Goal: Task Accomplishment & Management: Manage account settings

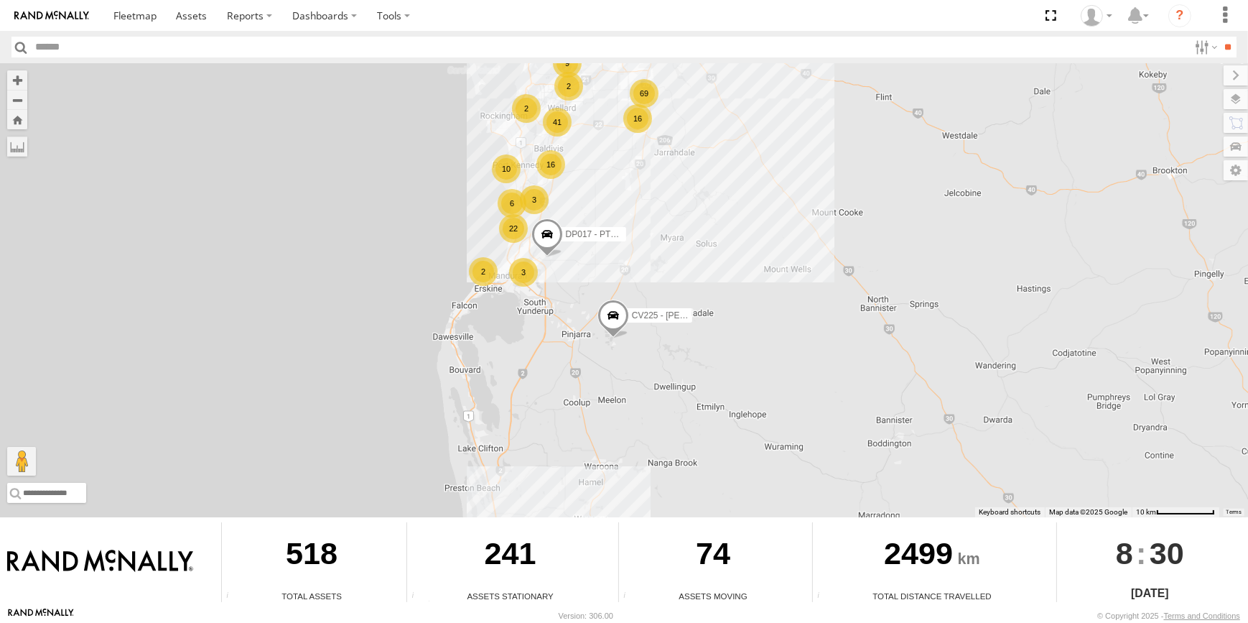
drag, startPoint x: 640, startPoint y: 193, endPoint x: 642, endPoint y: 202, distance: 8.7
click at [642, 202] on div "CV225 - Josh Gibb TT016 -Service Truck 69 16 50 10 41 16 9 6 22 3 3 2 DP017 - P…" at bounding box center [624, 290] width 1248 height 454
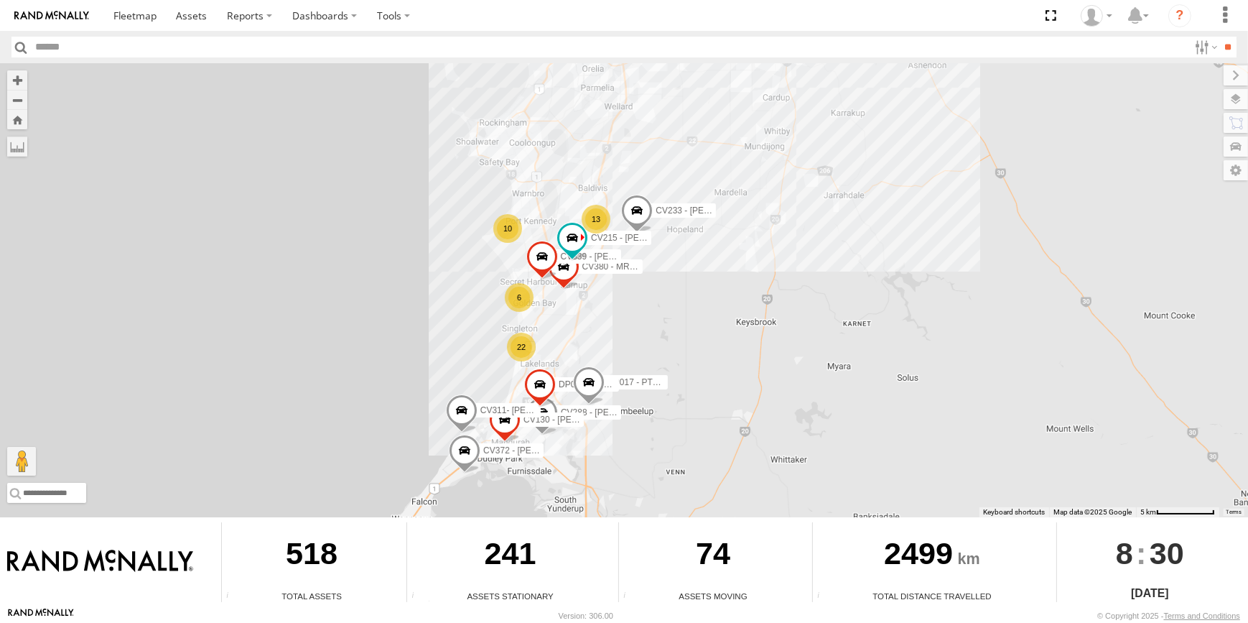
drag, startPoint x: 649, startPoint y: 189, endPoint x: 742, endPoint y: 359, distance: 194.1
click at [742, 359] on div "CV225 - Josh Gibb TT016 -Service Truck DP017 - PT150 13 10 CV233 - TYLER PRINCE…" at bounding box center [624, 290] width 1248 height 454
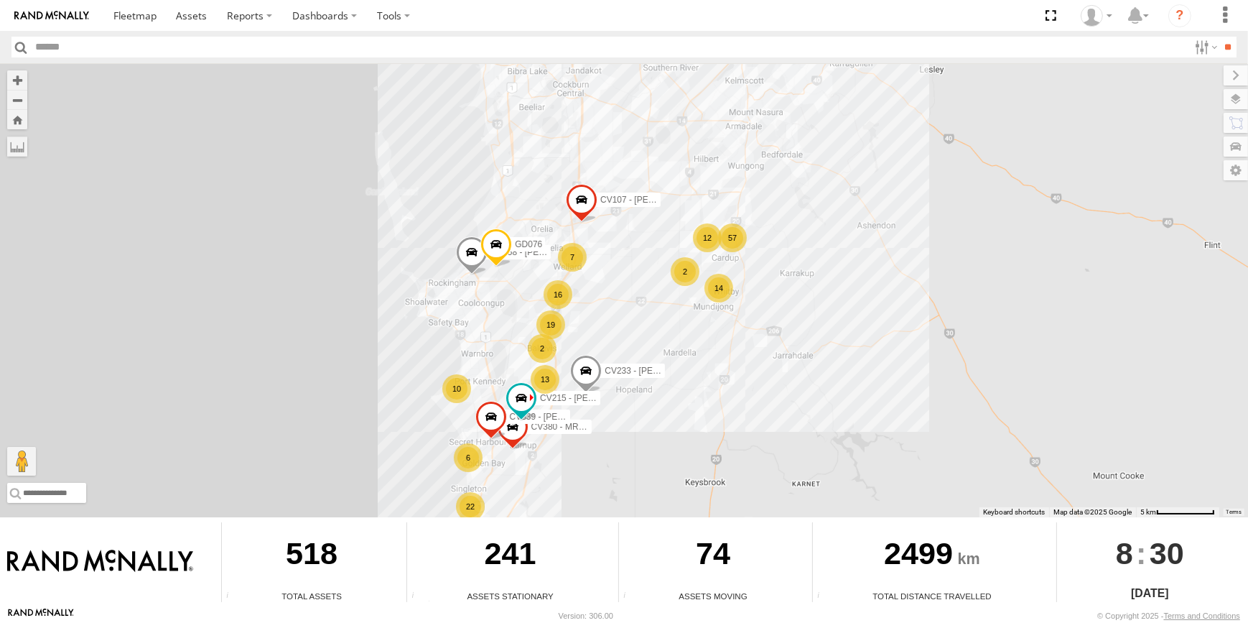
drag, startPoint x: 719, startPoint y: 252, endPoint x: 676, endPoint y: 385, distance: 139.9
click at [676, 384] on div "CV225 - Josh Gibb TT016 -Service Truck DP017 - PT150 13 10 CV233 - TYLER PRINCE…" at bounding box center [624, 290] width 1248 height 454
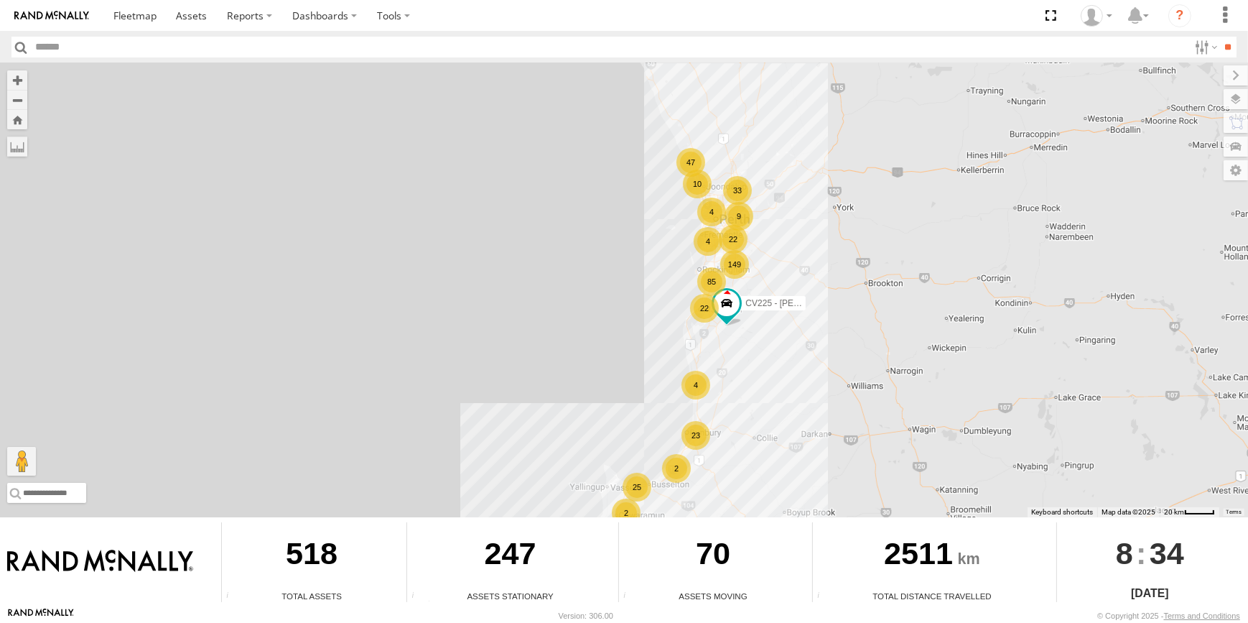
drag, startPoint x: 829, startPoint y: 297, endPoint x: 857, endPoint y: 309, distance: 29.6
click at [859, 310] on div "149 23 85 25 10 33 47 9 22 2 4 22 CV225 - Josh Gibb 2 4 4" at bounding box center [624, 290] width 1248 height 454
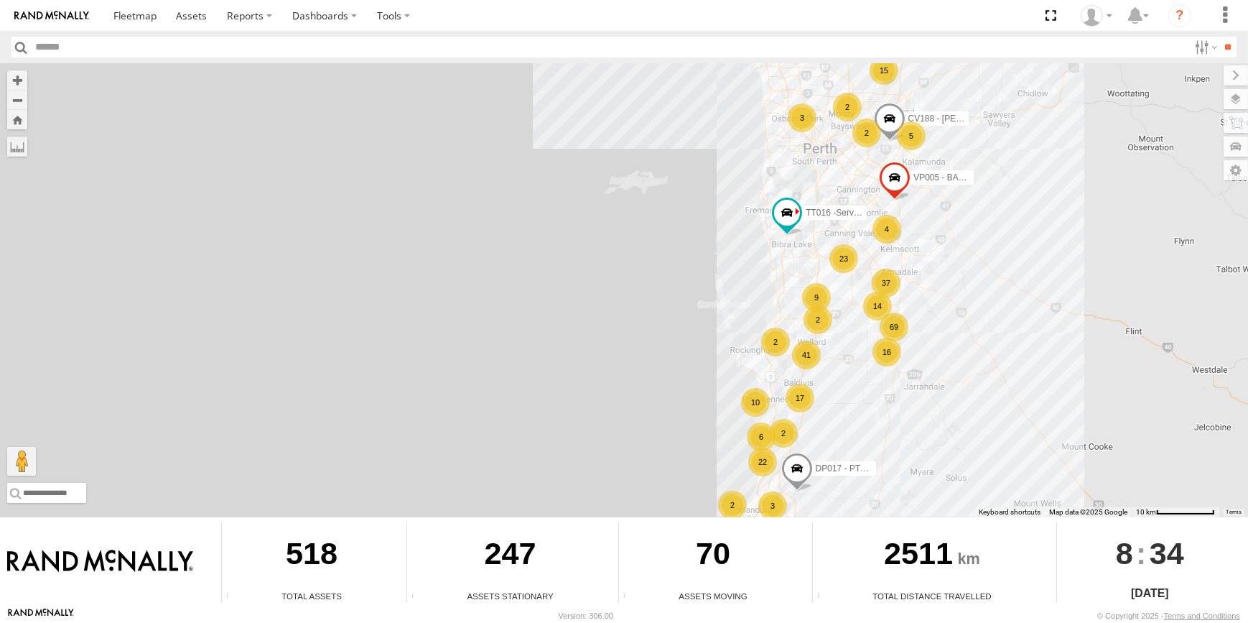
drag, startPoint x: 898, startPoint y: 404, endPoint x: 894, endPoint y: 275, distance: 129.3
click at [898, 293] on div "CV225 - Josh Gibb 69 17 37 10 41 23 16 9 15 5 6 22 2 14 2 4 CV188 - Levi Rossi …" at bounding box center [624, 290] width 1248 height 454
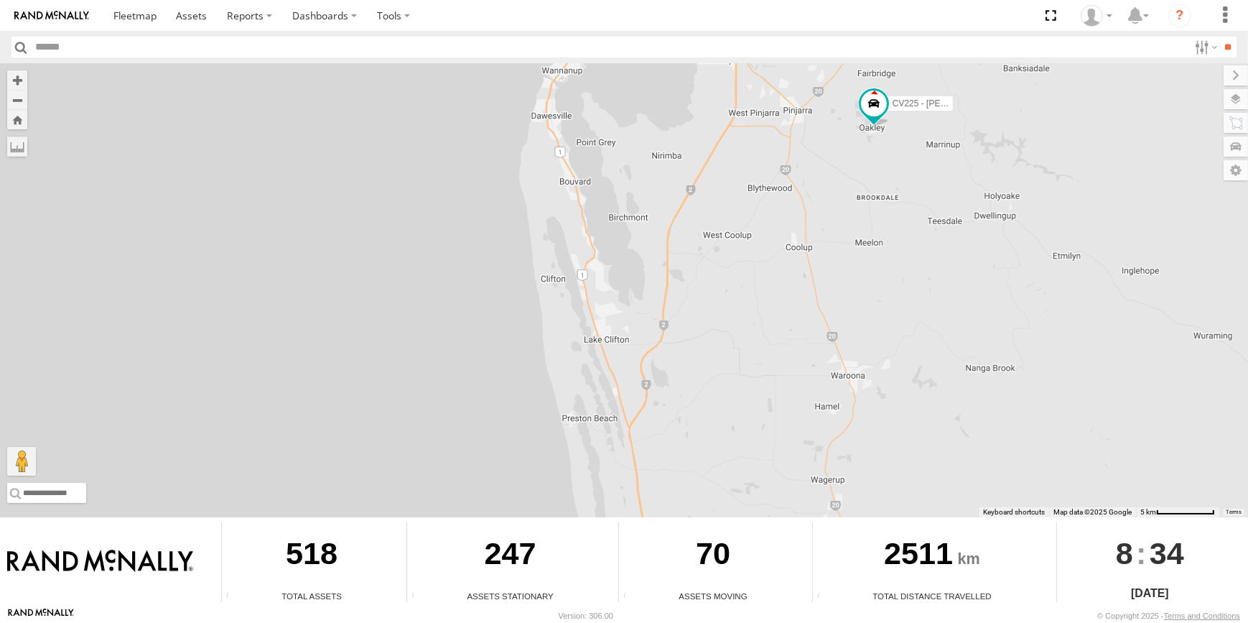
click at [905, 244] on div "CV225 - Josh Gibb CV188 - Levi Rossi VP005 - BA100 DP017 - PT150 TT016 -Service…" at bounding box center [624, 290] width 1248 height 454
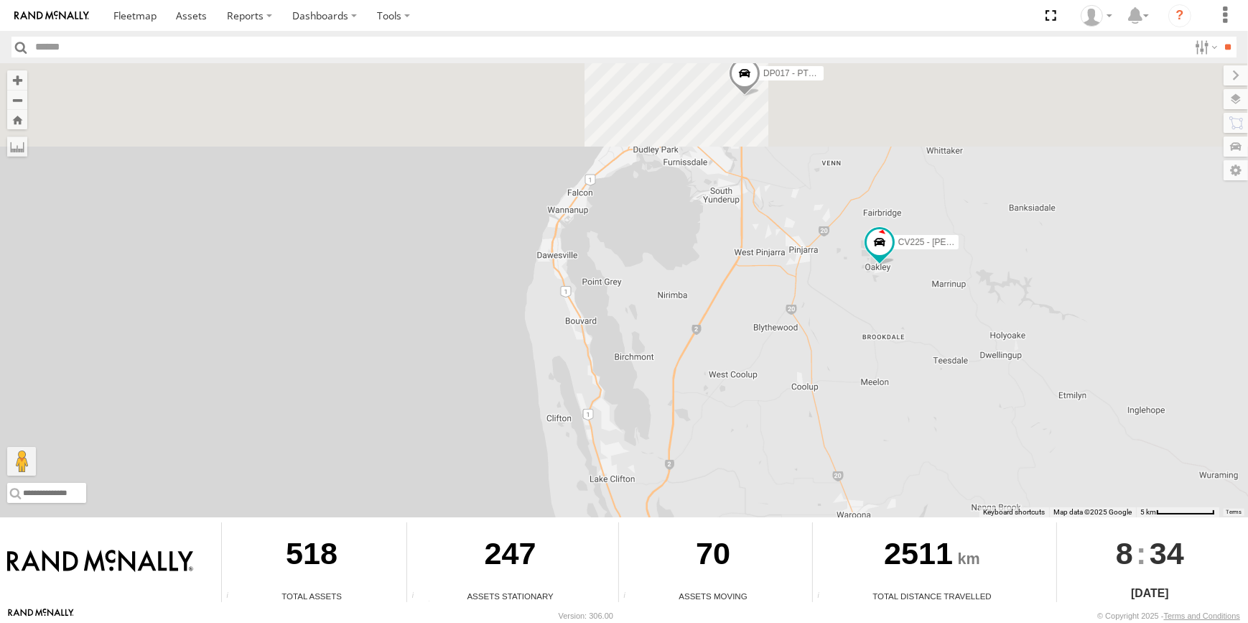
drag, startPoint x: 911, startPoint y: 342, endPoint x: 912, endPoint y: 370, distance: 27.3
click at [912, 370] on div "CV225 - Josh Gibb CV188 - Levi Rossi VP005 - BA100 DP017 - PT150 TT016 -Service…" at bounding box center [624, 290] width 1248 height 454
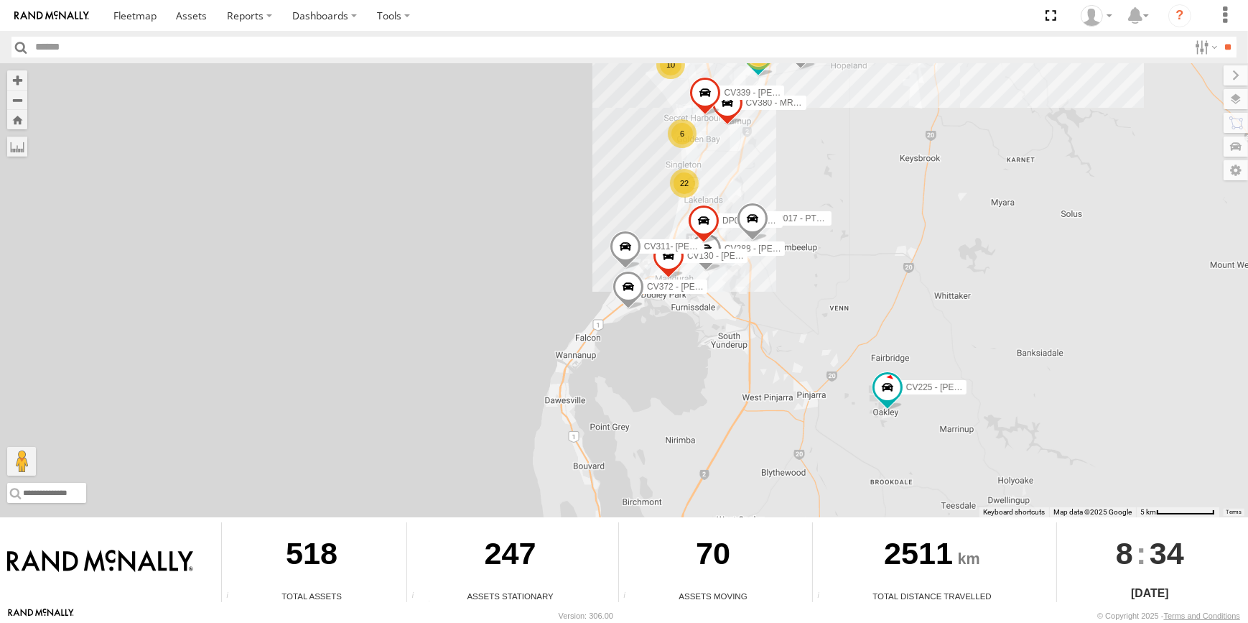
drag, startPoint x: 881, startPoint y: 290, endPoint x: 858, endPoint y: 317, distance: 35.7
click at [861, 315] on div "CV225 - Josh Gibb CV188 - Levi Rossi VP005 - BA100 DP017 - PT150 TT016 -Service…" at bounding box center [624, 290] width 1248 height 454
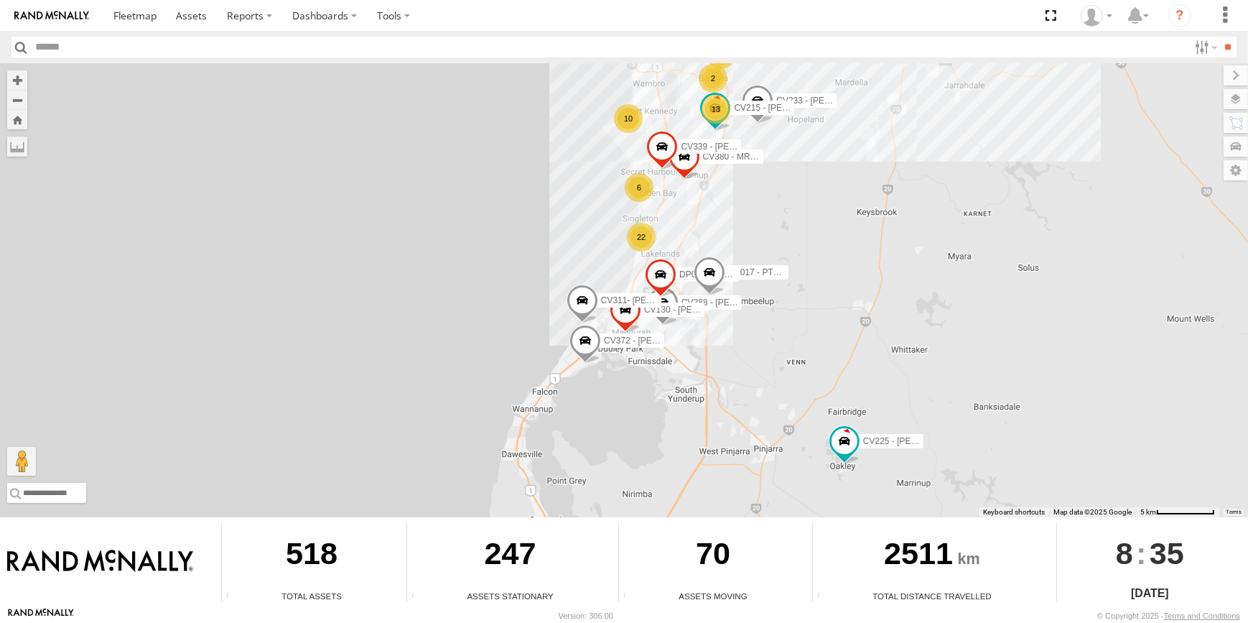
click at [842, 176] on div "CV225 - Josh Gibb CV188 - Levi Rossi VP005 - BA100 DP017 - PT150 TT016 -Service…" at bounding box center [624, 290] width 1248 height 454
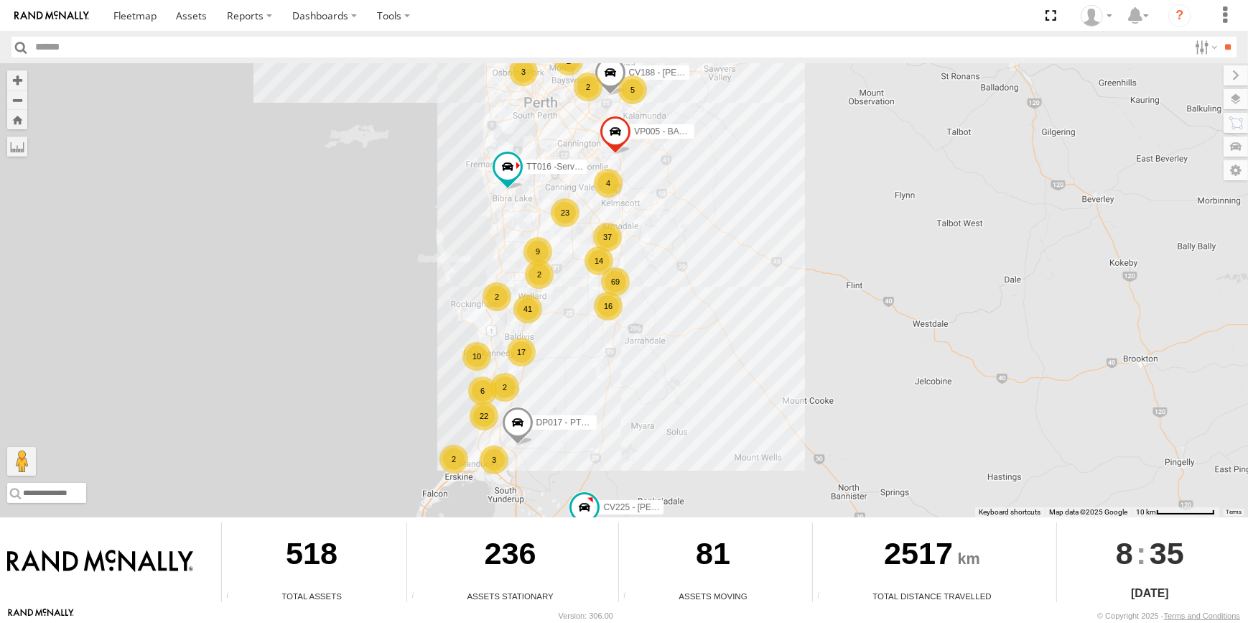
drag, startPoint x: 786, startPoint y: 374, endPoint x: 821, endPoint y: 435, distance: 70.1
click at [813, 432] on div "CV225 - Josh Gibb TT016 -Service Truck 69 17 37 10 41 23 16 9 5 6 22 2 14 2 4 C…" at bounding box center [624, 290] width 1248 height 454
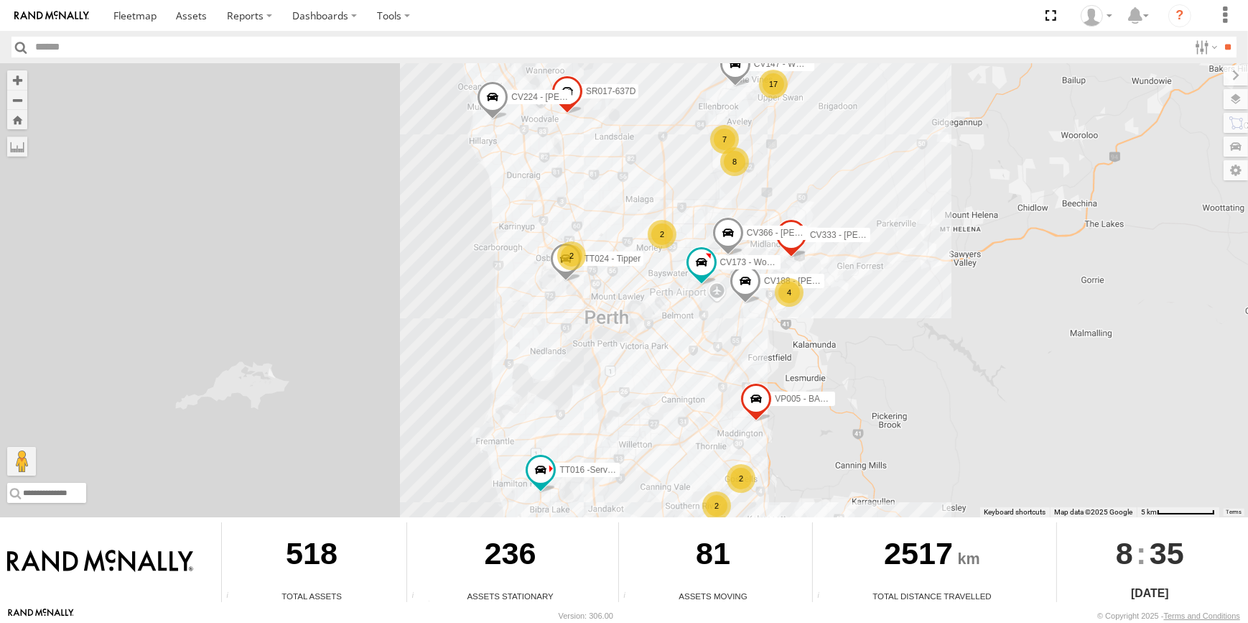
click at [645, 134] on div "CV225 - Josh Gibb TT016 -Service Truck CV188 - Levi Rossi VP005 - BA100 DP017 -…" at bounding box center [624, 290] width 1248 height 454
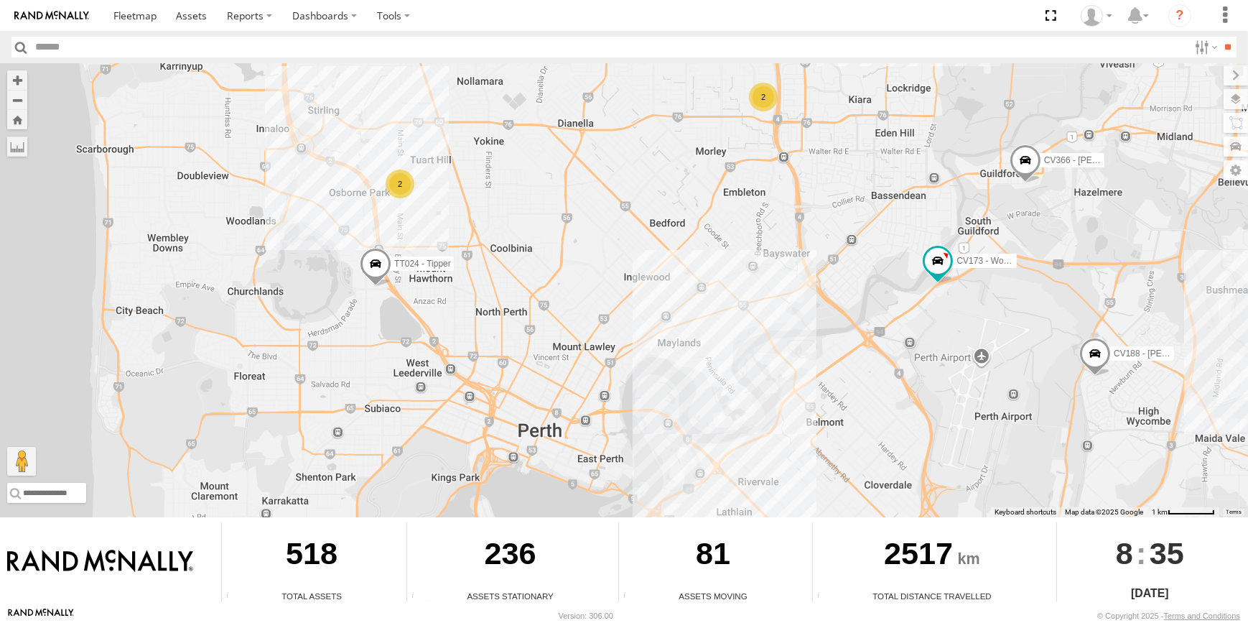
drag, startPoint x: 424, startPoint y: 406, endPoint x: 524, endPoint y: 238, distance: 195.4
click at [524, 239] on div "CV225 - Josh Gibb TT016 -Service Truck CV188 - Levi Rossi VP005 - BA100 DP017 -…" at bounding box center [624, 290] width 1248 height 454
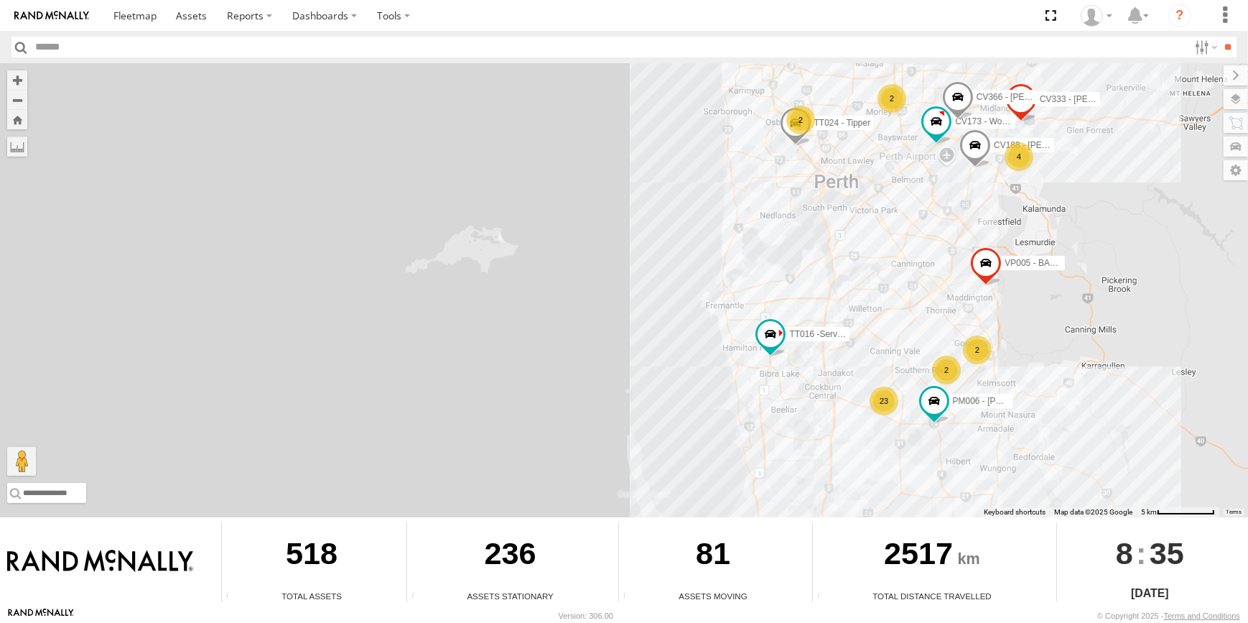
drag, startPoint x: 850, startPoint y: 317, endPoint x: 852, endPoint y: 283, distance: 33.8
click at [849, 294] on div "CV225 - Josh Gibb TT016 -Service Truck CV188 - Levi Rossi VP005 - BA100 DP017 -…" at bounding box center [624, 290] width 1248 height 454
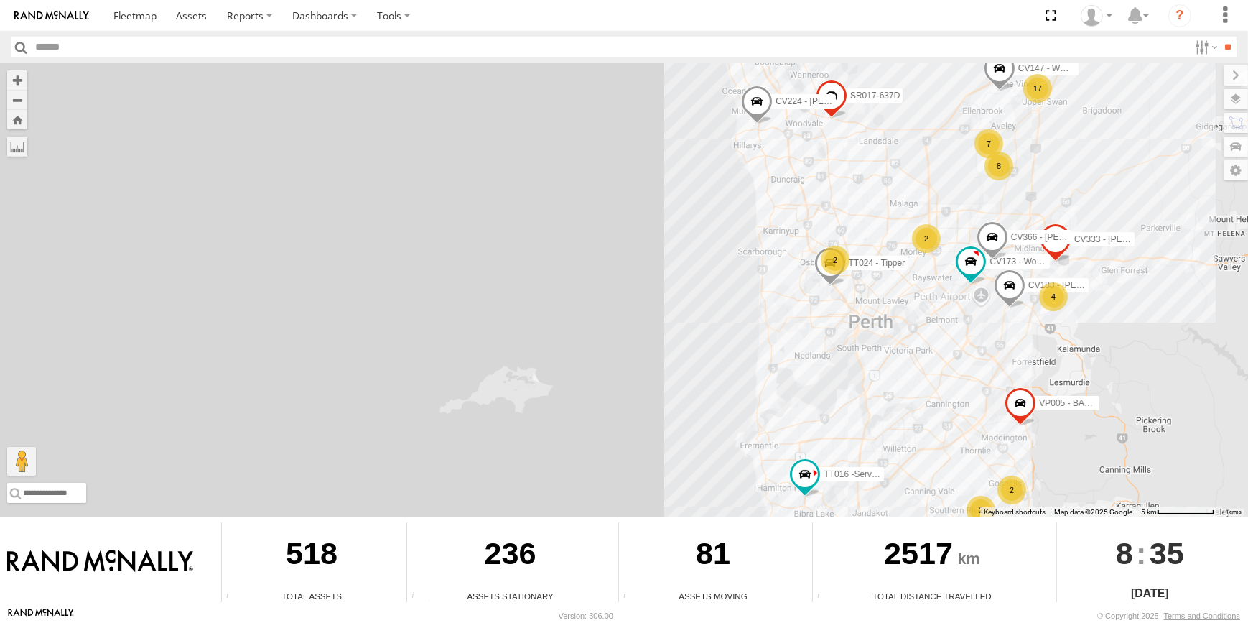
drag, startPoint x: 819, startPoint y: 250, endPoint x: 852, endPoint y: 406, distance: 160.1
click at [852, 406] on div "CV225 - Josh Gibb TT016 -Service Truck CV188 - Levi Rossi VP005 - BA100 DP017 -…" at bounding box center [624, 290] width 1248 height 454
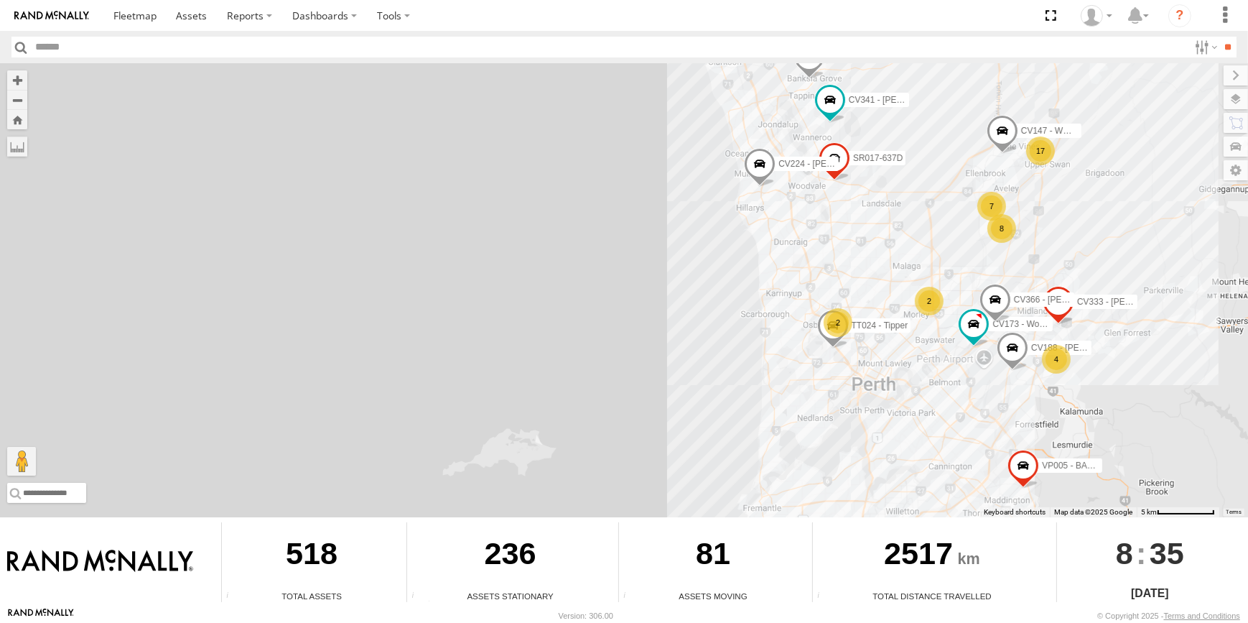
drag, startPoint x: 775, startPoint y: 145, endPoint x: 782, endPoint y: 229, distance: 84.3
click at [781, 226] on div "CV225 - Josh Gibb TT016 -Service Truck CV188 - Levi Rossi VP005 - BA100 DP017 -…" at bounding box center [624, 290] width 1248 height 454
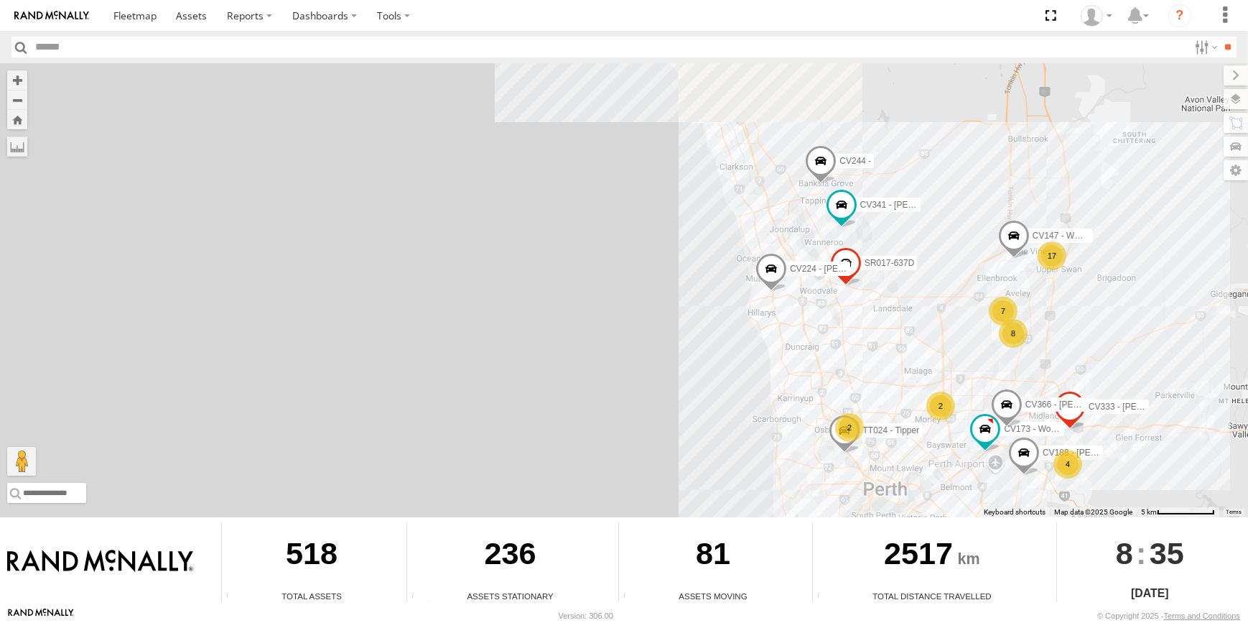
drag, startPoint x: 796, startPoint y: 313, endPoint x: 796, endPoint y: 330, distance: 17.2
click at [796, 330] on div "CV225 - Josh Gibb TT016 -Service Truck CV188 - Levi Rossi VP005 - BA100 DP017 -…" at bounding box center [624, 290] width 1248 height 454
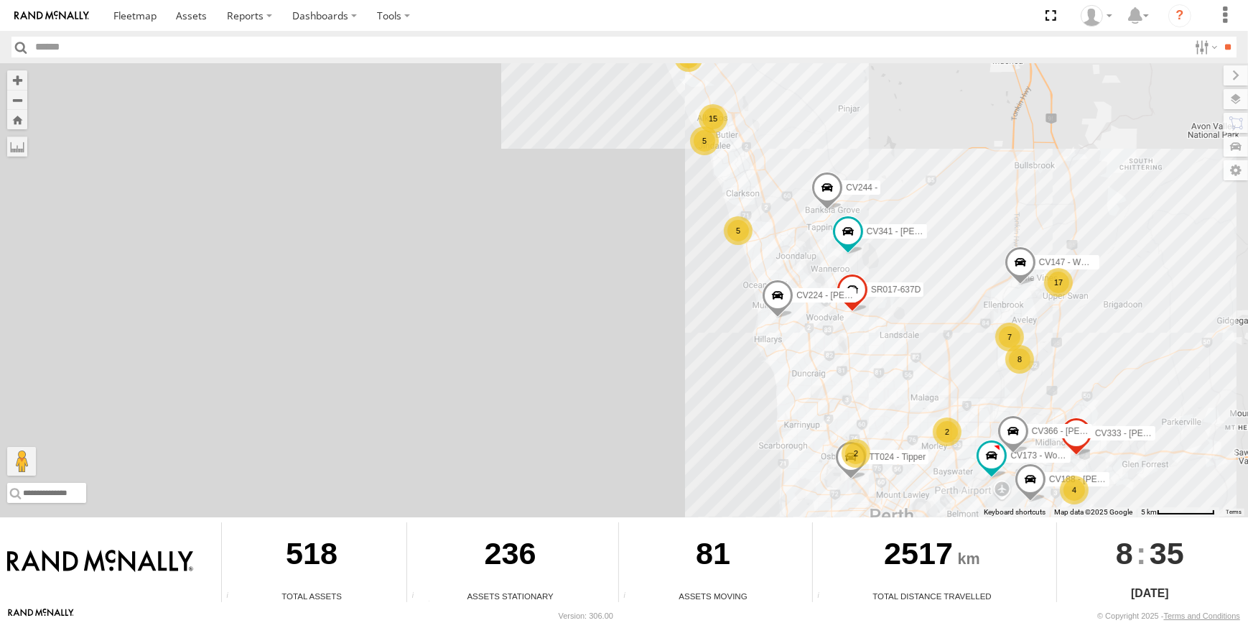
drag, startPoint x: 847, startPoint y: 381, endPoint x: 875, endPoint y: 426, distance: 53.4
click at [870, 424] on div "CV225 - Josh Gibb TT016 -Service Truck CV188 - Levi Rossi VP005 - BA100 DP017 -…" at bounding box center [624, 290] width 1248 height 454
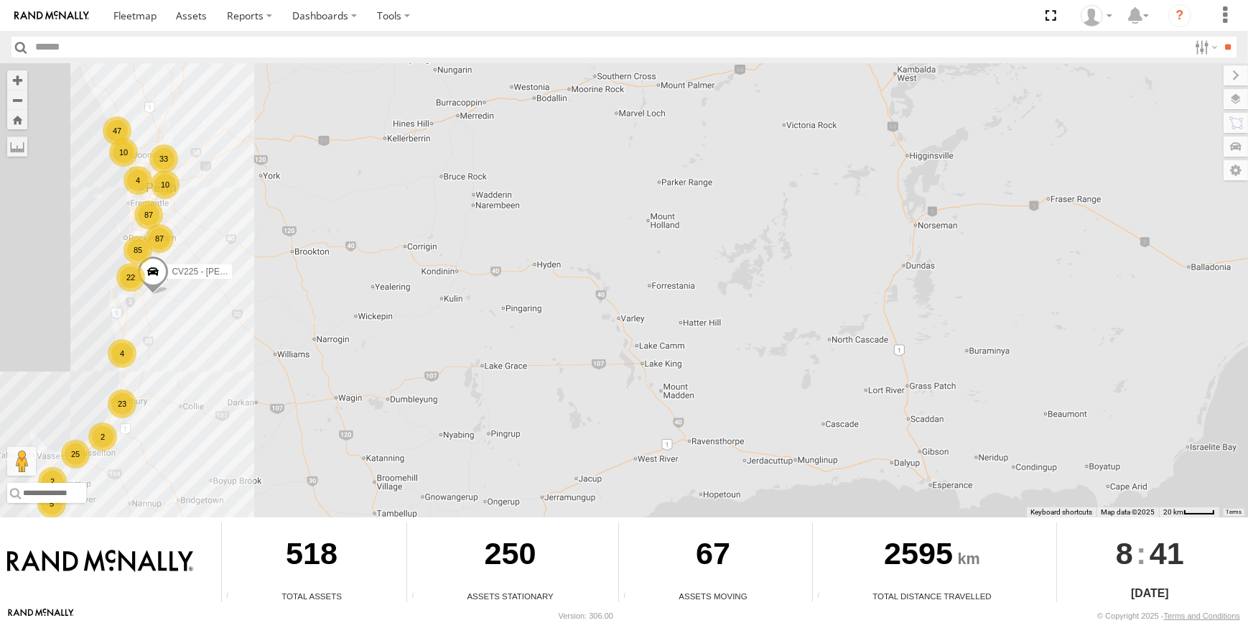
drag, startPoint x: 279, startPoint y: 172, endPoint x: 539, endPoint y: 299, distance: 290.0
click at [539, 299] on div "87 23 85 25 10 33 87 47 10 2 4 22 5 CV225 - Josh Gibb 2 4" at bounding box center [624, 290] width 1248 height 454
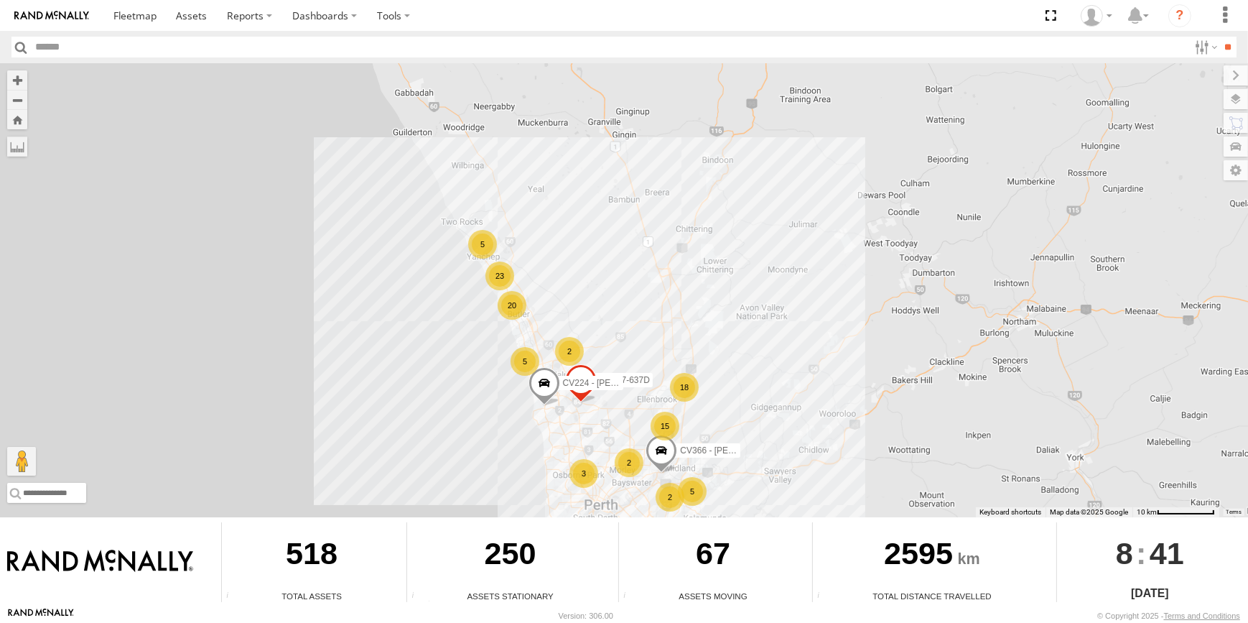
click at [98, 45] on input "text" at bounding box center [609, 47] width 1159 height 21
click at [1220, 37] on input "**" at bounding box center [1228, 47] width 17 height 21
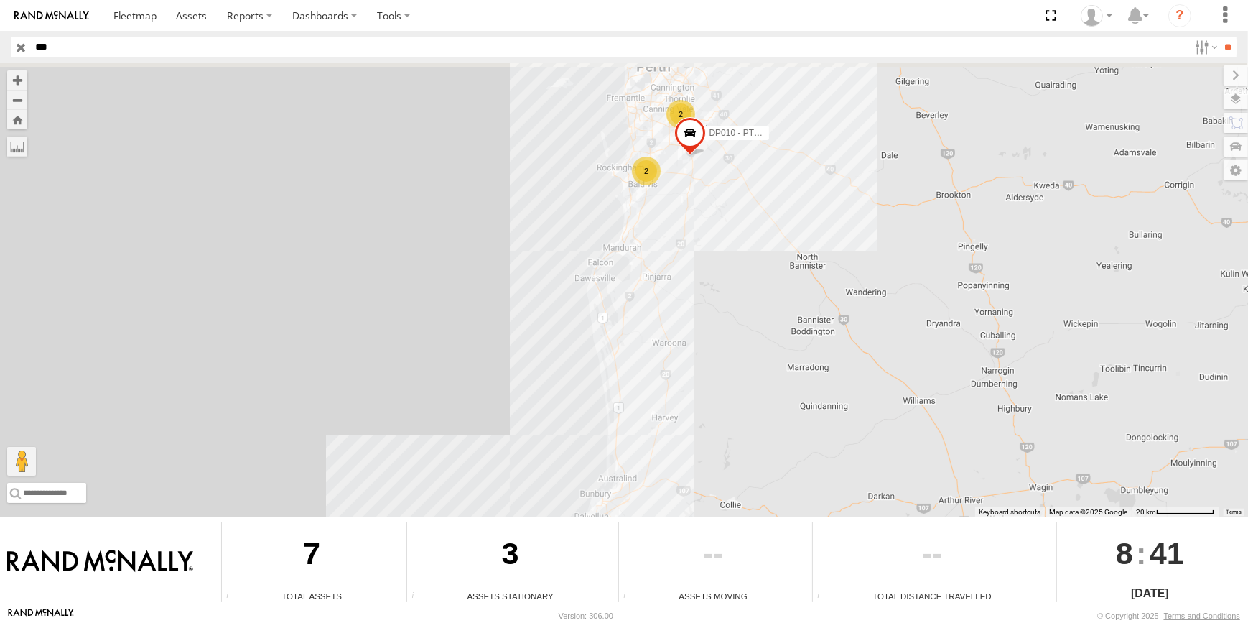
drag, startPoint x: 683, startPoint y: 177, endPoint x: 686, endPoint y: 193, distance: 16.8
click at [685, 190] on div "DZ010 EX131 - MRRC-14T 2 2 DP010 - PT150" at bounding box center [624, 290] width 1248 height 454
drag, startPoint x: 715, startPoint y: 336, endPoint x: 724, endPoint y: 370, distance: 35.5
click at [722, 365] on div "DZ010 EX131 - MRRC-14T 2 2 DP010 - PT150" at bounding box center [624, 290] width 1248 height 454
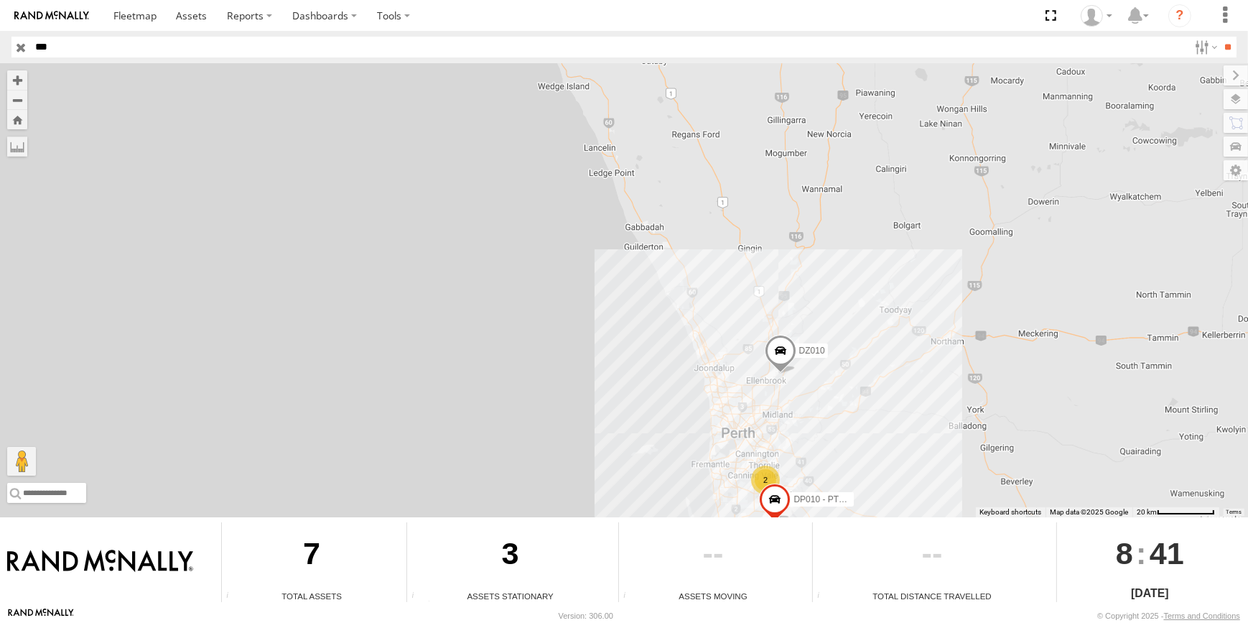
click at [42, 46] on input "***" at bounding box center [609, 47] width 1159 height 21
type input "*****"
click at [1220, 37] on input "**" at bounding box center [1228, 47] width 17 height 21
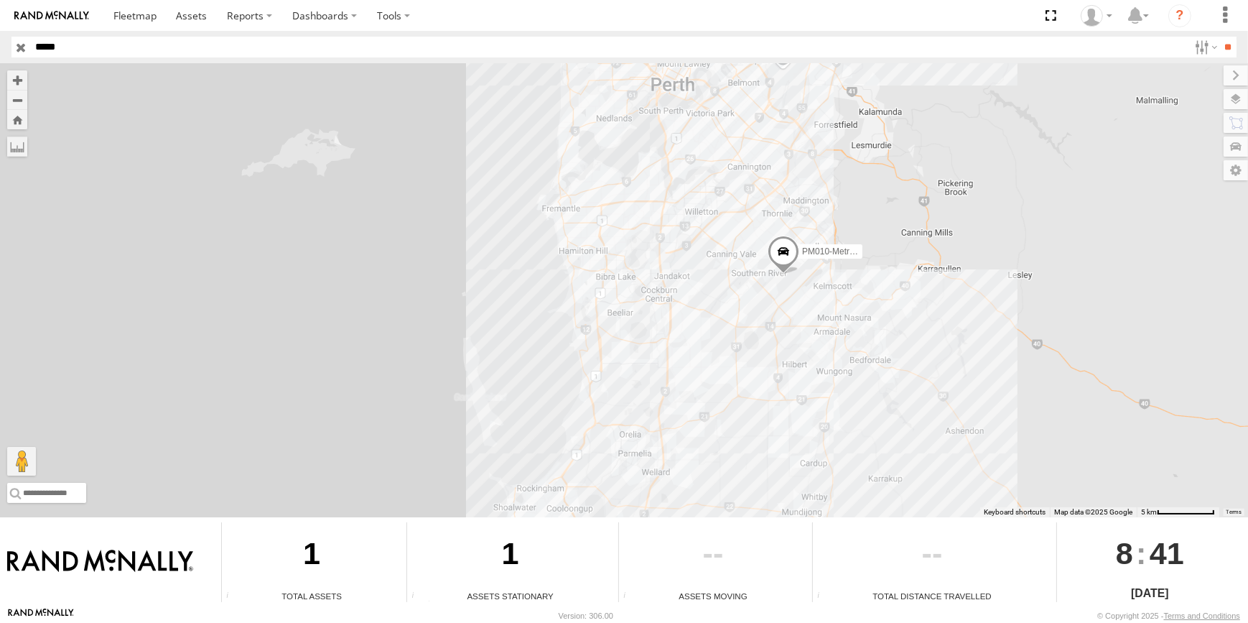
click at [1082, 291] on div "PM010-Metro Tipper" at bounding box center [624, 290] width 1248 height 454
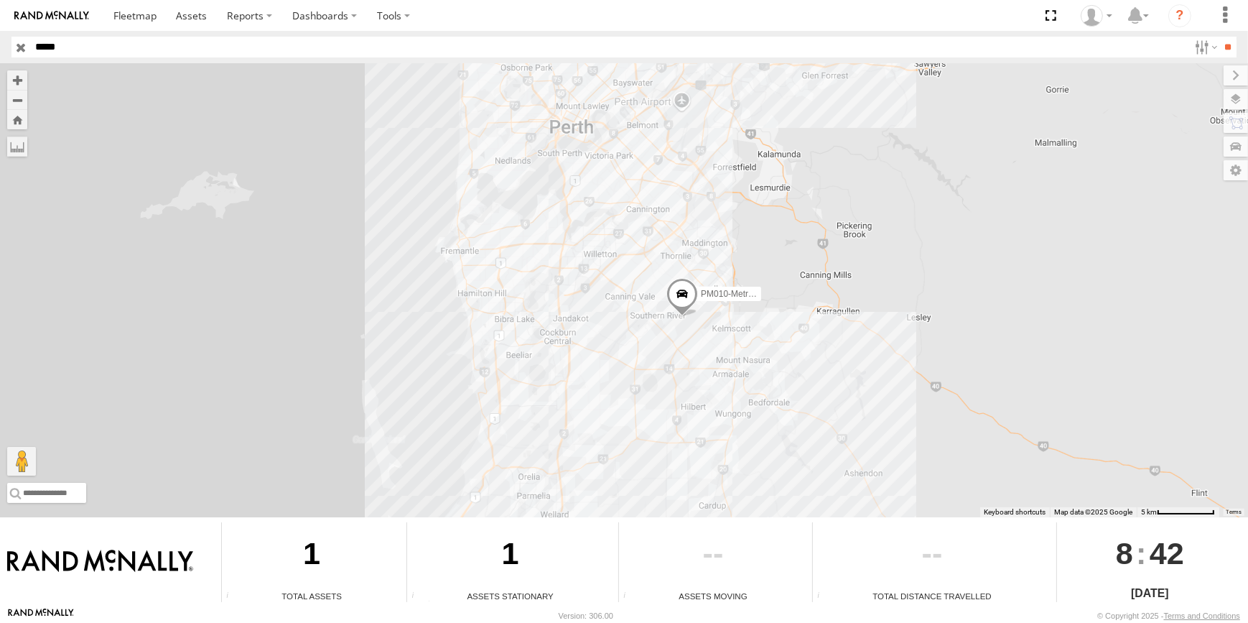
click at [19, 50] on input "button" at bounding box center [20, 47] width 19 height 21
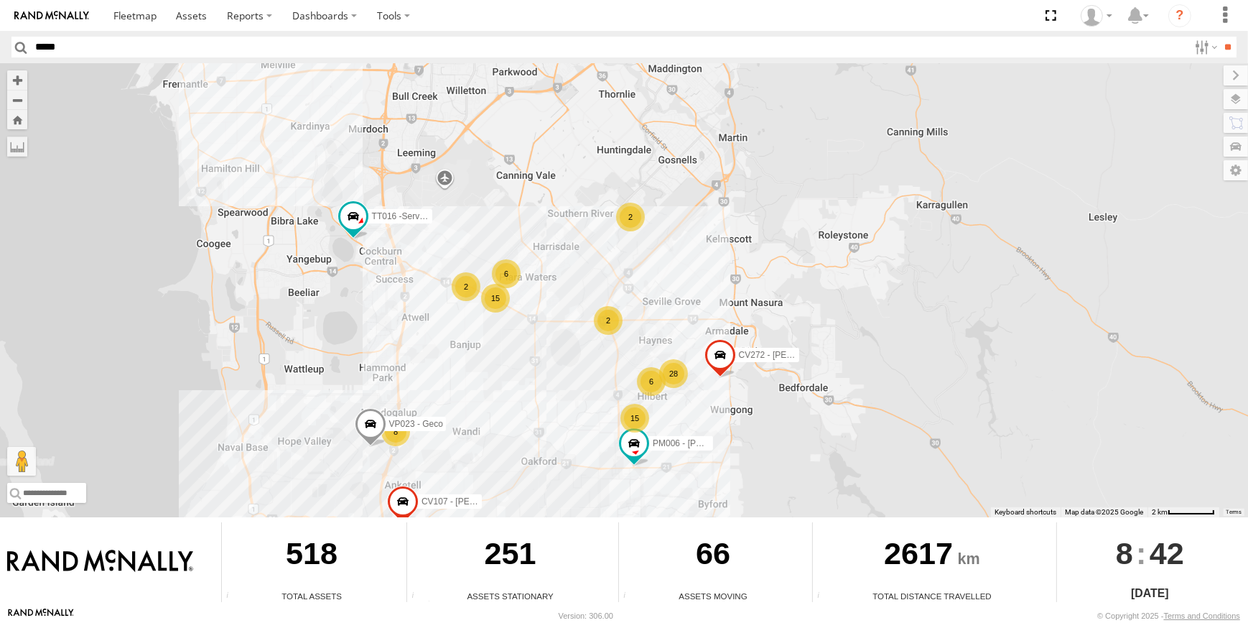
click at [775, 429] on div "VP005 - BA100 CV225 - [PERSON_NAME] CV366 - [PERSON_NAME] [PERSON_NAME] DP017 -…" at bounding box center [624, 290] width 1248 height 454
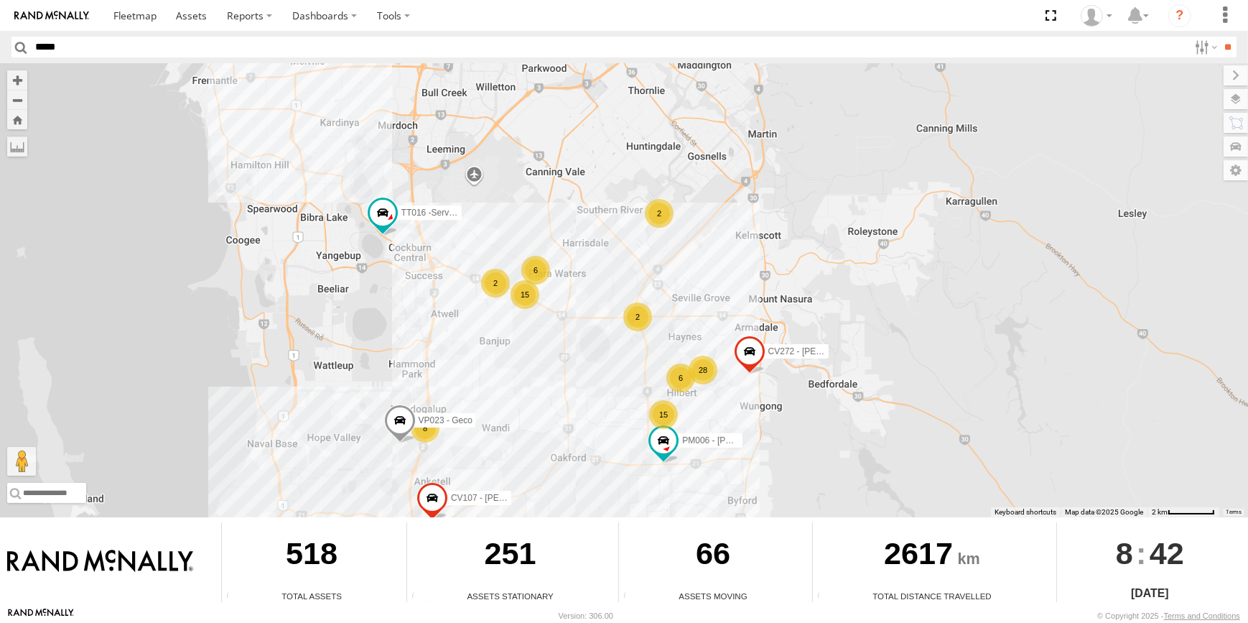
drag, startPoint x: 581, startPoint y: 322, endPoint x: 590, endPoint y: 325, distance: 9.8
click at [587, 325] on div "VP005 - BA100 CV225 - [PERSON_NAME] CV366 - [PERSON_NAME] [PERSON_NAME] DP017 -…" at bounding box center [624, 290] width 1248 height 454
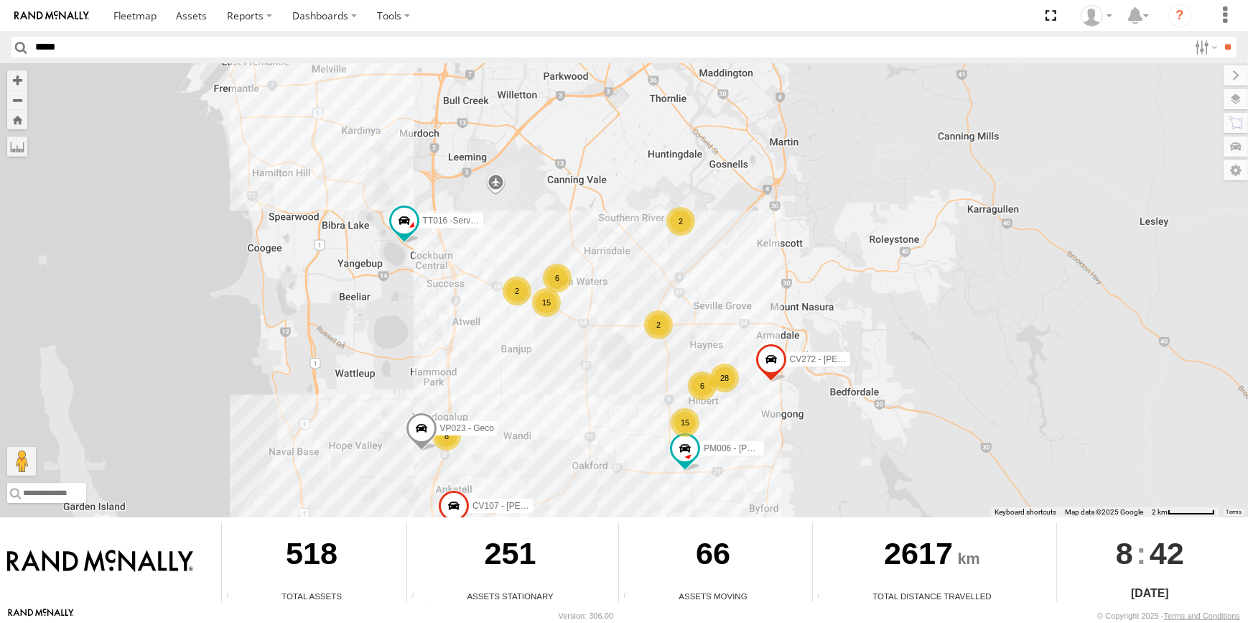
drag, startPoint x: 604, startPoint y: 414, endPoint x: 610, endPoint y: 348, distance: 66.3
click at [607, 386] on div "VP005 - BA100 CV225 - [PERSON_NAME] CV366 - [PERSON_NAME] [PERSON_NAME] DP017 -…" at bounding box center [624, 290] width 1248 height 454
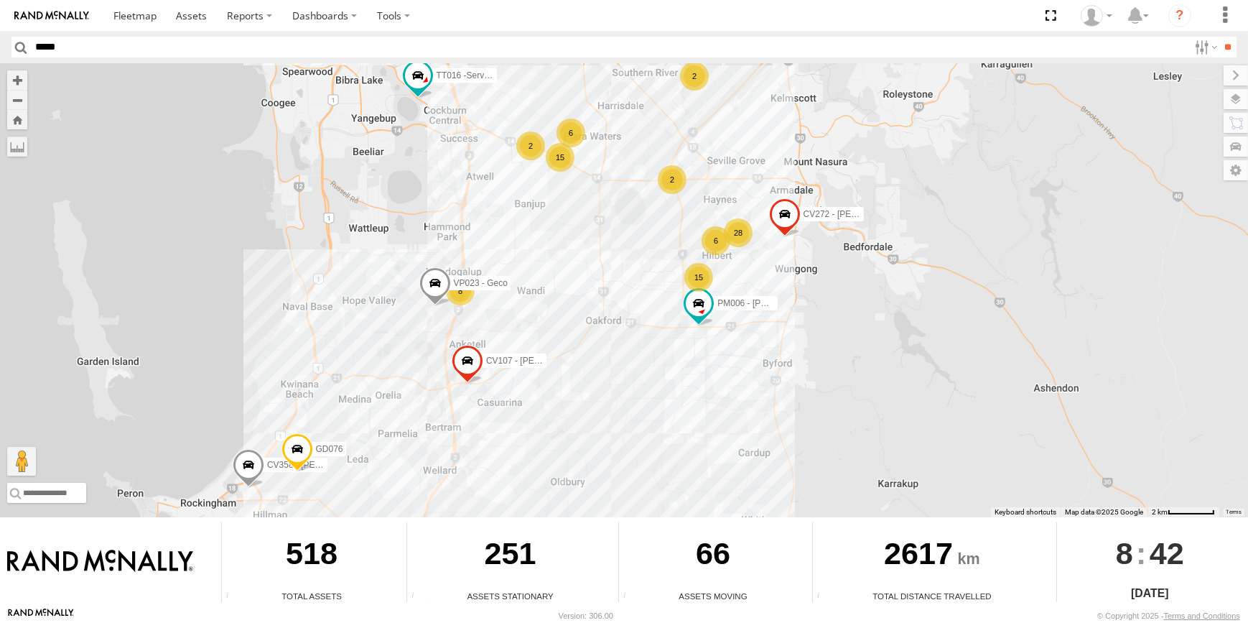
click at [603, 134] on div "VP005 - BA100 CV225 - [PERSON_NAME] CV366 - [PERSON_NAME] [PERSON_NAME] DP017 -…" at bounding box center [624, 290] width 1248 height 454
drag, startPoint x: 610, startPoint y: 274, endPoint x: 610, endPoint y: 254, distance: 19.4
click at [610, 258] on div "VP005 - BA100 CV225 - [PERSON_NAME] CV366 - [PERSON_NAME] [PERSON_NAME] DP017 -…" at bounding box center [624, 290] width 1248 height 454
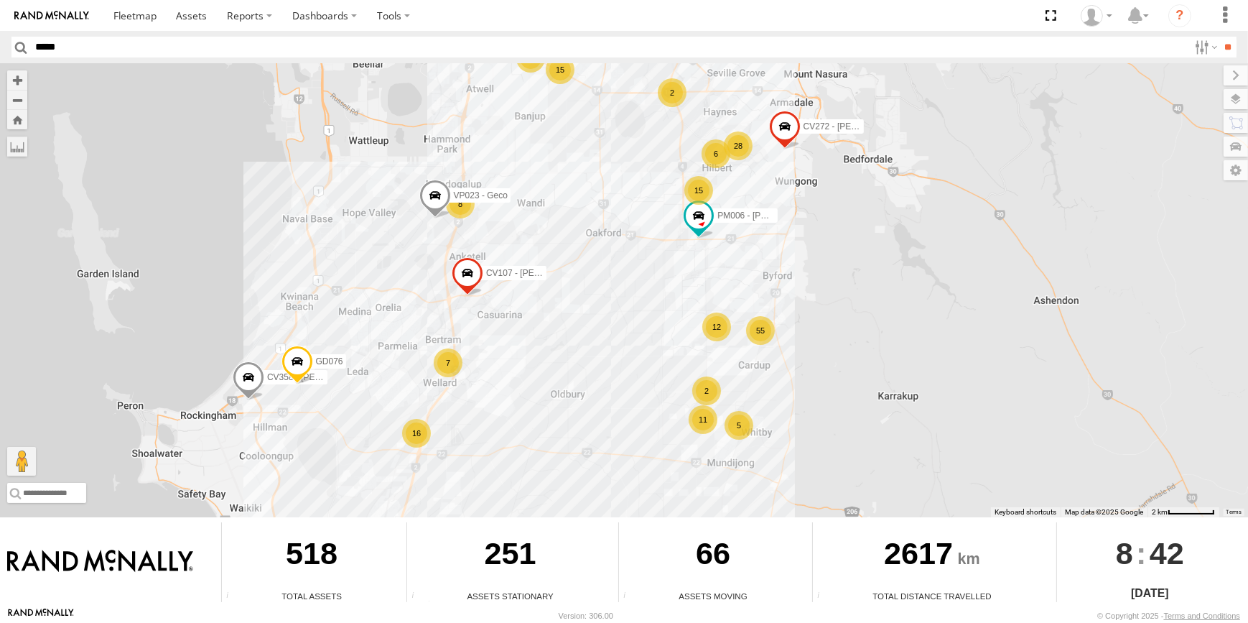
drag, startPoint x: 610, startPoint y: 254, endPoint x: 612, endPoint y: 154, distance: 100.5
click at [614, 162] on div "VP005 - BA100 CV225 - [PERSON_NAME] CV366 - [PERSON_NAME] [PERSON_NAME] DP017 -…" at bounding box center [624, 290] width 1248 height 454
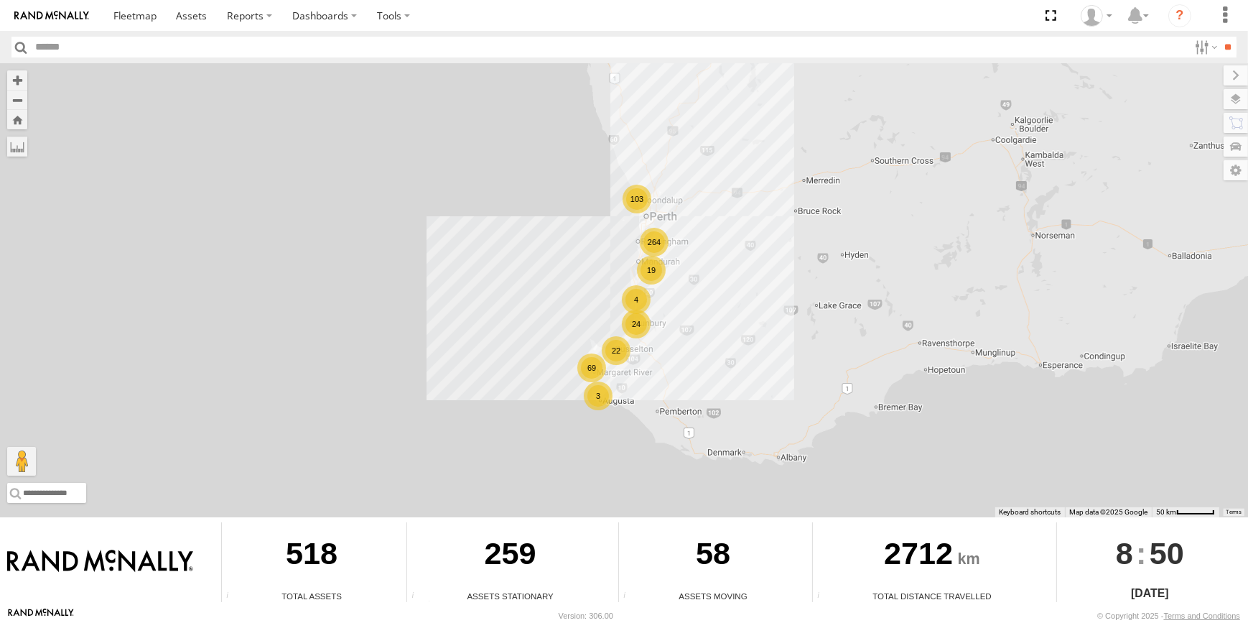
click at [744, 116] on div "264 24 69 103 22 19 4 3" at bounding box center [624, 290] width 1248 height 454
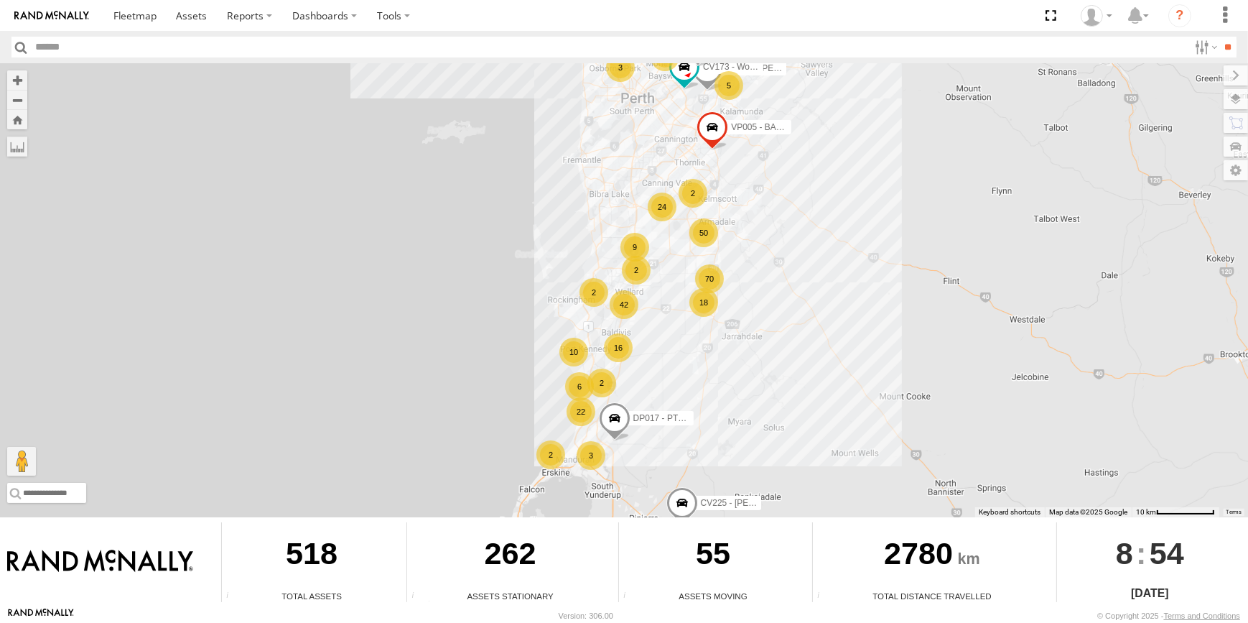
click at [889, 350] on div "CV225 - [PERSON_NAME] CV295 - [PERSON_NAME] 18 16 50 70 10 42 24 9 5 6 22 2 2 C…" at bounding box center [624, 290] width 1248 height 454
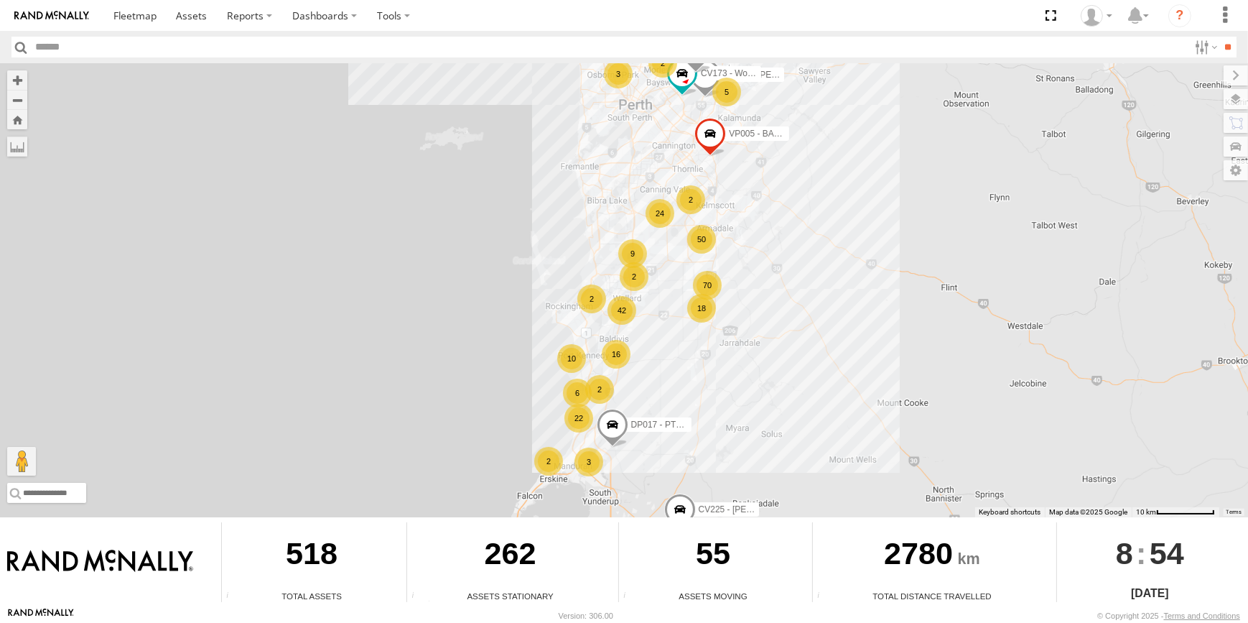
click at [863, 294] on div "CV225 - [PERSON_NAME] CV295 - [PERSON_NAME] 18 16 50 70 10 42 24 9 5 6 22 2 2 C…" at bounding box center [624, 290] width 1248 height 454
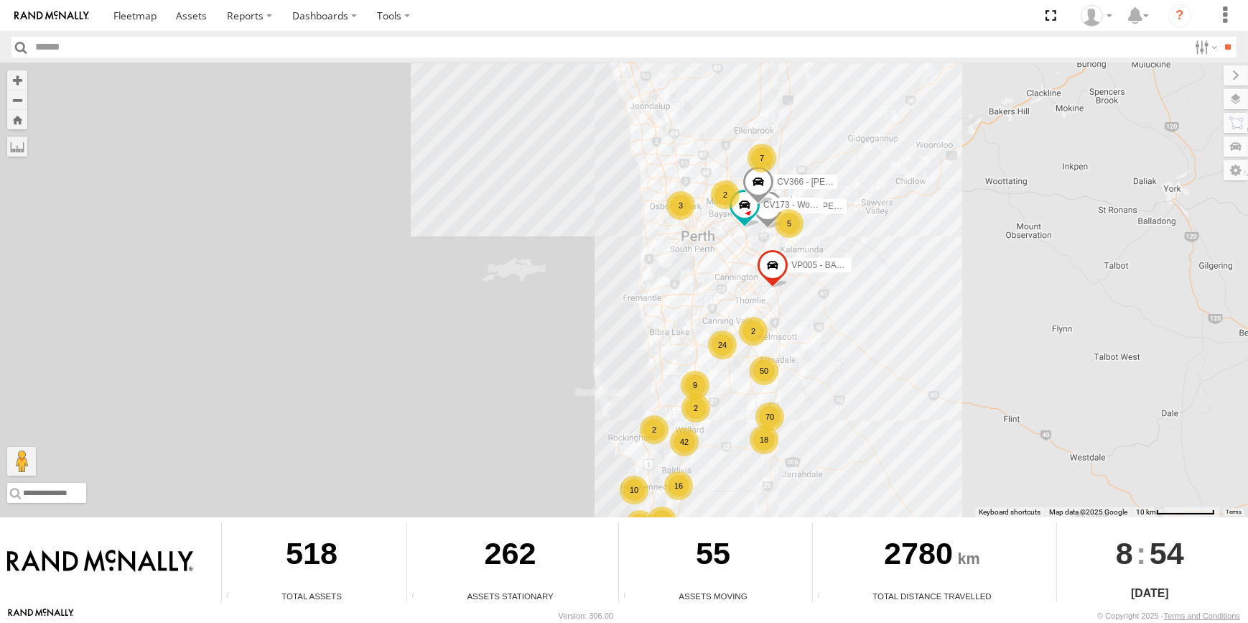
drag, startPoint x: 886, startPoint y: 348, endPoint x: 932, endPoint y: 438, distance: 101.5
click at [932, 438] on div "CV225 - Josh Gibb CV295 - Karly Taylor 18 16 50 70 10 42 24 9 5 6 22 2 2 CV188 …" at bounding box center [624, 290] width 1248 height 454
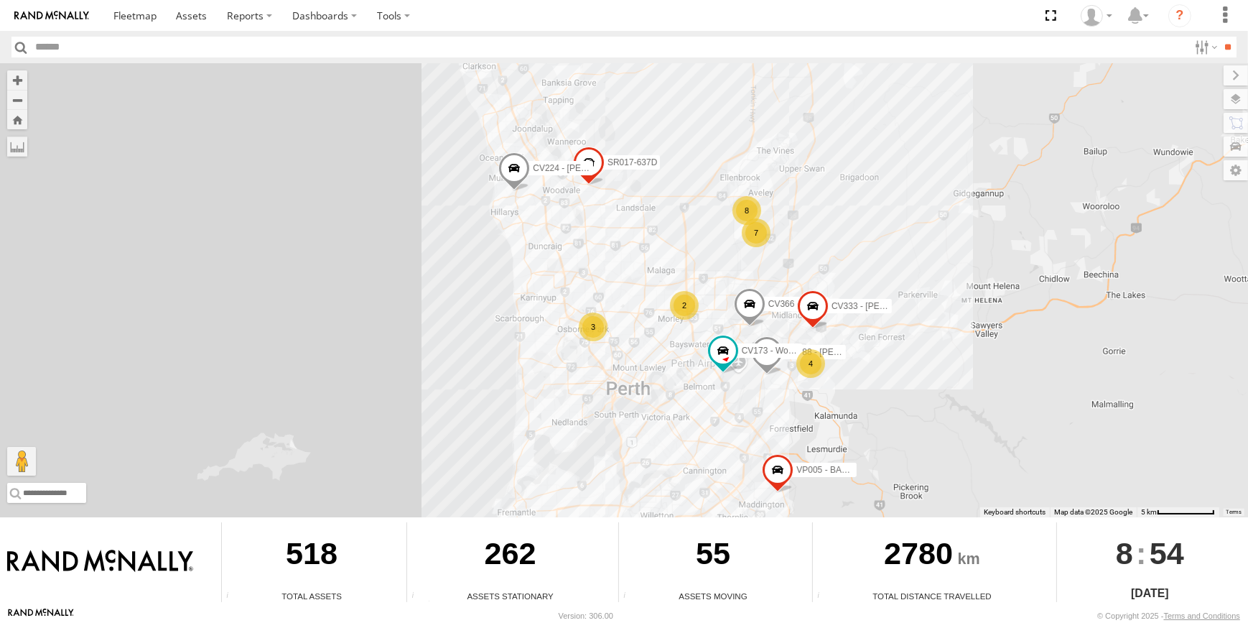
drag, startPoint x: 915, startPoint y: 333, endPoint x: 933, endPoint y: 344, distance: 20.9
click at [933, 344] on div "CV225 - Josh Gibb CV295 - Karly Taylor CV188 - Levi Rossi VP005 - BA100 CV173 -…" at bounding box center [624, 290] width 1248 height 454
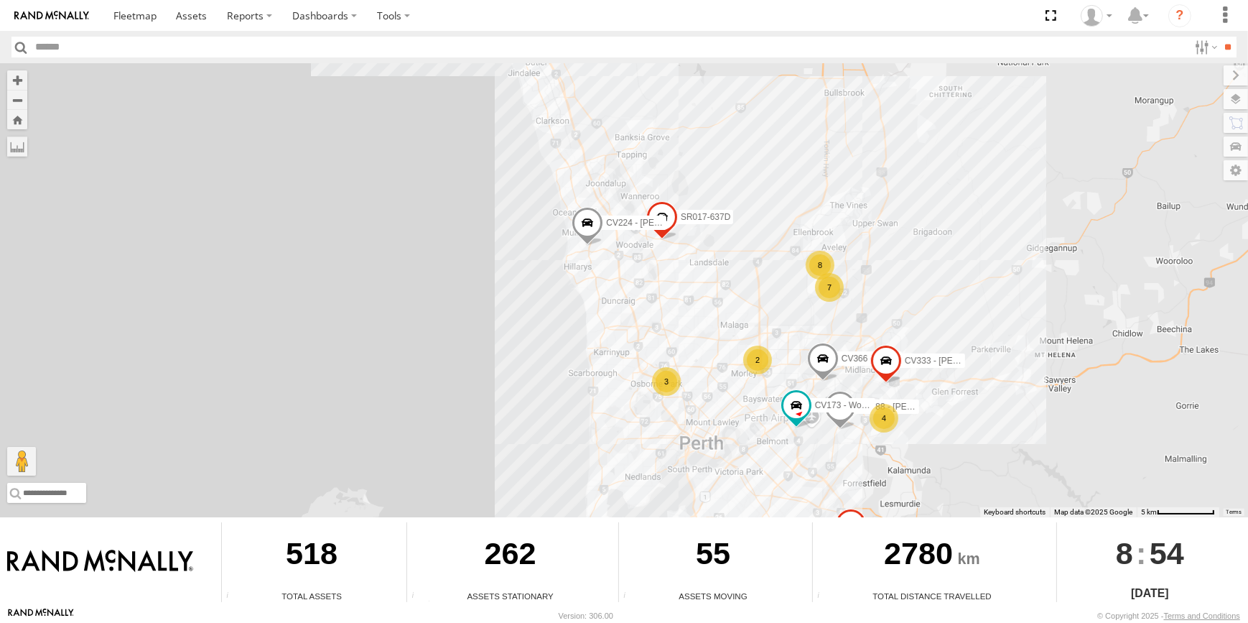
drag, startPoint x: 667, startPoint y: 284, endPoint x: 684, endPoint y: 297, distance: 21.1
click at [681, 295] on div "CV225 - Josh Gibb CV295 - Karly Taylor CV188 - Levi Rossi VP005 - BA100 CV173 -…" at bounding box center [624, 290] width 1248 height 454
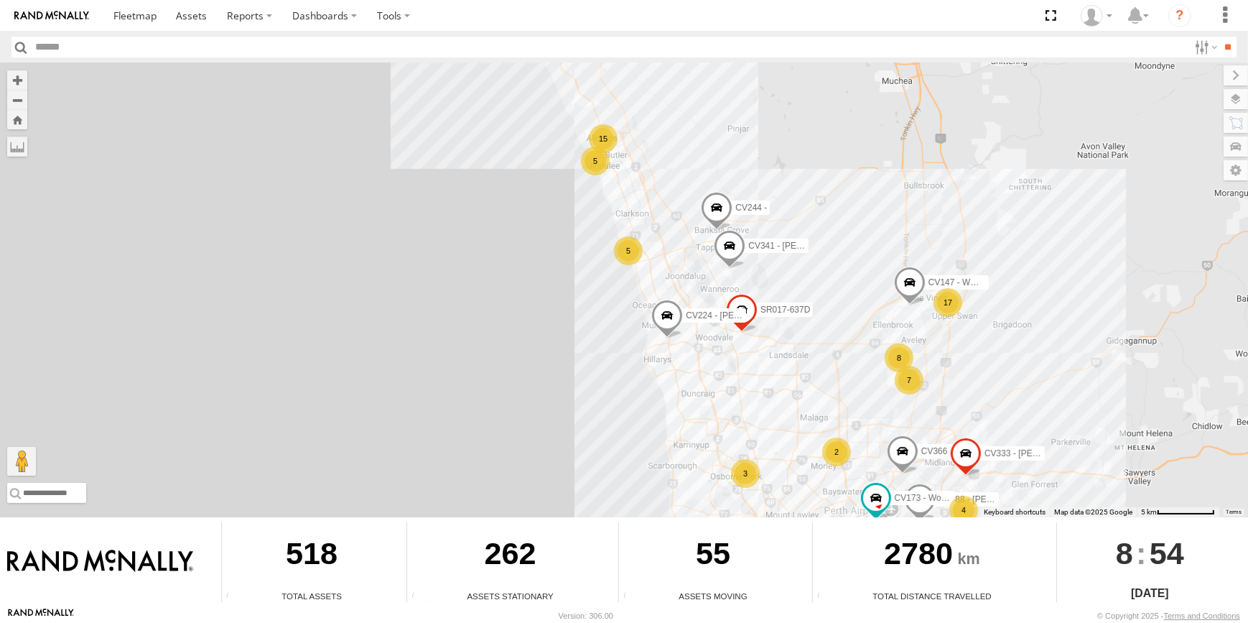
drag, startPoint x: 685, startPoint y: 334, endPoint x: 699, endPoint y: 355, distance: 25.9
click at [701, 361] on div "CV225 - Josh Gibb CV295 - Karly Taylor CV188 - Levi Rossi VP005 - BA100 CV173 -…" at bounding box center [624, 290] width 1248 height 454
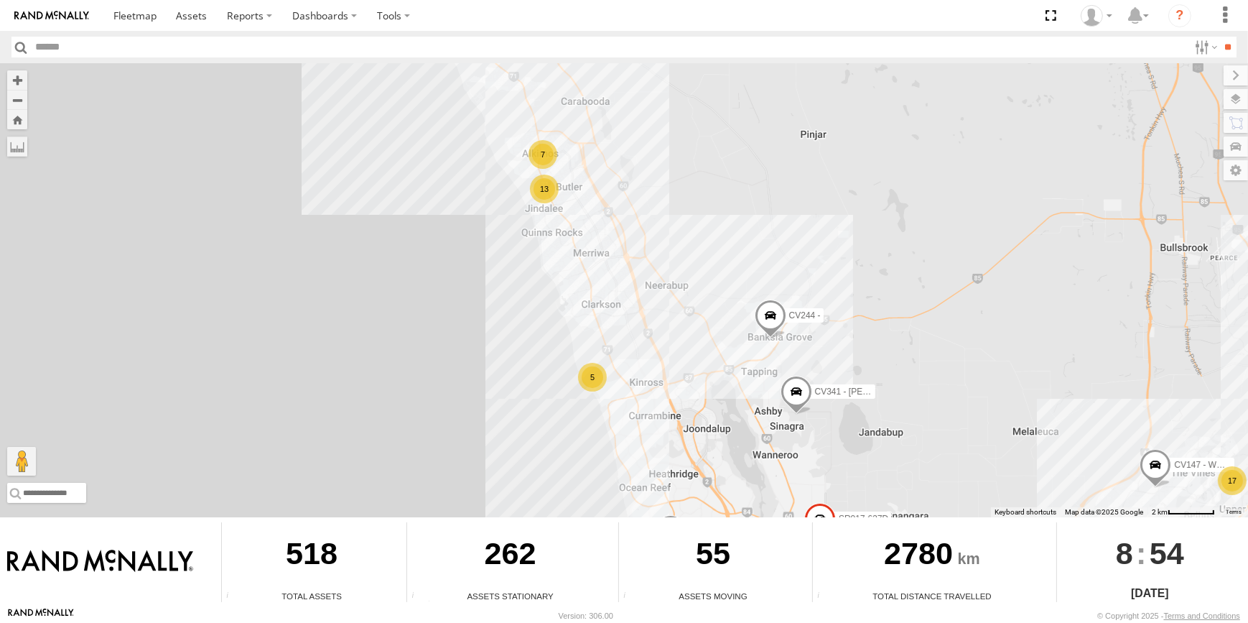
drag, startPoint x: 941, startPoint y: 444, endPoint x: 957, endPoint y: 447, distance: 16.8
click at [957, 447] on div "CV225 - Josh Gibb CV295 - Karly Taylor CV188 - Levi Rossi VP005 - BA100 CV173 -…" at bounding box center [624, 290] width 1248 height 454
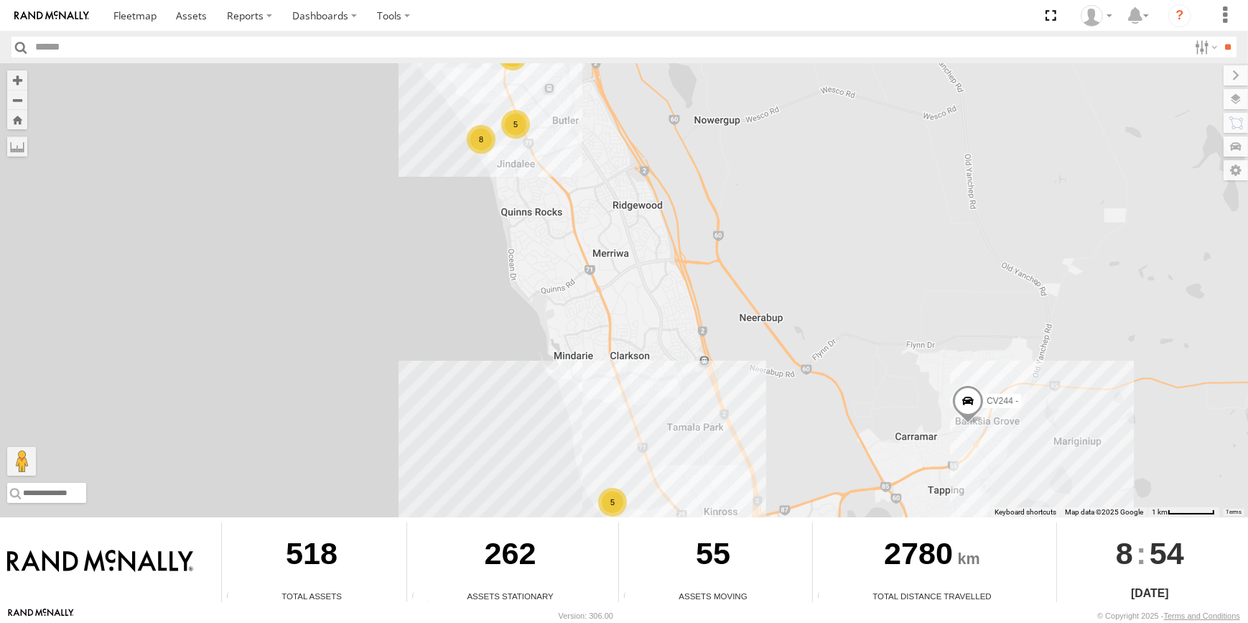
drag, startPoint x: 743, startPoint y: 361, endPoint x: 763, endPoint y: 356, distance: 20.0
click at [763, 356] on div "CV225 - Josh Gibb CV295 - Karly Taylor CV188 - Levi Rossi VP005 - BA100 CV173 -…" at bounding box center [624, 290] width 1248 height 454
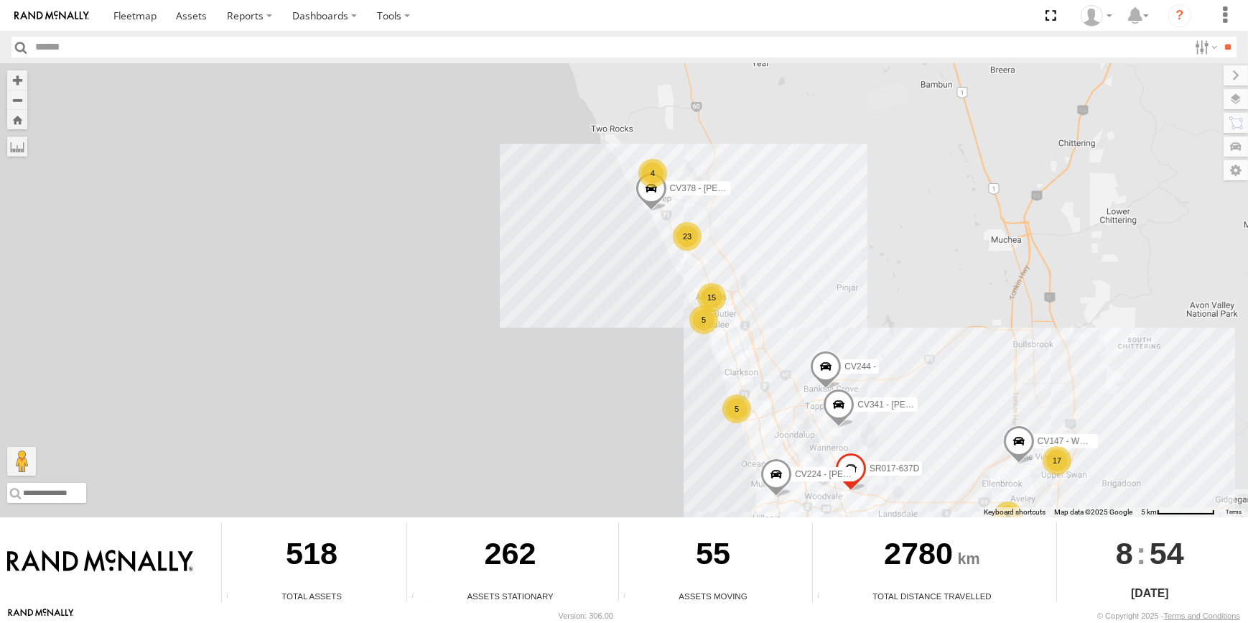
drag, startPoint x: 950, startPoint y: 358, endPoint x: 948, endPoint y: 370, distance: 12.3
click at [949, 370] on div "CV225 - Josh Gibb CV295 - Karly Taylor CV188 - Levi Rossi VP005 - BA100 CV173 -…" at bounding box center [624, 290] width 1248 height 454
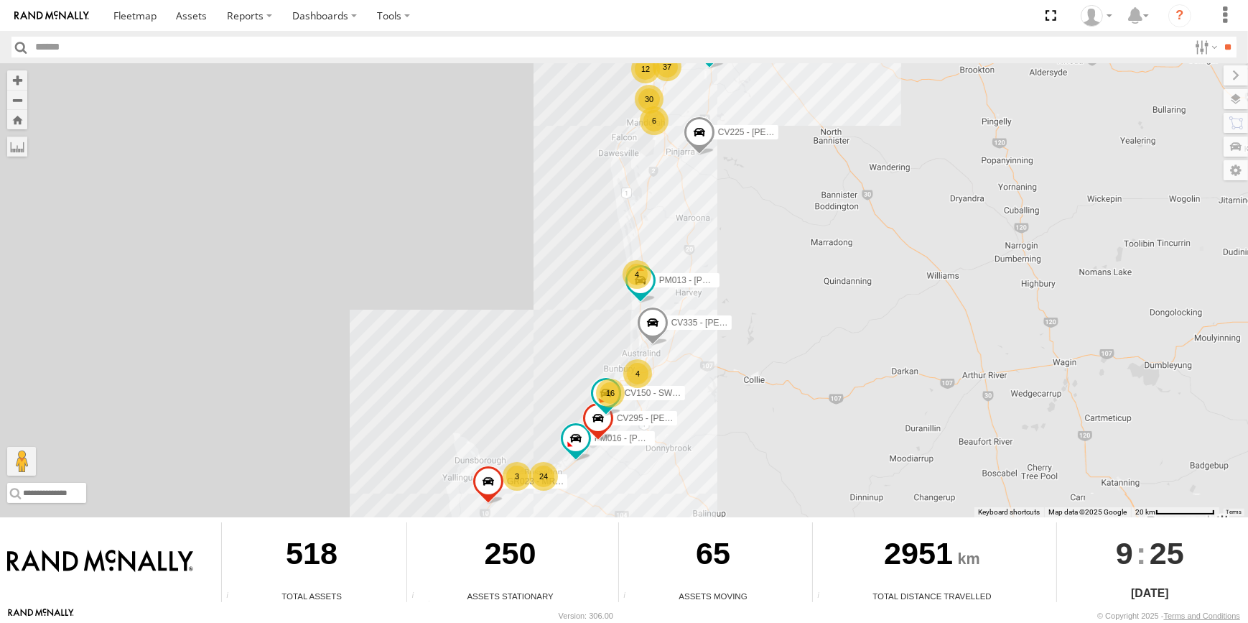
drag, startPoint x: 645, startPoint y: 288, endPoint x: 678, endPoint y: 269, distance: 37.3
click at [677, 269] on div "85 PM016 - Ian Fleming 37 24 12 24 PM017 - John Browning 30 4 3 16 6 CV225 - Jo…" at bounding box center [624, 290] width 1248 height 454
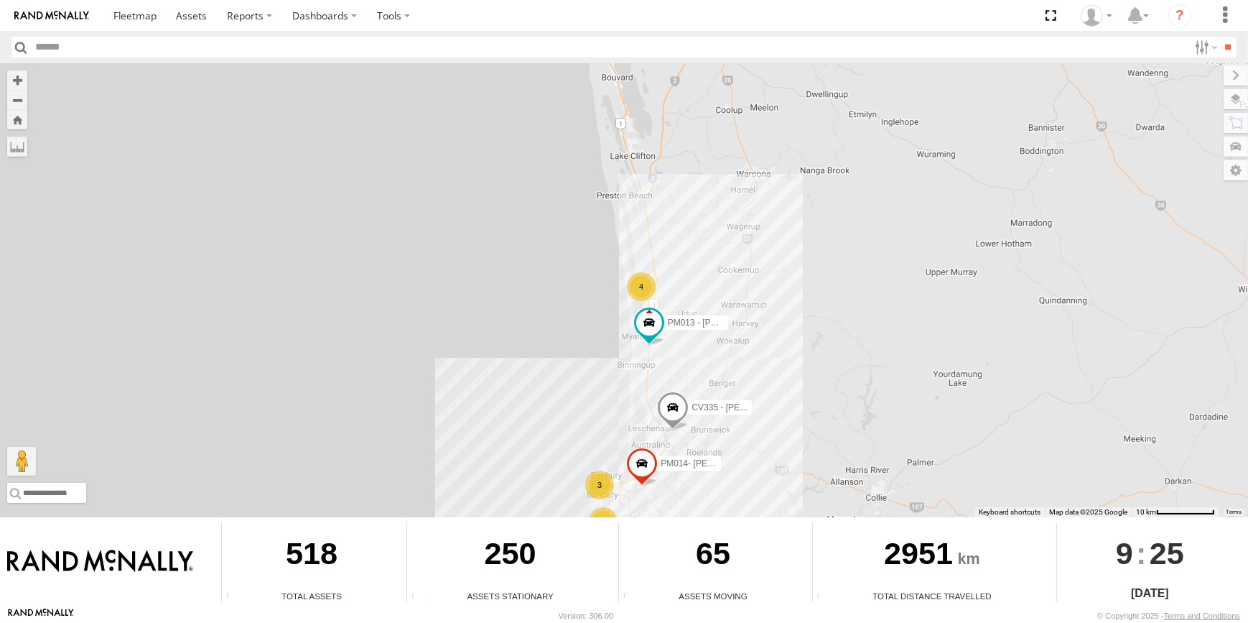
drag, startPoint x: 858, startPoint y: 457, endPoint x: 886, endPoint y: 429, distance: 39.1
click at [886, 429] on div "PM016 - Ian Fleming PM017 - John Browning CV225 - Josh Gibb CV295 - Karly Taylo…" at bounding box center [624, 290] width 1248 height 454
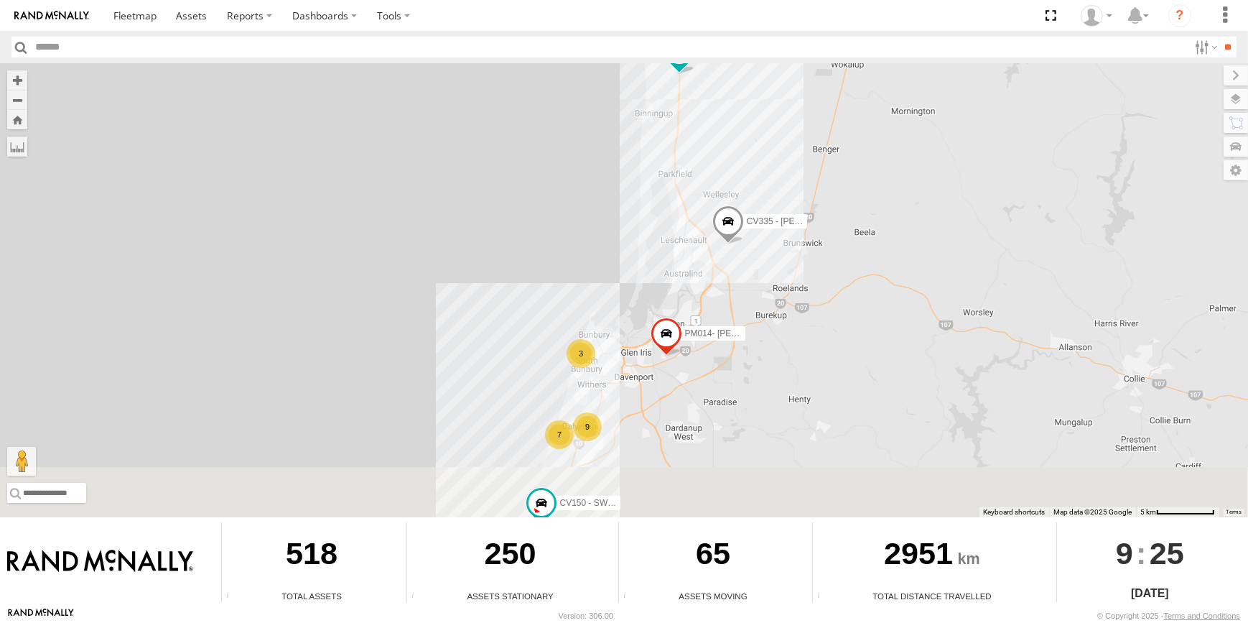
drag, startPoint x: 869, startPoint y: 356, endPoint x: 925, endPoint y: 315, distance: 69.4
click at [923, 316] on div "PM016 - Ian Fleming PM017 - John Browning CV225 - Josh Gibb CV295 - Karly Taylo…" at bounding box center [624, 290] width 1248 height 454
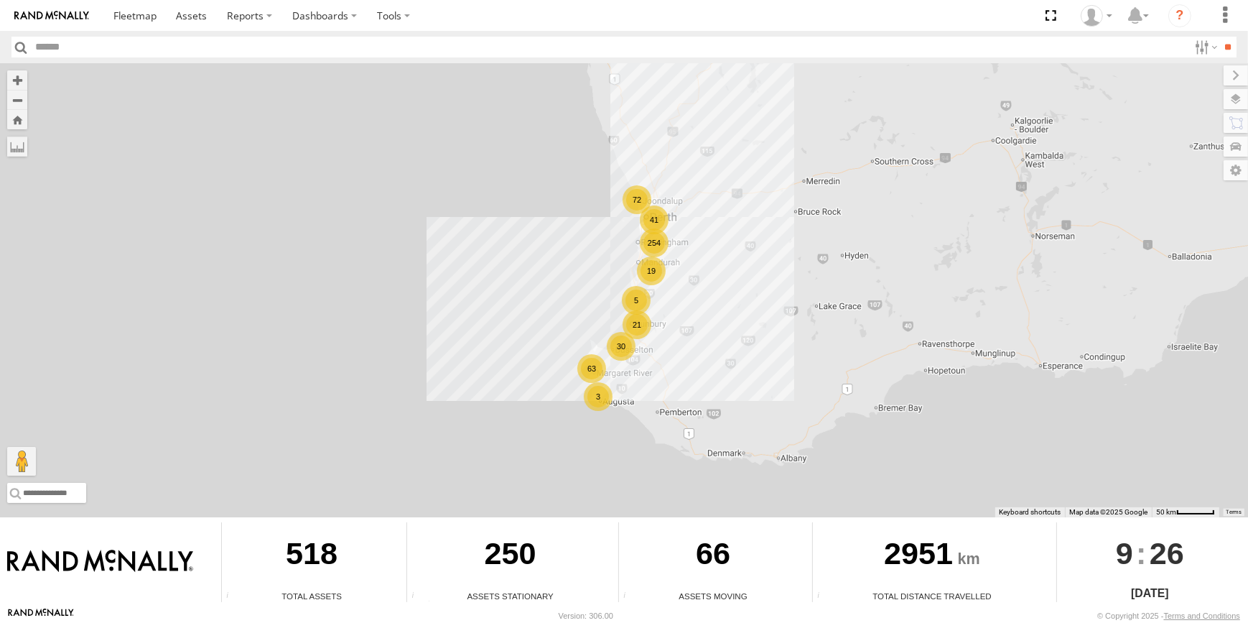
click at [603, 396] on div "3" at bounding box center [598, 396] width 29 height 29
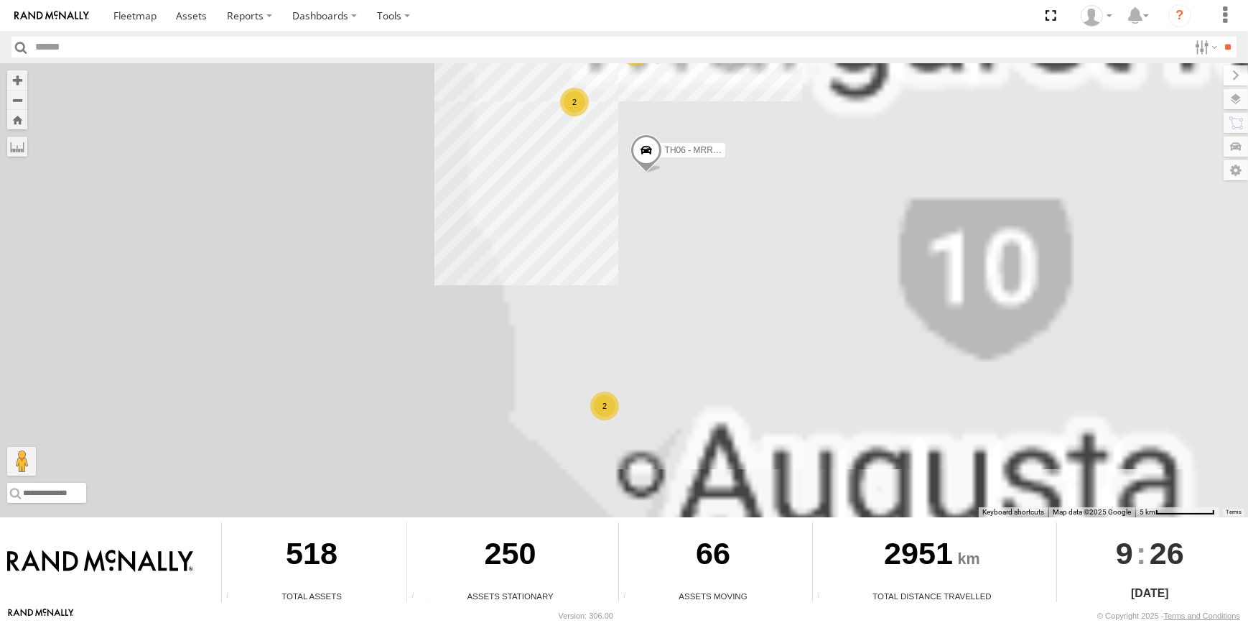
click at [601, 409] on div "2" at bounding box center [604, 405] width 29 height 29
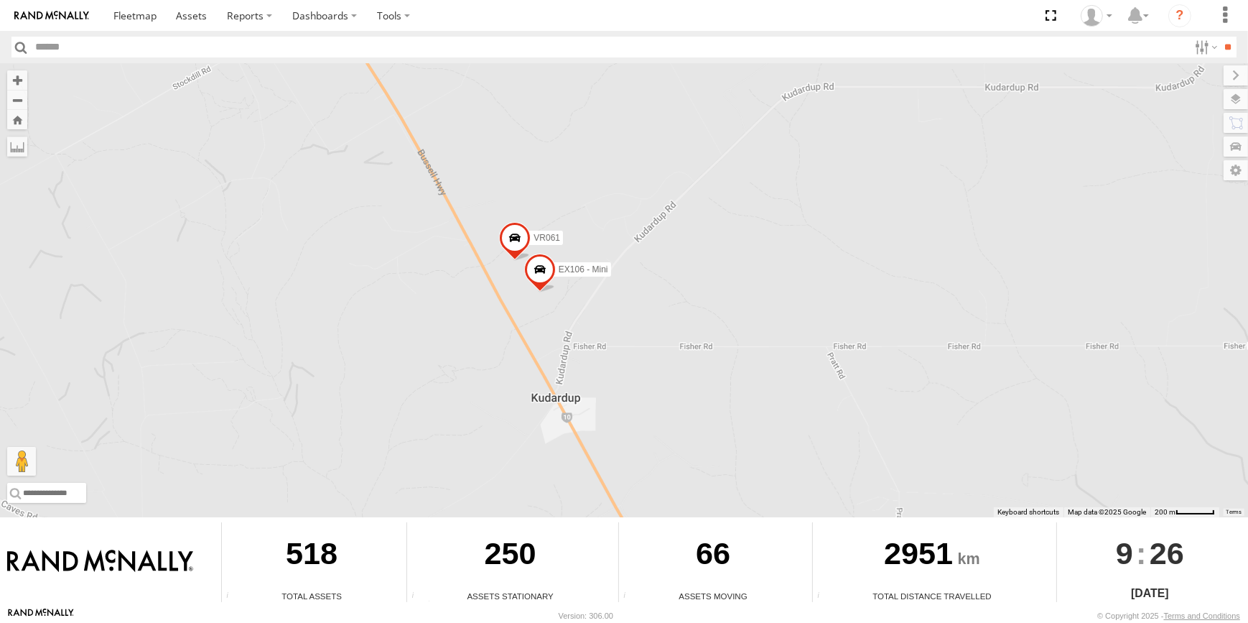
drag, startPoint x: 612, startPoint y: 148, endPoint x: 668, endPoint y: 320, distance: 181.2
click at [667, 320] on div "TH06 - MRRC Fencing Tractor VP037 - Q Series EX106 - Mini VR061" at bounding box center [624, 290] width 1248 height 454
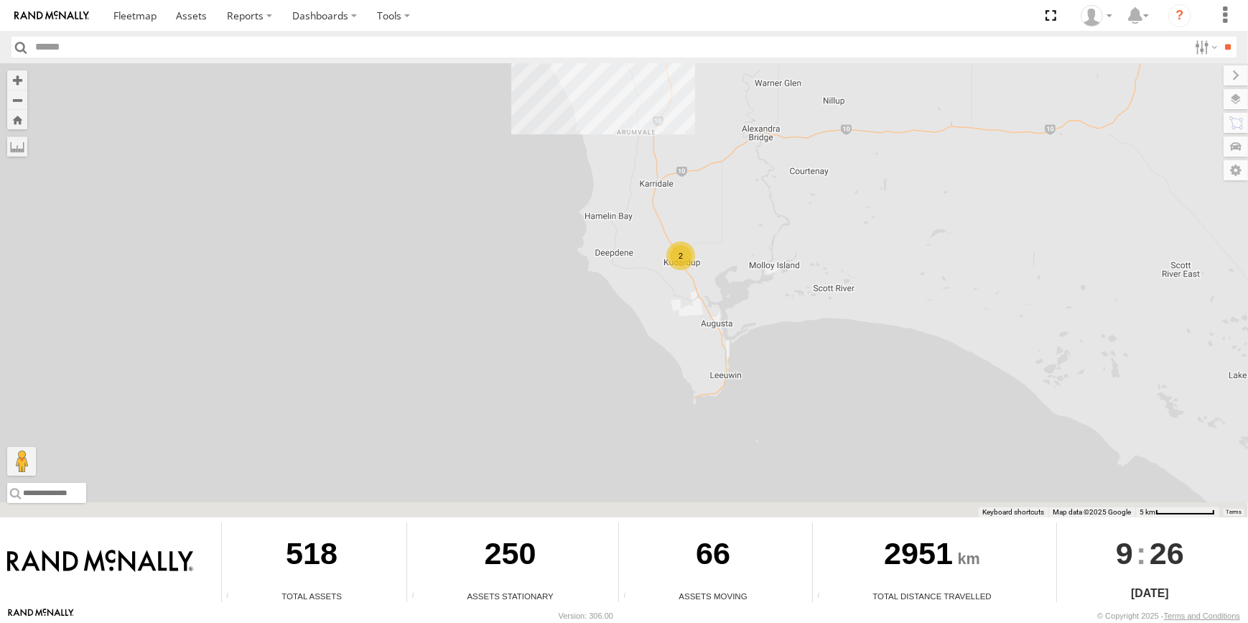
drag, startPoint x: 676, startPoint y: 156, endPoint x: 677, endPoint y: 224, distance: 68.2
click at [677, 224] on div "TH06 - MRRC Fencing Tractor VP037 - Q Series 2" at bounding box center [624, 290] width 1248 height 454
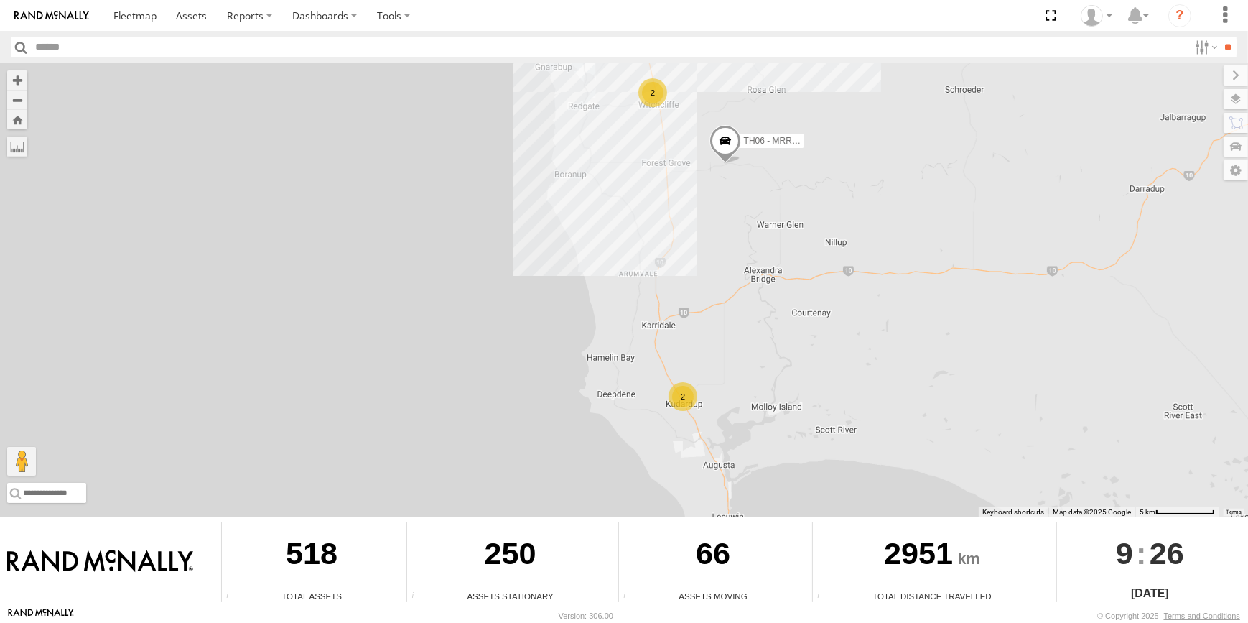
click at [645, 93] on div "2" at bounding box center [652, 92] width 29 height 29
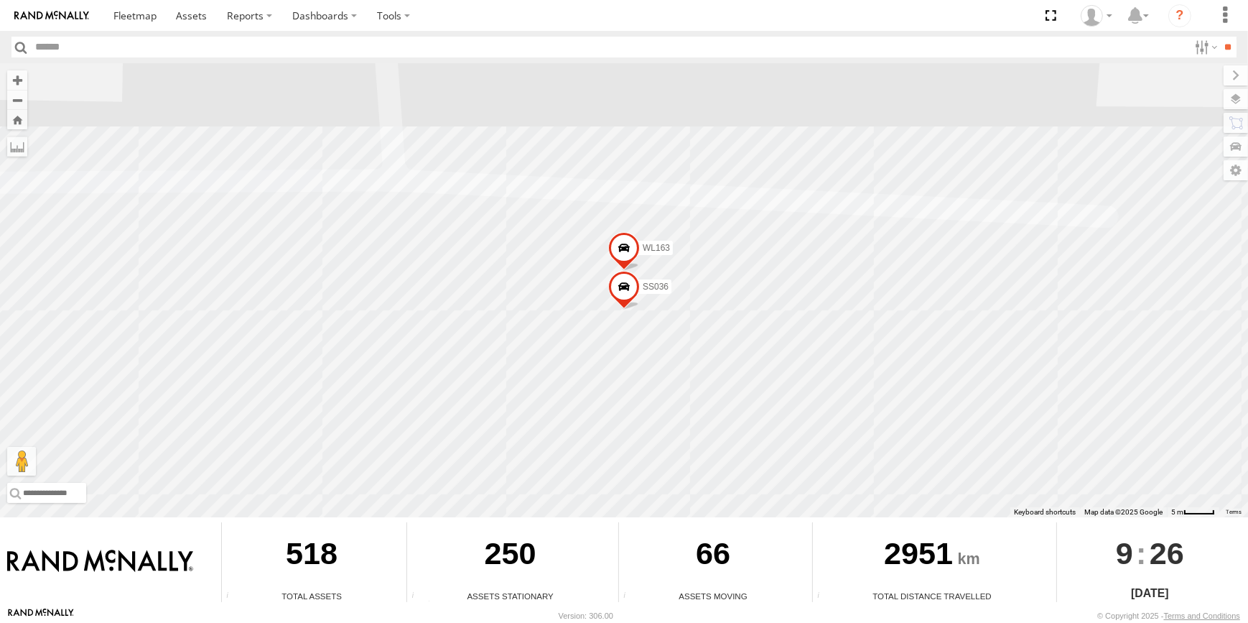
click at [624, 249] on span at bounding box center [624, 251] width 32 height 39
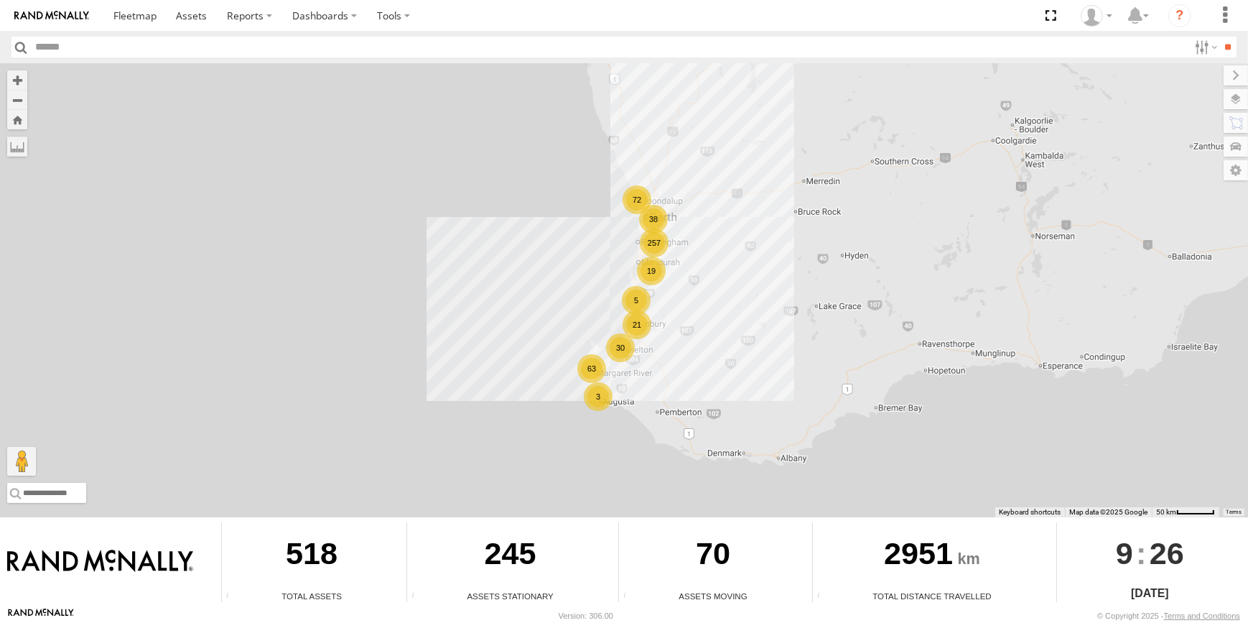
click at [598, 394] on div "3" at bounding box center [598, 396] width 29 height 29
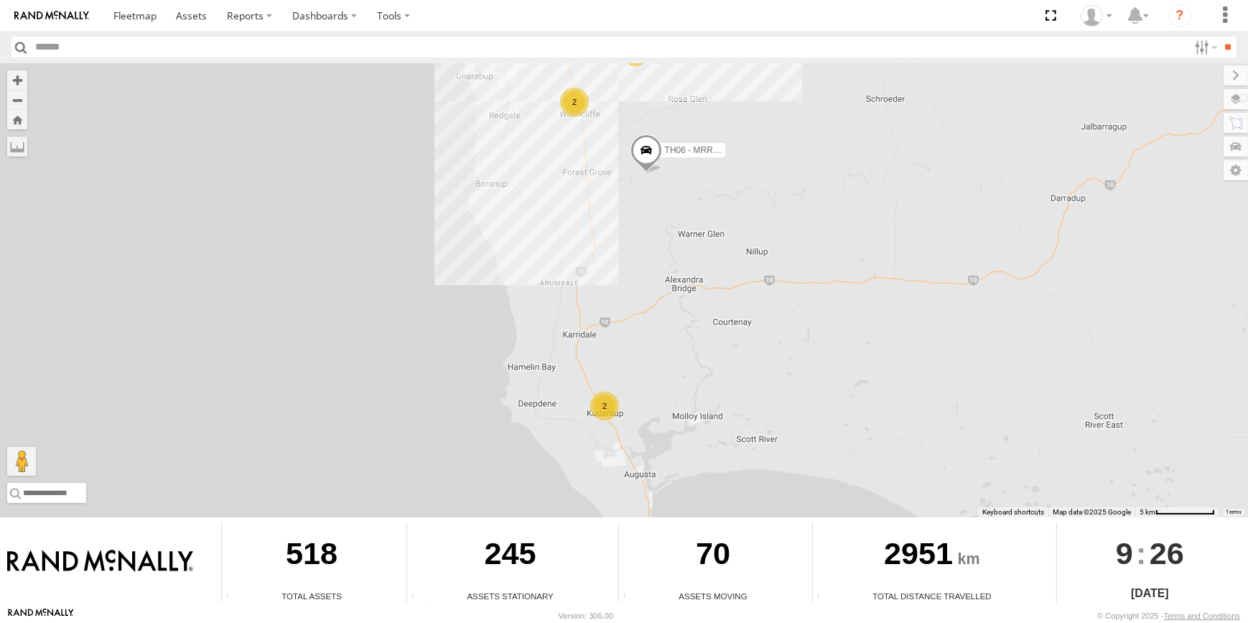
click at [577, 104] on div "2" at bounding box center [574, 102] width 29 height 29
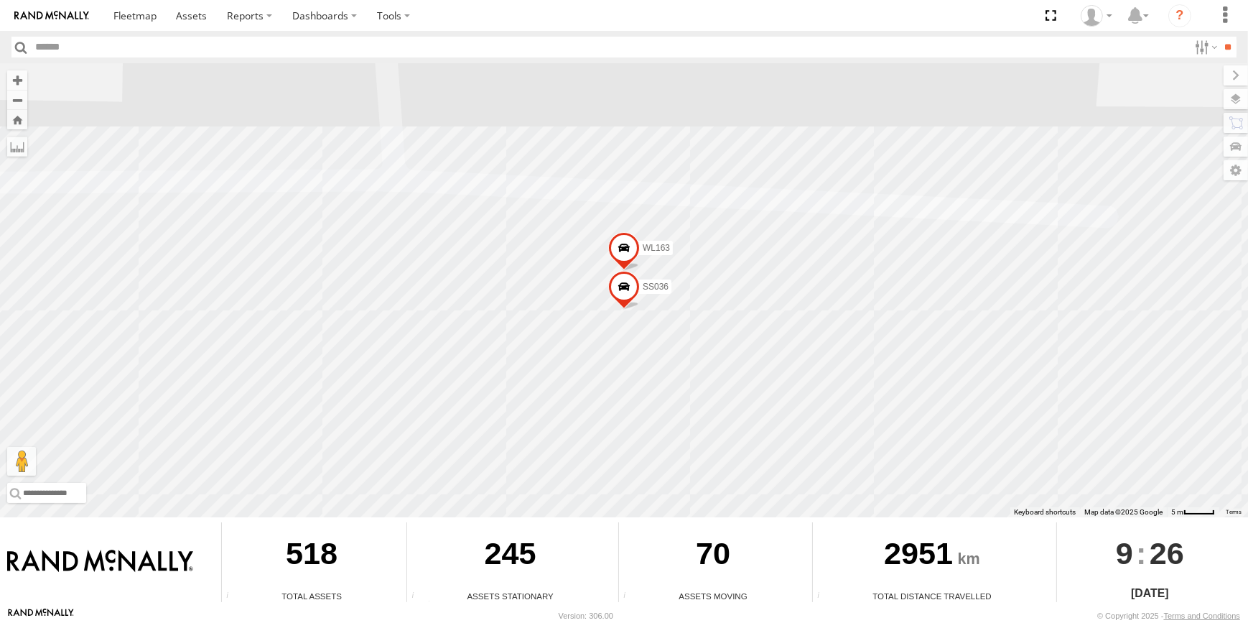
click at [619, 286] on span at bounding box center [624, 290] width 32 height 39
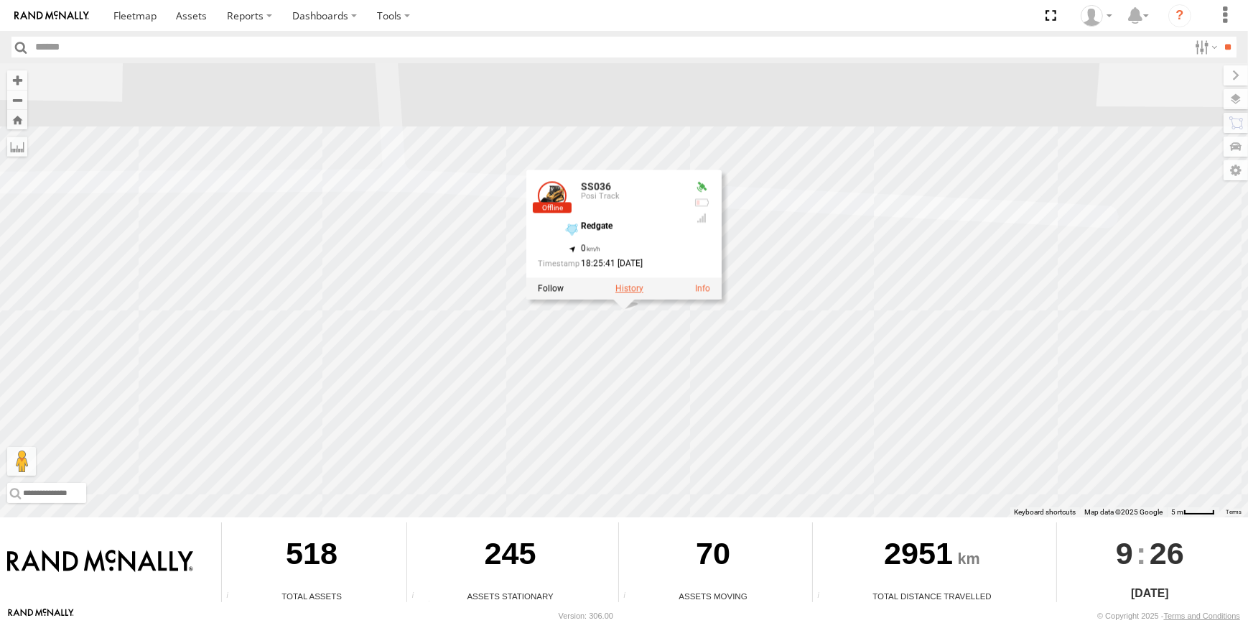
click at [624, 287] on label at bounding box center [629, 288] width 28 height 10
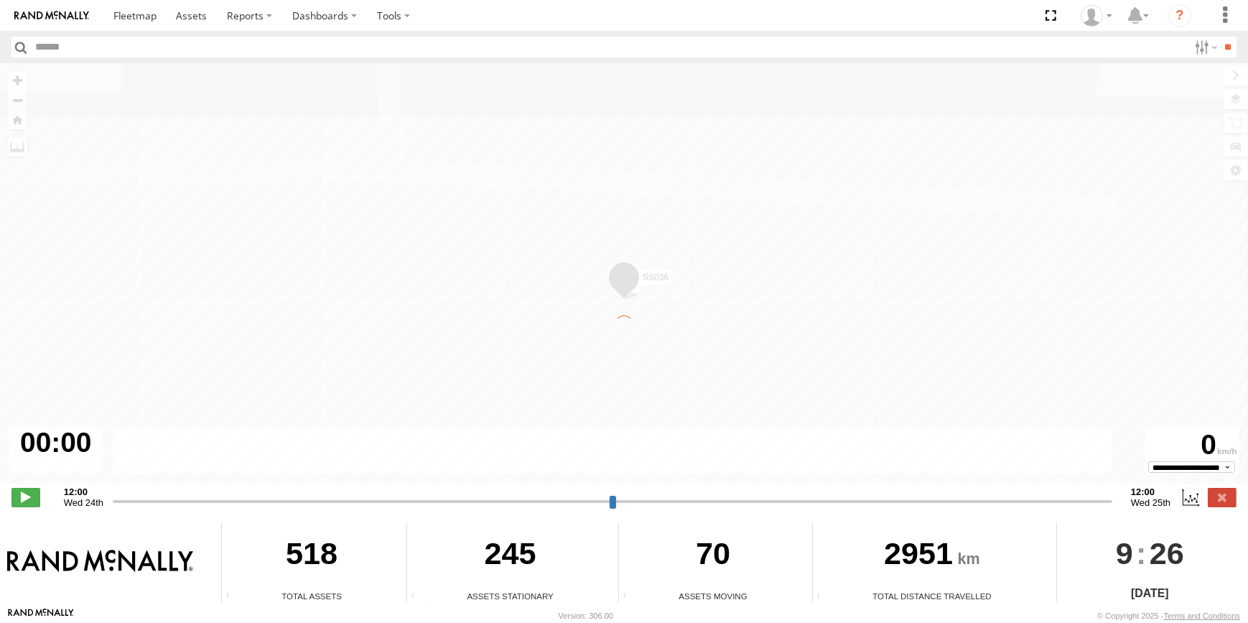
type input "**********"
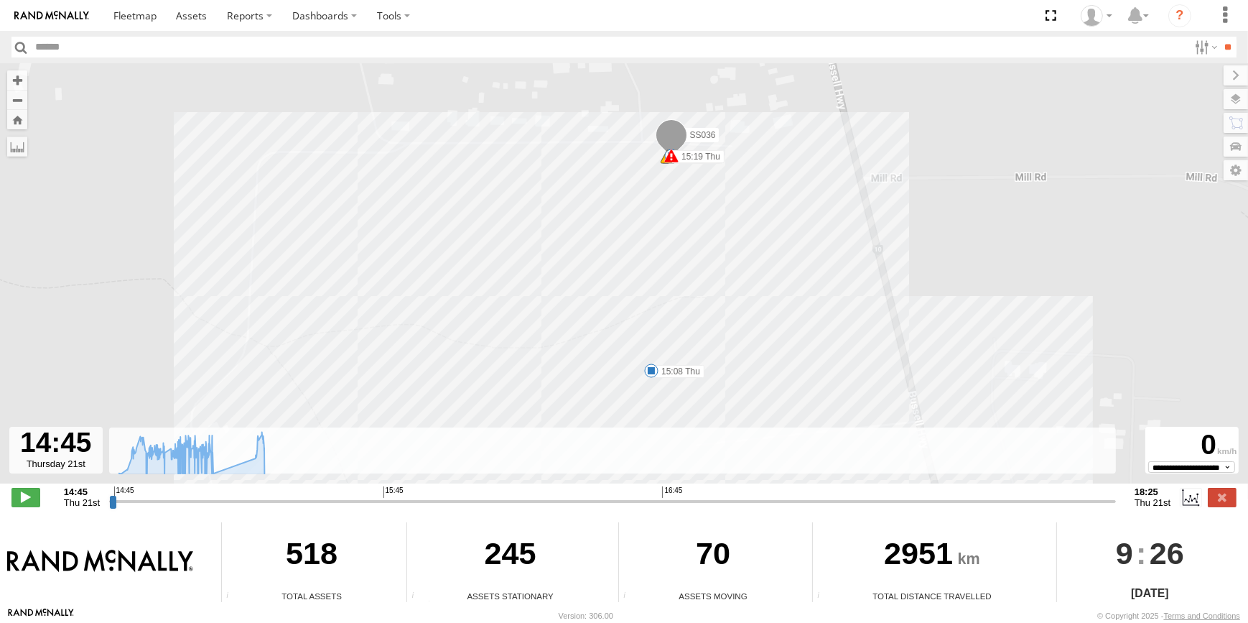
click at [876, 223] on div "SS036 14:46 Thu 14:46 Thu 14:47 Thu 15:08 Thu 15:18 Thu 15:19 Thu 15:19 Thu" at bounding box center [624, 280] width 1248 height 435
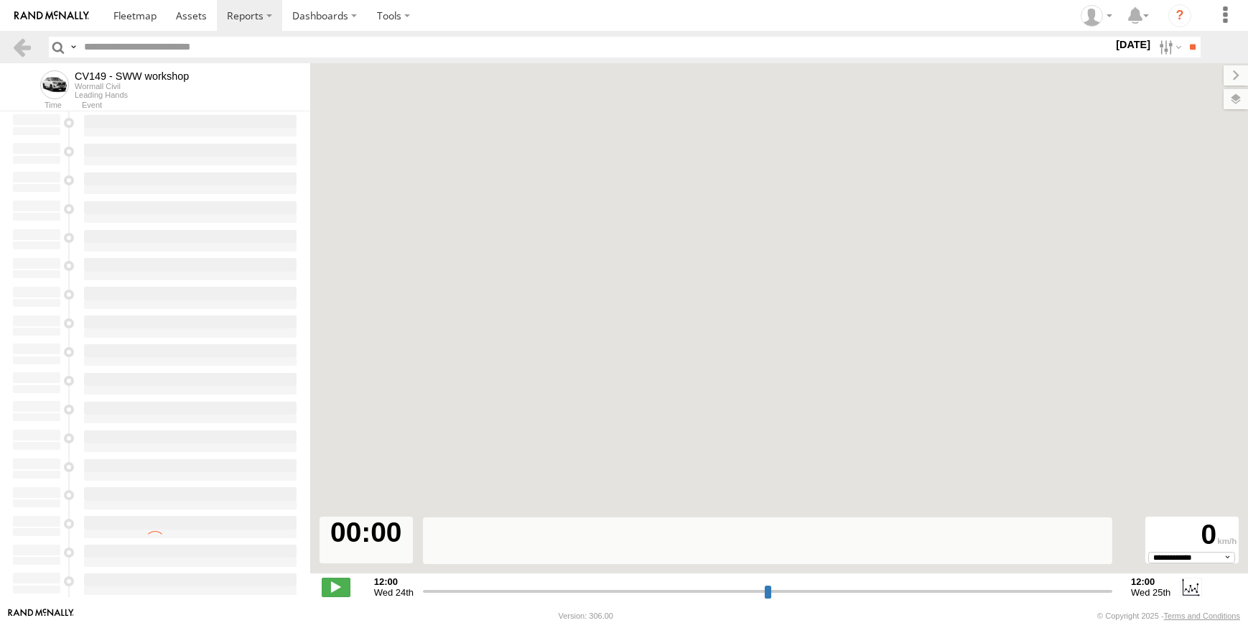
select select "**********"
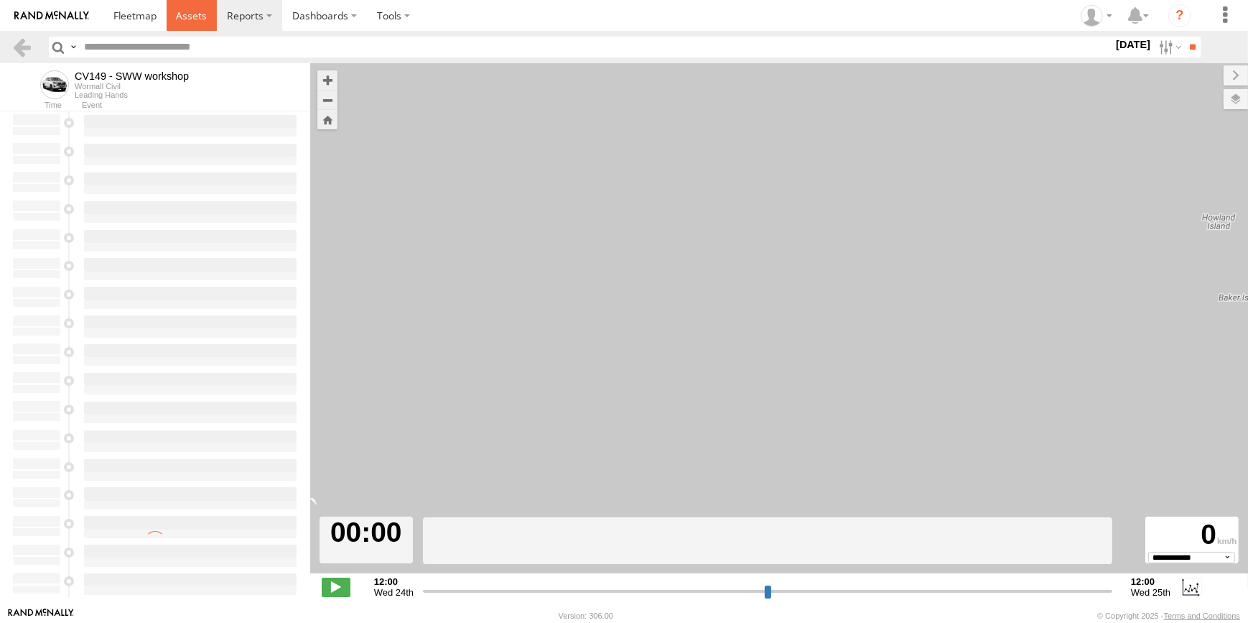
click at [200, 14] on span at bounding box center [191, 16] width 31 height 14
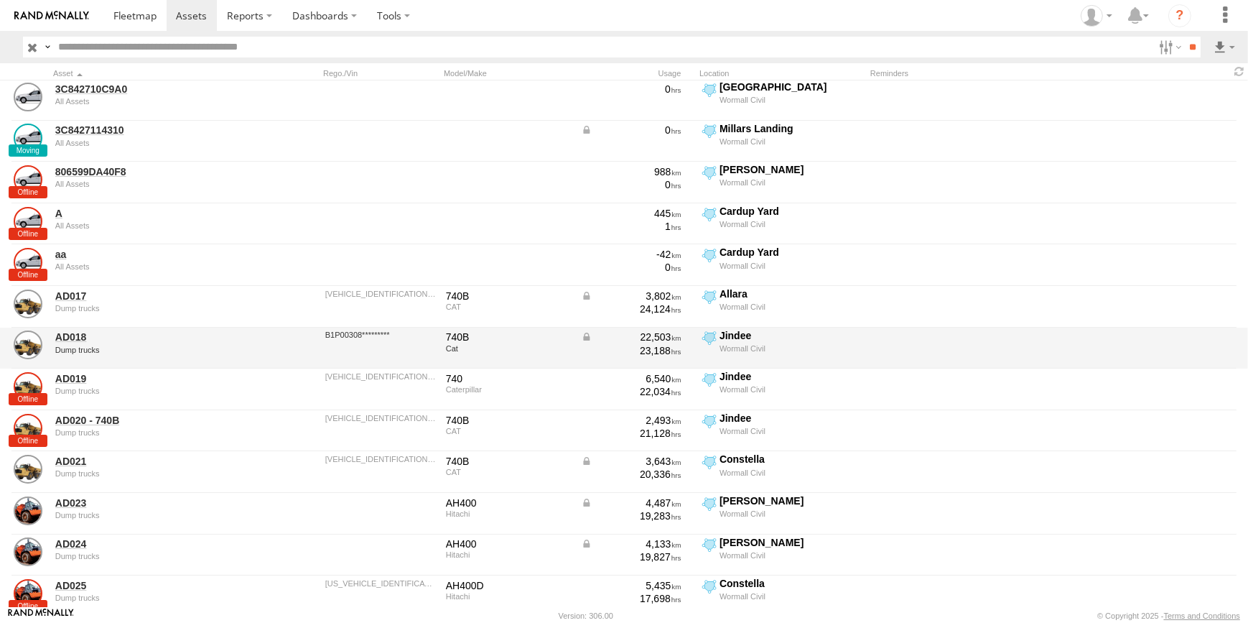
scroll to position [65, 0]
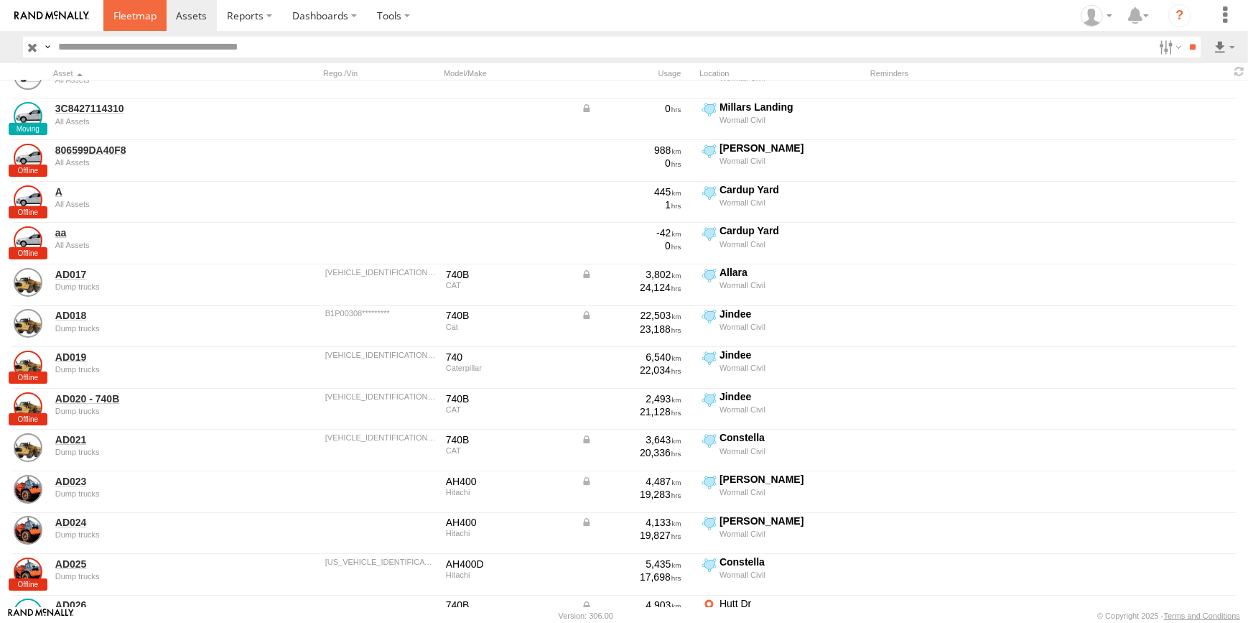
click at [145, 23] on link at bounding box center [134, 15] width 63 height 31
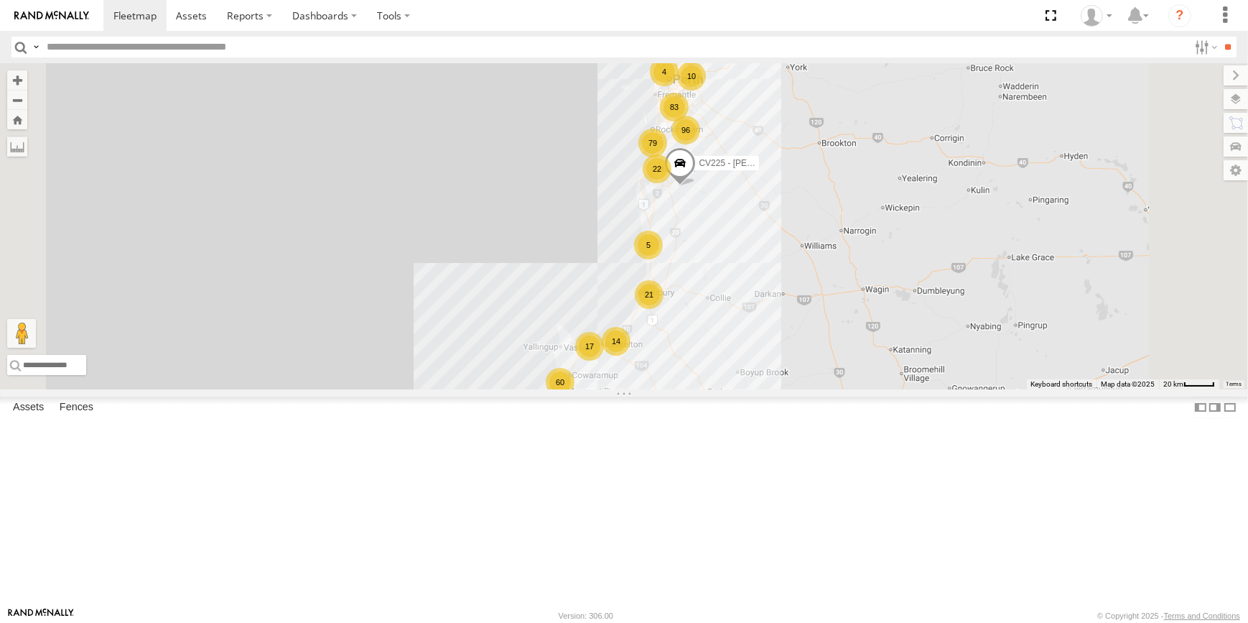
click at [574, 396] on div "60" at bounding box center [560, 382] width 29 height 29
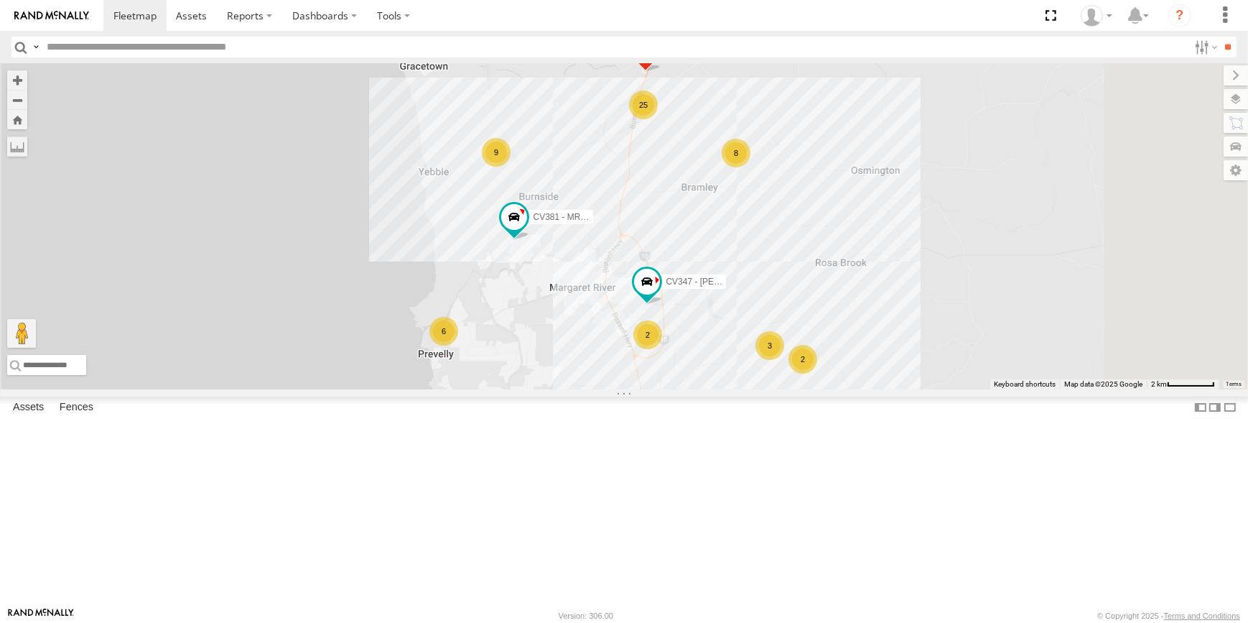
drag, startPoint x: 890, startPoint y: 502, endPoint x: 877, endPoint y: 486, distance: 20.4
click at [881, 389] on div "CV225 - Josh Gibb 9 6 25 2 8 WL185 - ZW250- Taj Moore CV217 - Jayne Pilmer 3 CV…" at bounding box center [624, 226] width 1248 height 326
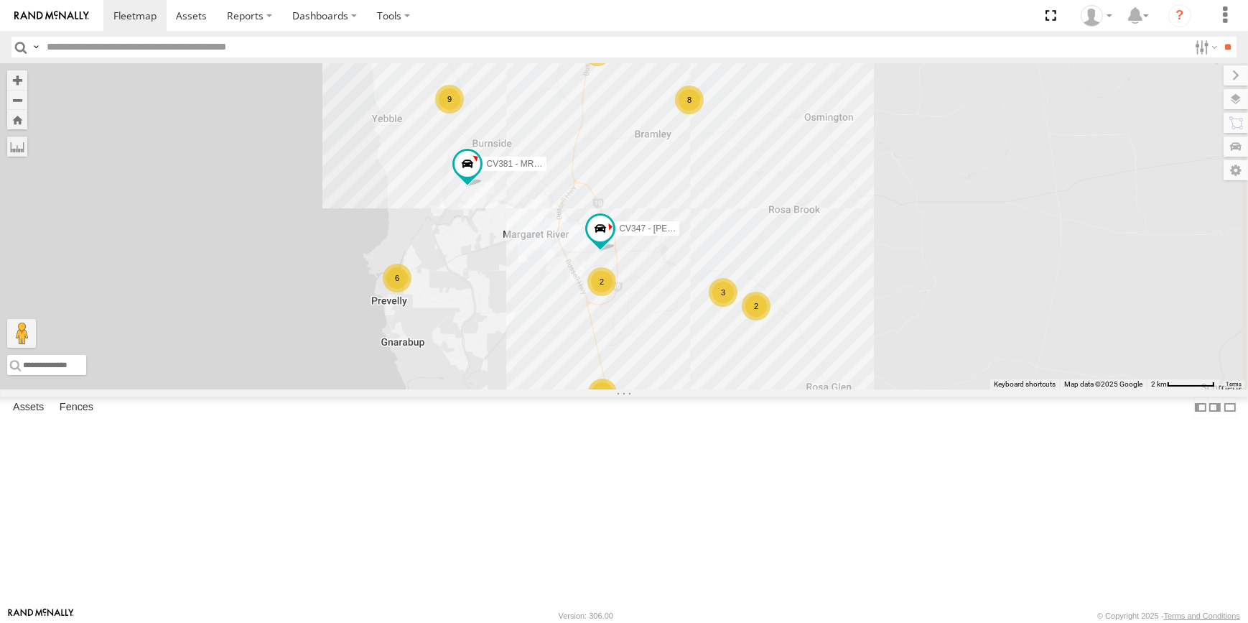
click at [617, 407] on div "2" at bounding box center [602, 392] width 29 height 29
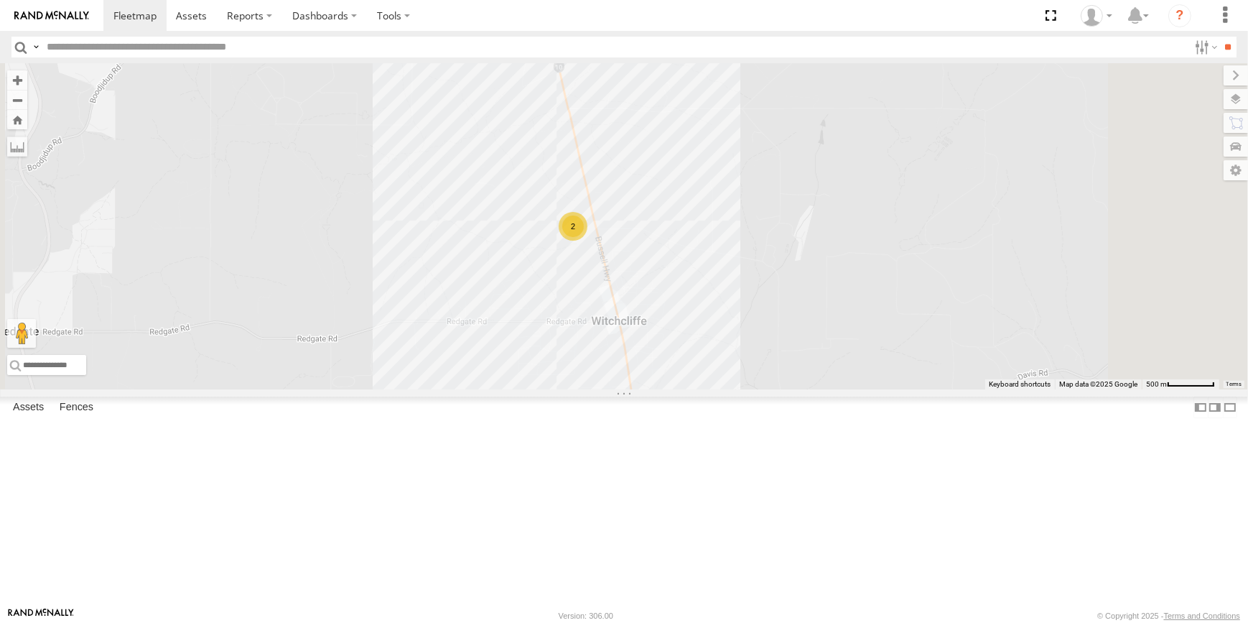
click at [754, 276] on div "CV225 - Josh Gibb WL185 - ZW250- Taj Moore CV217 - Jayne Pilmer CV365 - Corbin …" at bounding box center [624, 226] width 1248 height 326
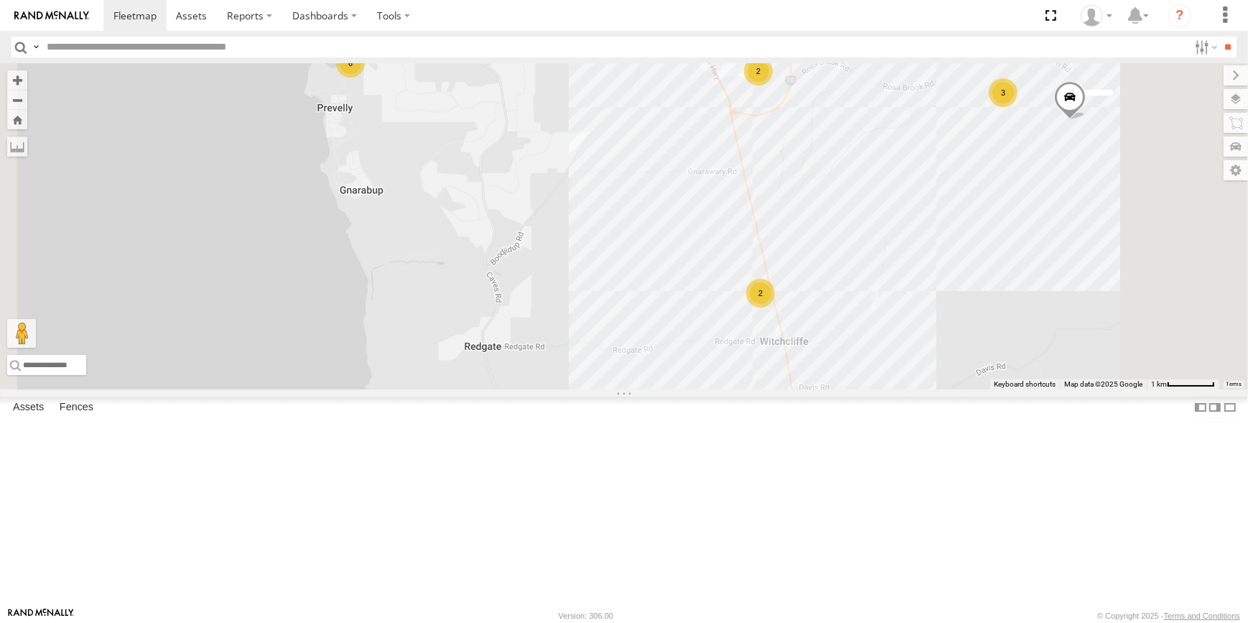
click at [365, 78] on div "6" at bounding box center [350, 63] width 29 height 29
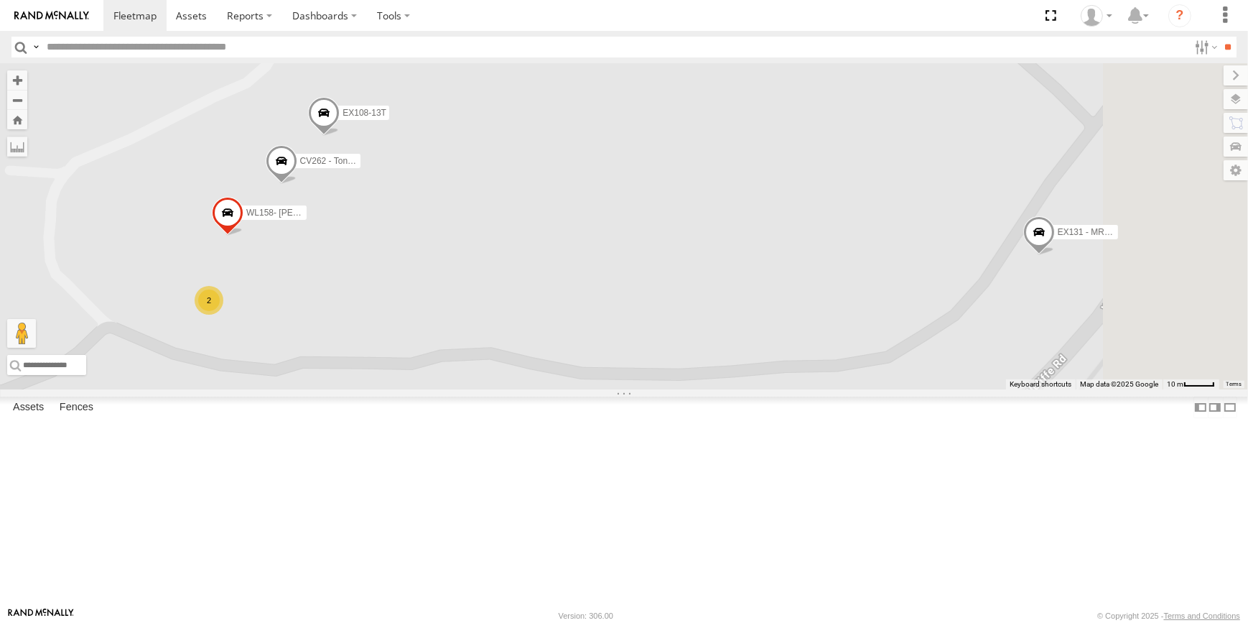
drag, startPoint x: 645, startPoint y: 389, endPoint x: 686, endPoint y: 370, distance: 45.3
click at [686, 370] on div "CV225 - Josh Gibb WL185 - ZW250- Taj Moore CV217 - Jayne Pilmer CV365 - Corbin …" at bounding box center [624, 226] width 1248 height 326
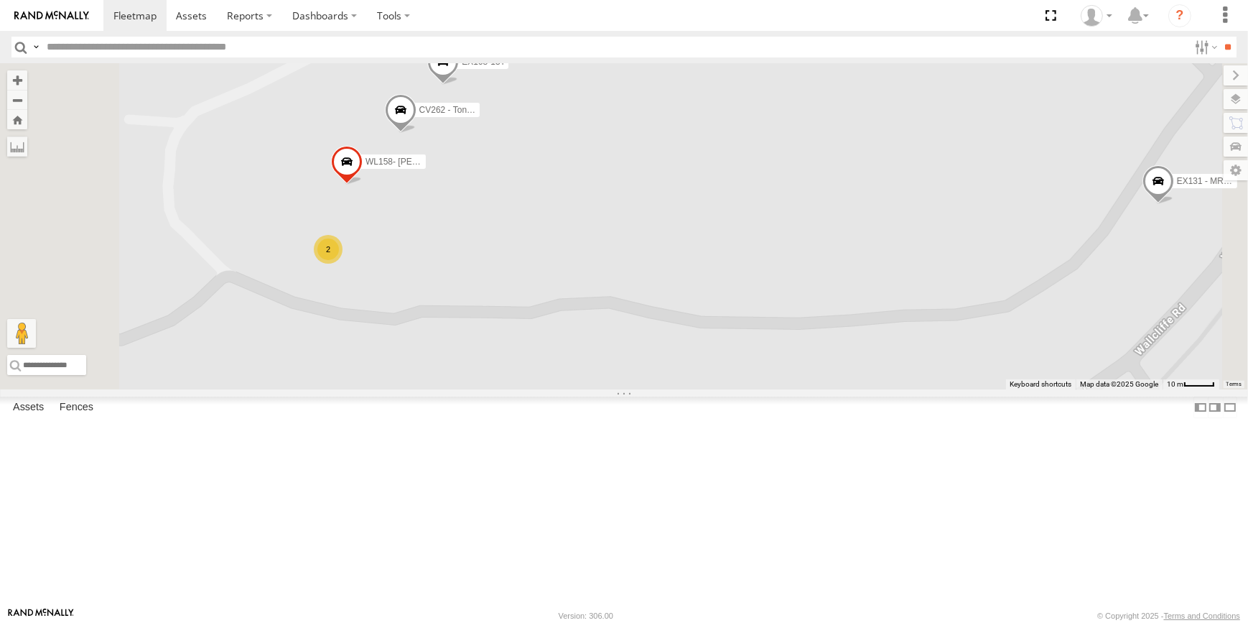
click at [342, 264] on div "2" at bounding box center [328, 249] width 29 height 29
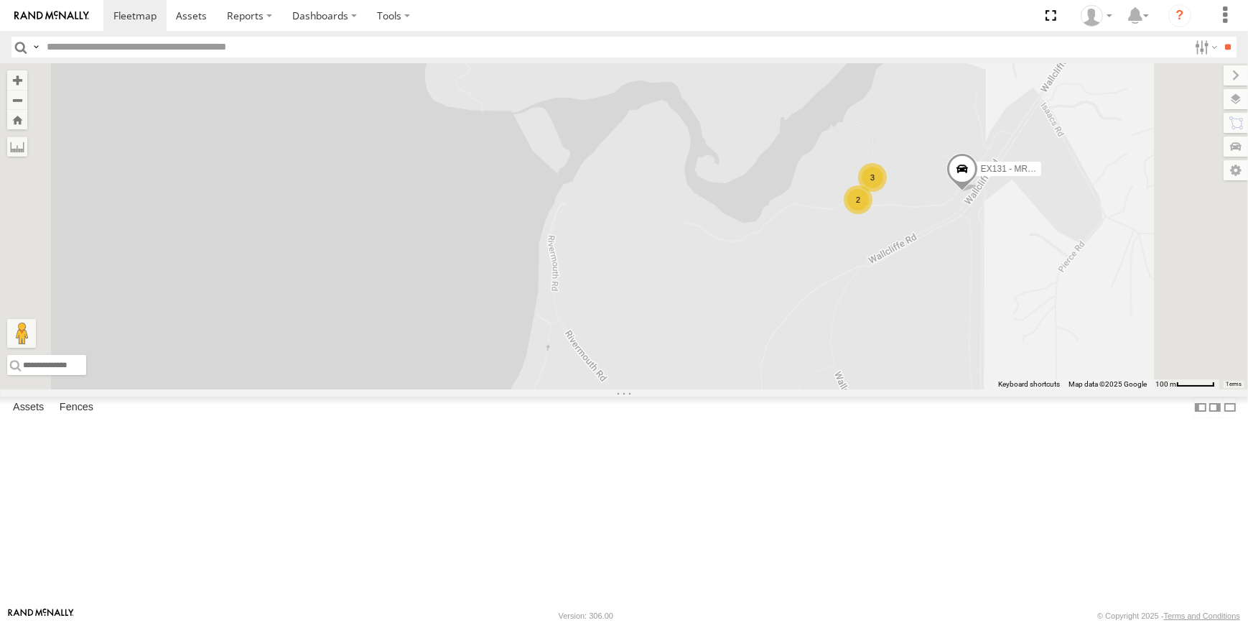
drag, startPoint x: 1078, startPoint y: 325, endPoint x: 924, endPoint y: 378, distance: 163.3
click at [948, 371] on div "CV225 - Josh Gibb WL185 - ZW250- Taj Moore CV217 - Jayne Pilmer CV365 - Corbin …" at bounding box center [624, 226] width 1248 height 326
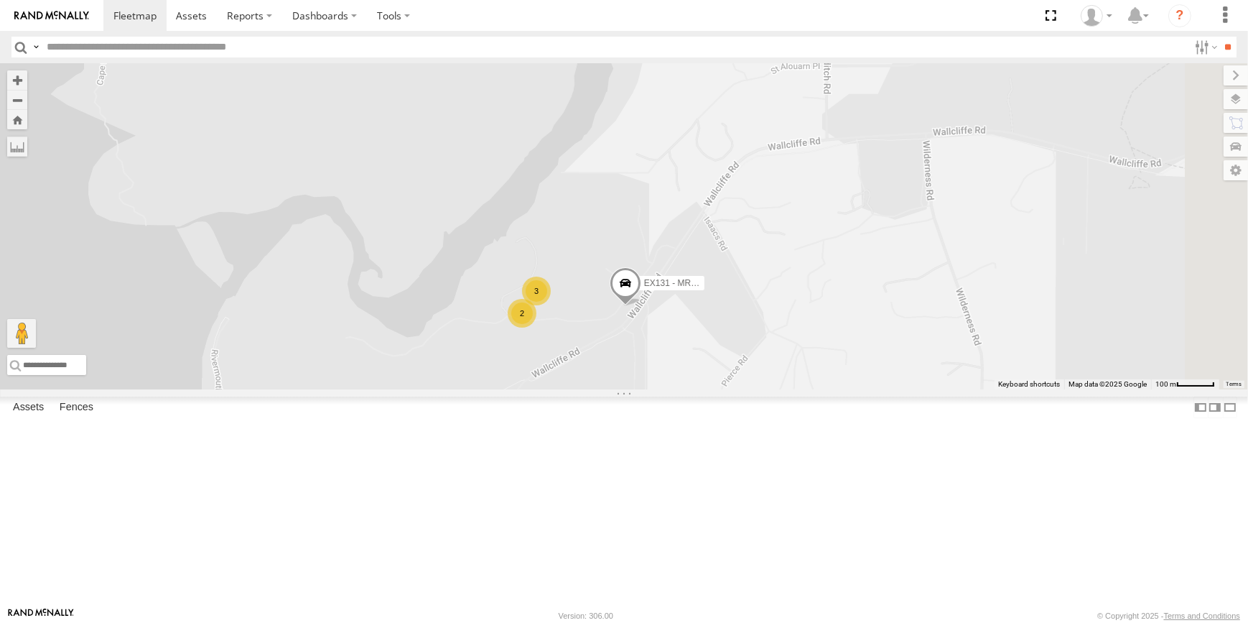
click at [978, 371] on div "CV225 - Josh Gibb WL185 - ZW250- Taj Moore CV217 - Jayne Pilmer CV365 - Corbin …" at bounding box center [624, 226] width 1248 height 326
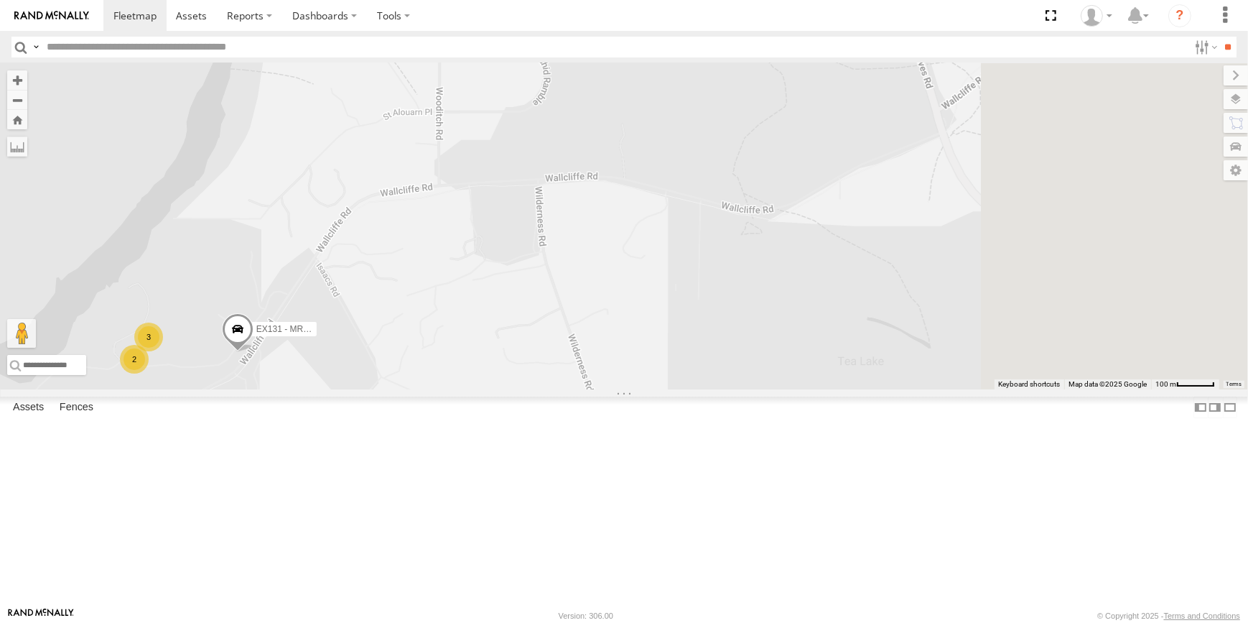
drag, startPoint x: 745, startPoint y: 387, endPoint x: 664, endPoint y: 416, distance: 86.3
click at [666, 389] on div "CV225 - Josh Gibb WL185 - ZW250- Taj Moore CV217 - Jayne Pilmer CV365 - Corbin …" at bounding box center [624, 226] width 1248 height 326
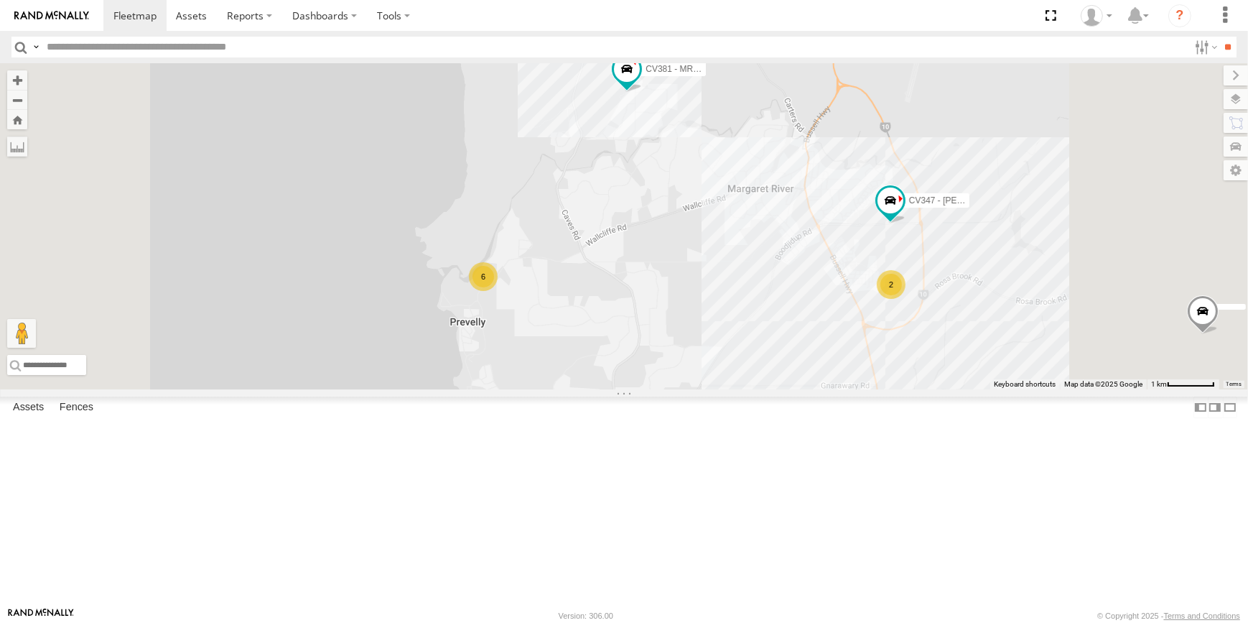
click at [1061, 389] on div "CV225 - Josh Gibb WL185 - ZW250- Taj Moore CV217 - Jayne Pilmer CV365 - Corbin …" at bounding box center [624, 226] width 1248 height 326
click at [905, 299] on div "2" at bounding box center [891, 284] width 29 height 29
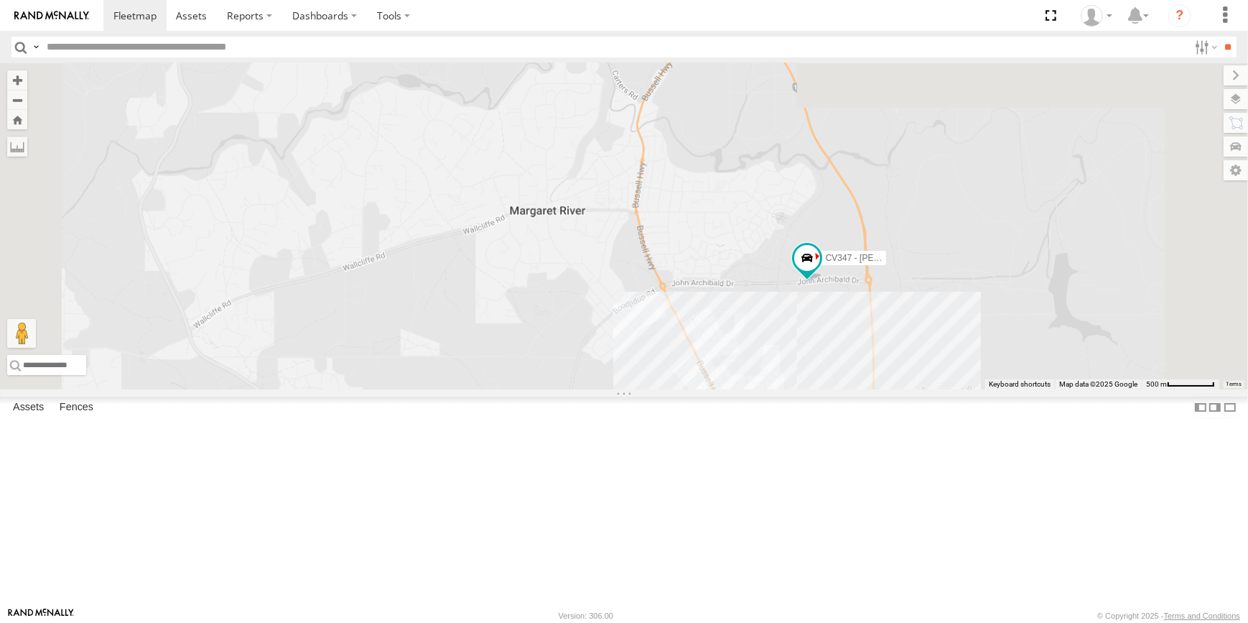
drag, startPoint x: 808, startPoint y: 184, endPoint x: 855, endPoint y: 404, distance: 224.8
click at [869, 389] on div "CV225 - Josh Gibb WL185 - ZW250- Taj Moore CV217 - Jayne Pilmer CV365 - Corbin …" at bounding box center [624, 226] width 1248 height 326
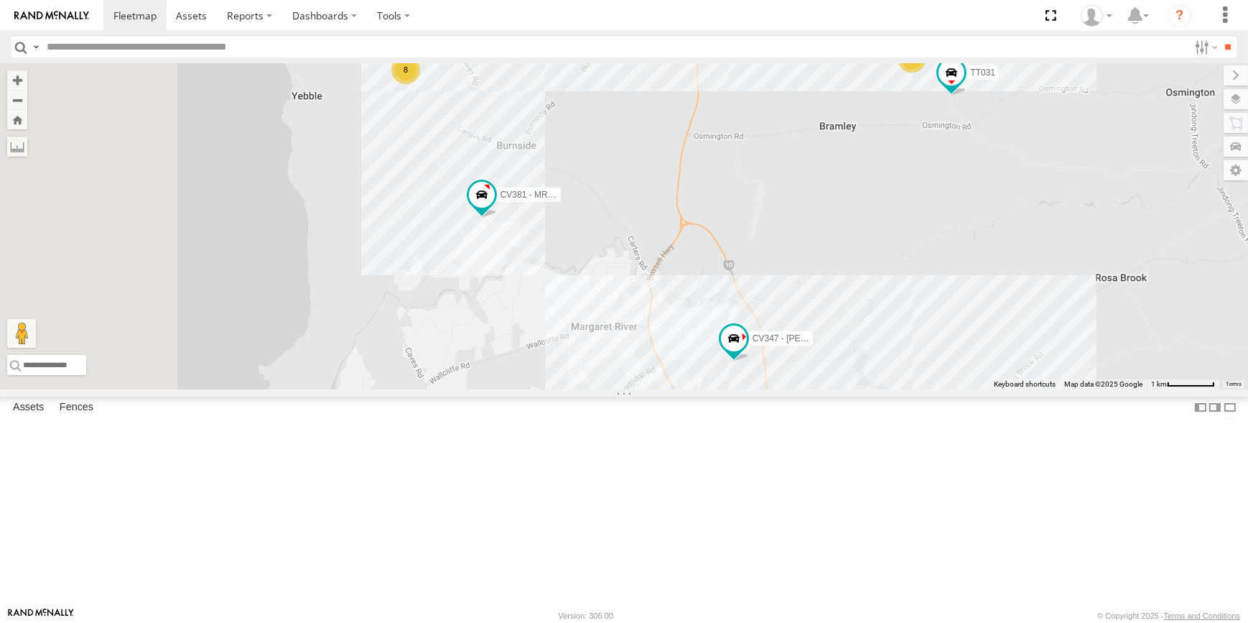
drag, startPoint x: 774, startPoint y: 353, endPoint x: 790, endPoint y: 404, distance: 54.1
click at [790, 389] on div "CV225 - Josh Gibb WL185 - ZW250- Taj Moore CV217 - Jayne Pilmer CV365 - Corbin …" at bounding box center [624, 226] width 1248 height 326
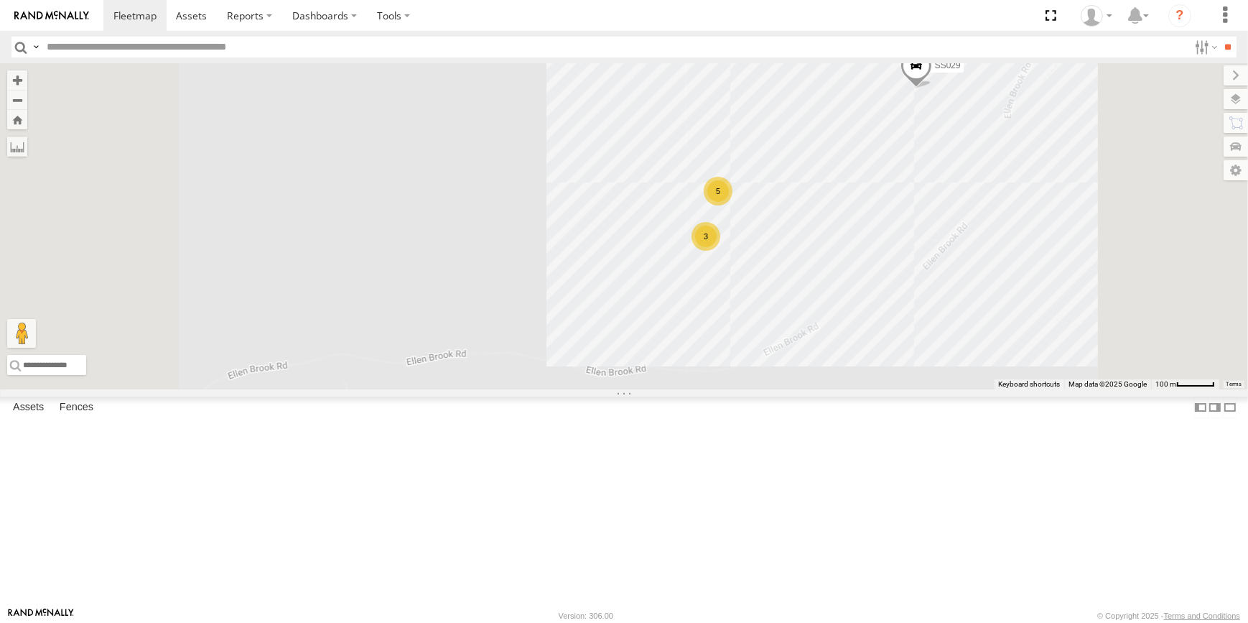
drag, startPoint x: 1098, startPoint y: 349, endPoint x: 982, endPoint y: 373, distance: 118.9
click at [995, 371] on div "CV225 - Josh Gibb WL185 - ZW250- Taj Moore CV217 - Jayne Pilmer CV365 - Corbin …" at bounding box center [624, 226] width 1248 height 326
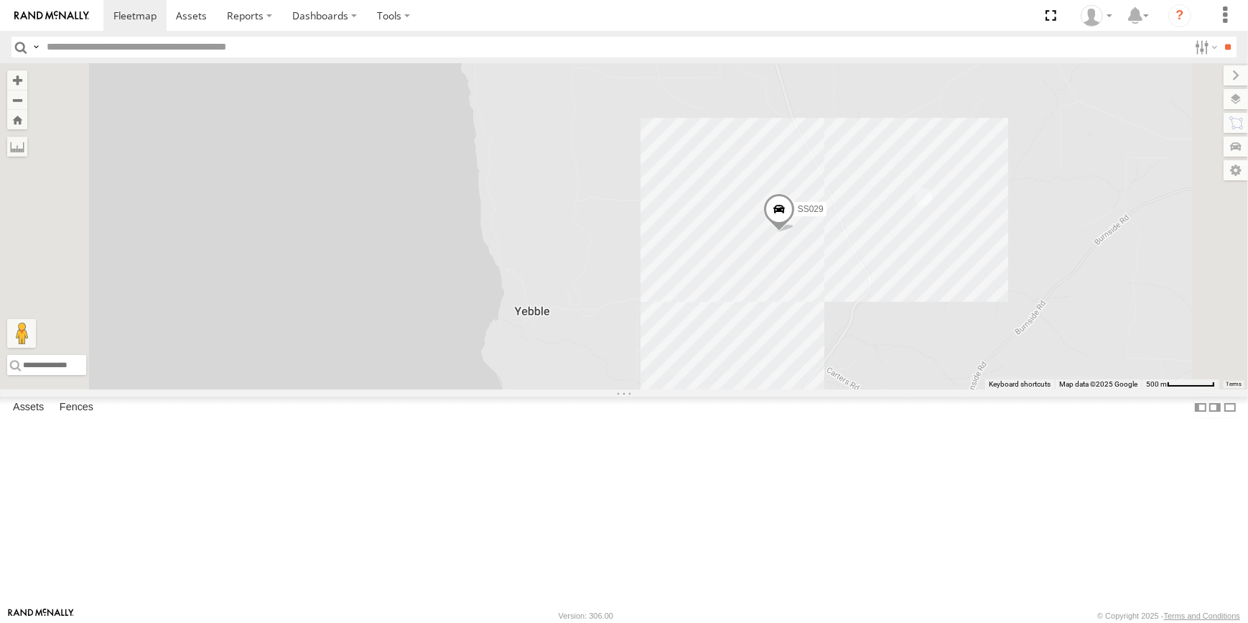
drag, startPoint x: 1142, startPoint y: 358, endPoint x: 1062, endPoint y: 356, distance: 80.4
click at [1064, 355] on div "CV225 - Josh Gibb WL185 - ZW250- Taj Moore CV217 - Jayne Pilmer CV365 - Corbin …" at bounding box center [624, 226] width 1248 height 326
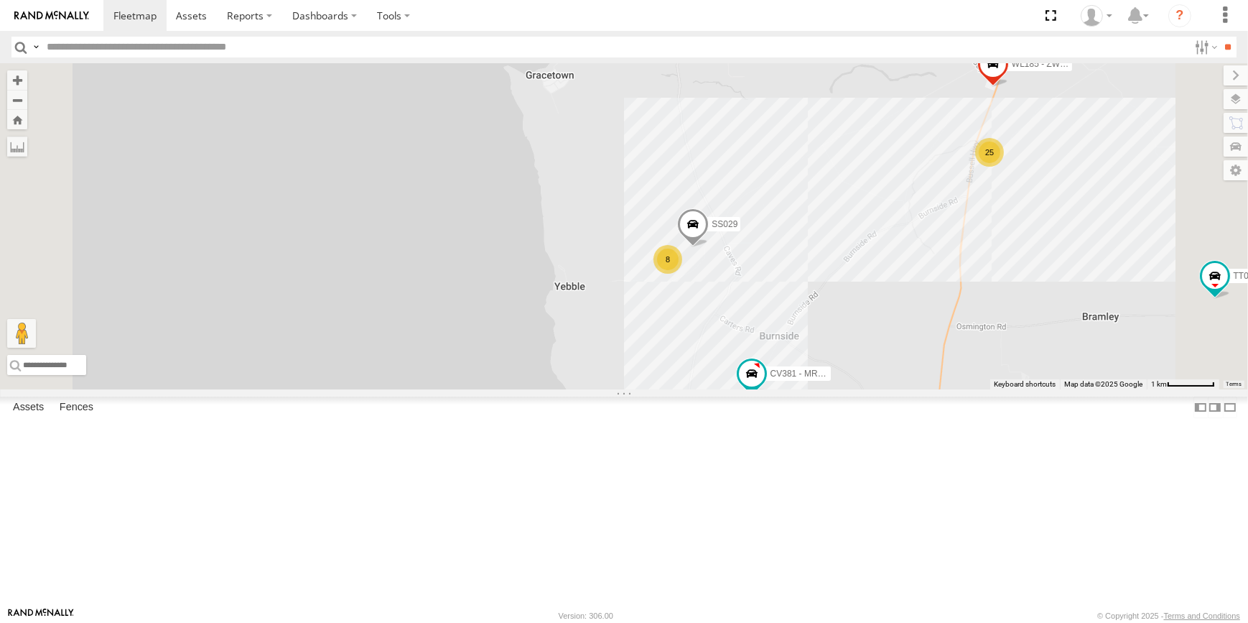
drag, startPoint x: 1094, startPoint y: 345, endPoint x: 1025, endPoint y: 361, distance: 70.9
click at [1039, 361] on div "CV225 - Josh Gibb WL185 - ZW250- Taj Moore CV217 - Jayne Pilmer CV365 - Corbin …" at bounding box center [624, 226] width 1248 height 326
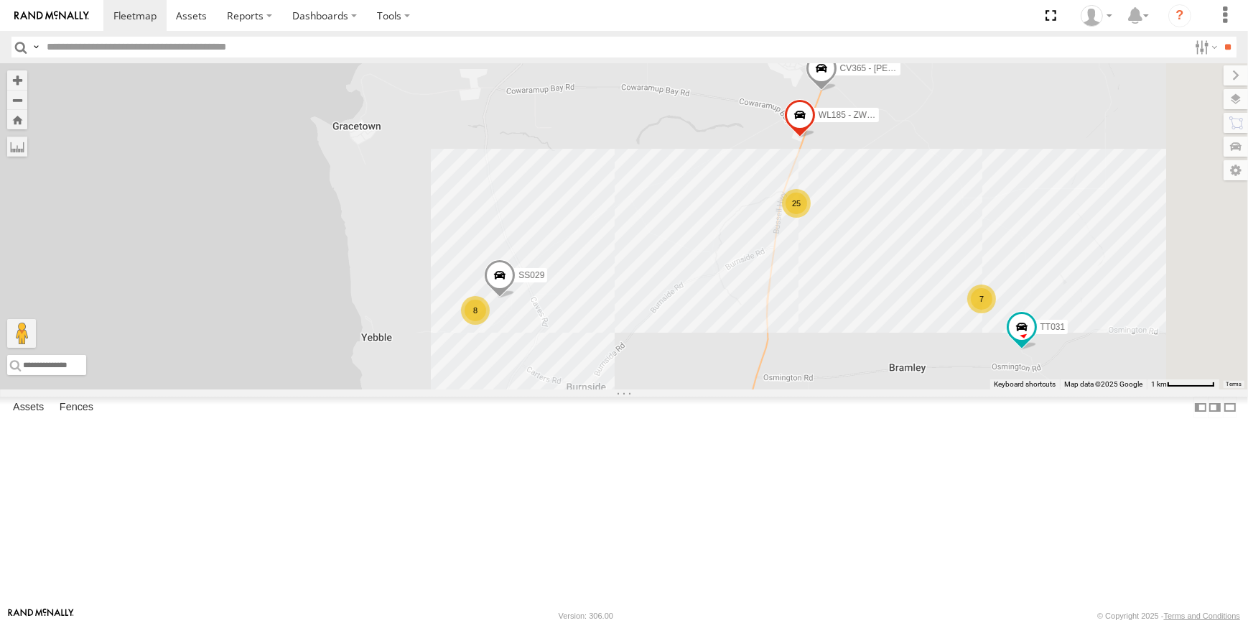
click at [996, 313] on div "7" at bounding box center [981, 298] width 29 height 29
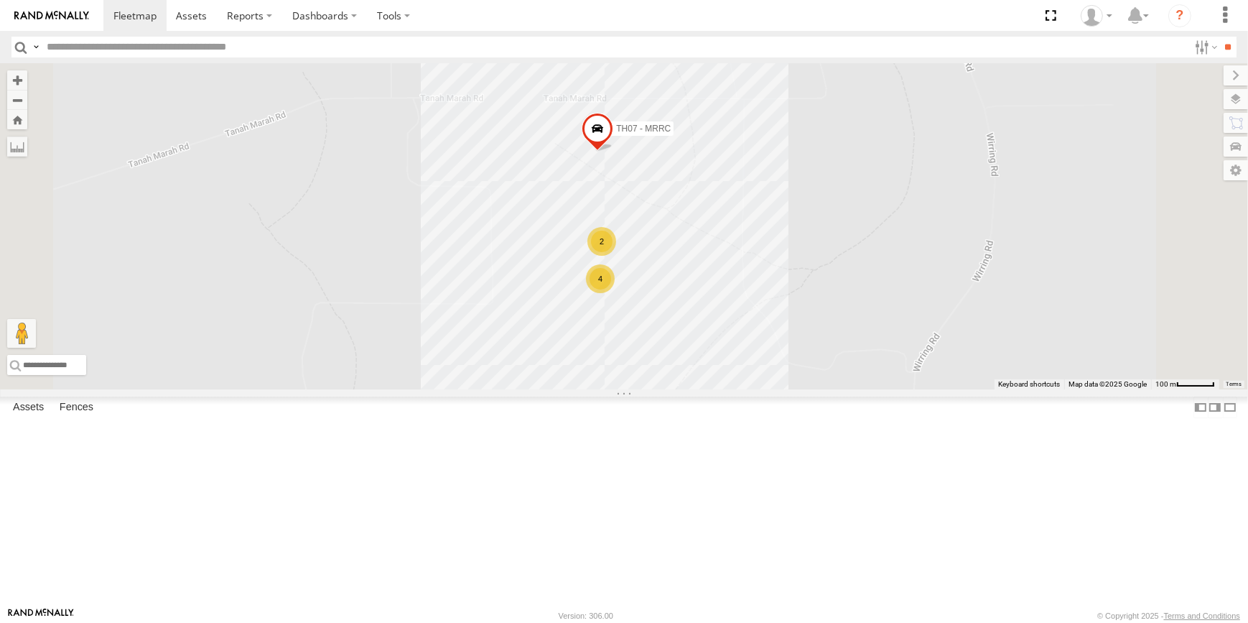
drag, startPoint x: 719, startPoint y: 422, endPoint x: 656, endPoint y: 368, distance: 83.6
click at [656, 368] on div "CV225 - Josh Gibb WL185 - ZW250- Taj Moore CV217 - Jayne Pilmer CV365 - Corbin …" at bounding box center [624, 226] width 1248 height 326
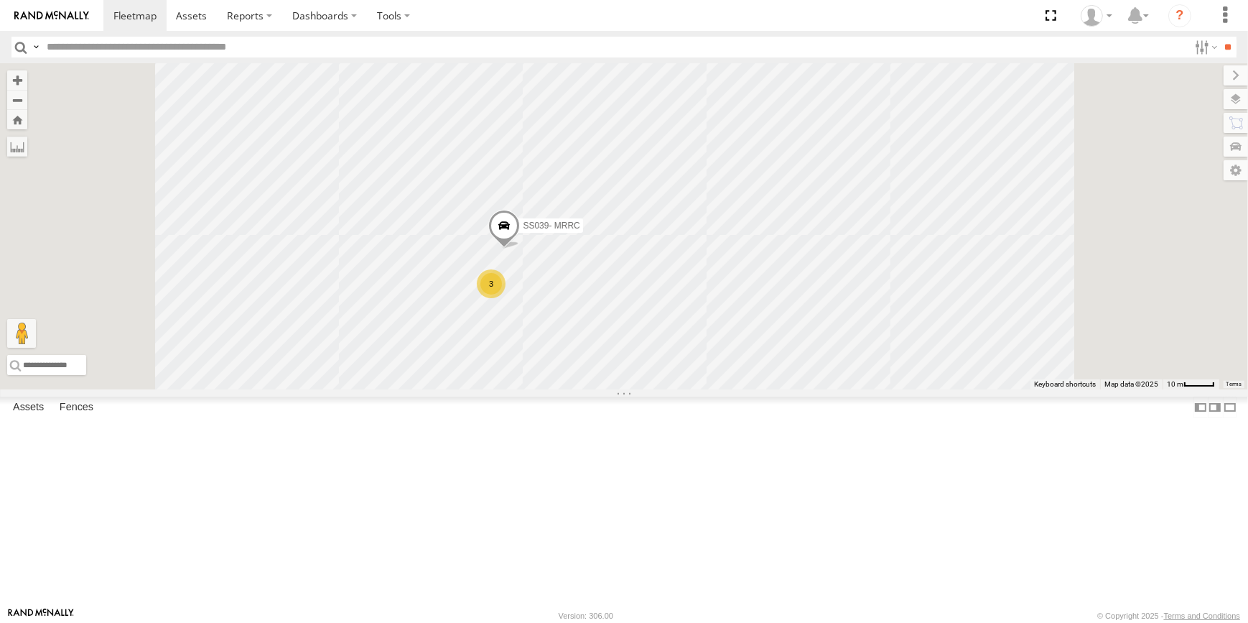
drag, startPoint x: 694, startPoint y: 114, endPoint x: 699, endPoint y: 158, distance: 44.0
click at [699, 158] on div "CV225 - Josh Gibb WL185 - ZW250- Taj Moore CV217 - Jayne Pilmer CV365 - Corbin …" at bounding box center [624, 226] width 1248 height 326
drag, startPoint x: 718, startPoint y: 230, endPoint x: 712, endPoint y: 308, distance: 78.5
click at [712, 308] on div "CV225 - Josh Gibb WL185 - ZW250- Taj Moore CV217 - Jayne Pilmer CV365 - Corbin …" at bounding box center [624, 226] width 1248 height 326
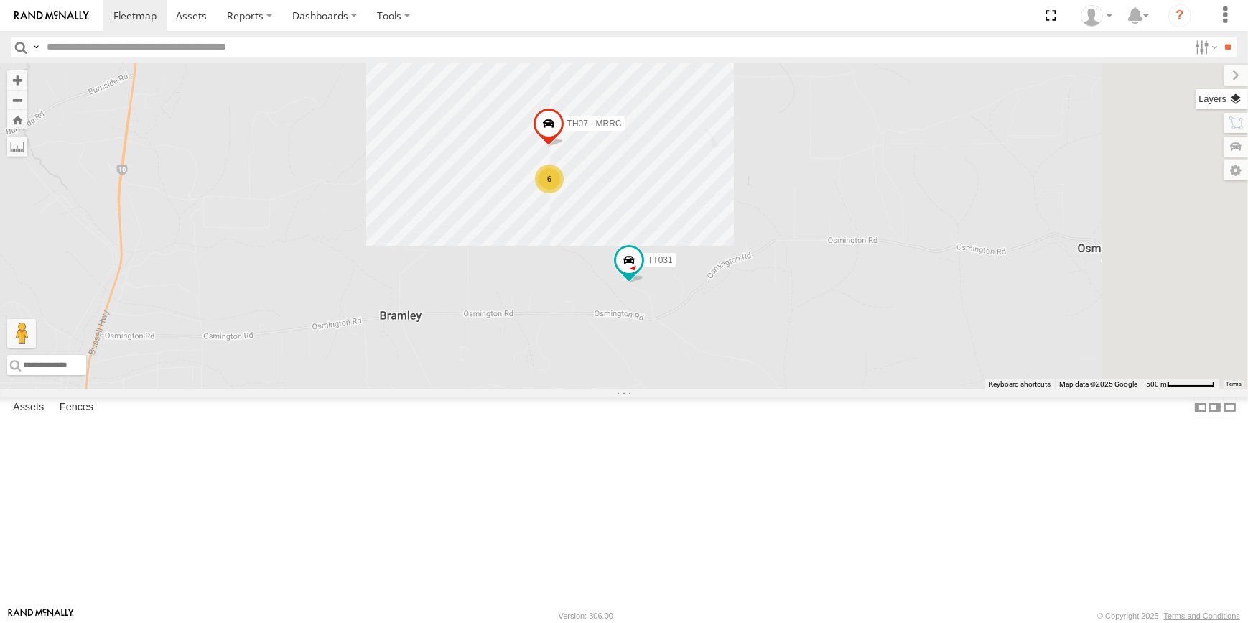
click at [1224, 99] on label at bounding box center [1221, 99] width 52 height 20
click at [0, 0] on span "Basemaps" at bounding box center [0, 0] width 0 height 0
click at [0, 0] on span "Satellite + Roadmap" at bounding box center [0, 0] width 0 height 0
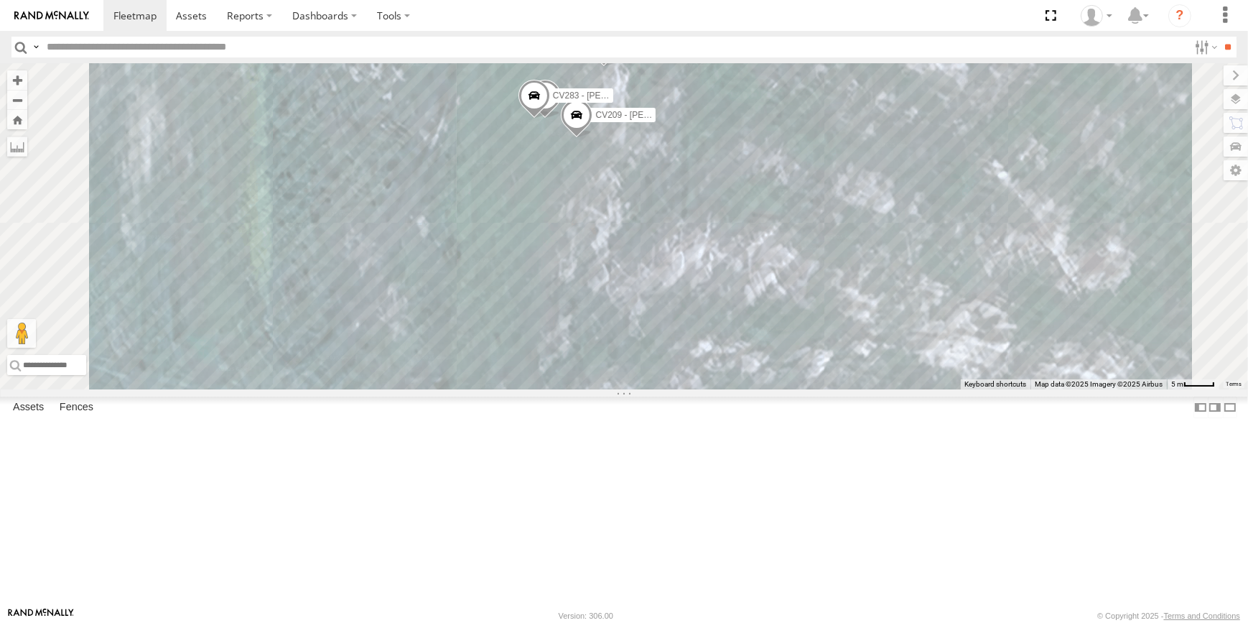
drag, startPoint x: 791, startPoint y: 261, endPoint x: 791, endPoint y: 290, distance: 29.4
click at [791, 290] on div "CV225 - Josh Gibb WL185 - ZW250- Taj Moore CV217 - Jayne Pilmer CV365 - Corbin …" at bounding box center [624, 226] width 1248 height 326
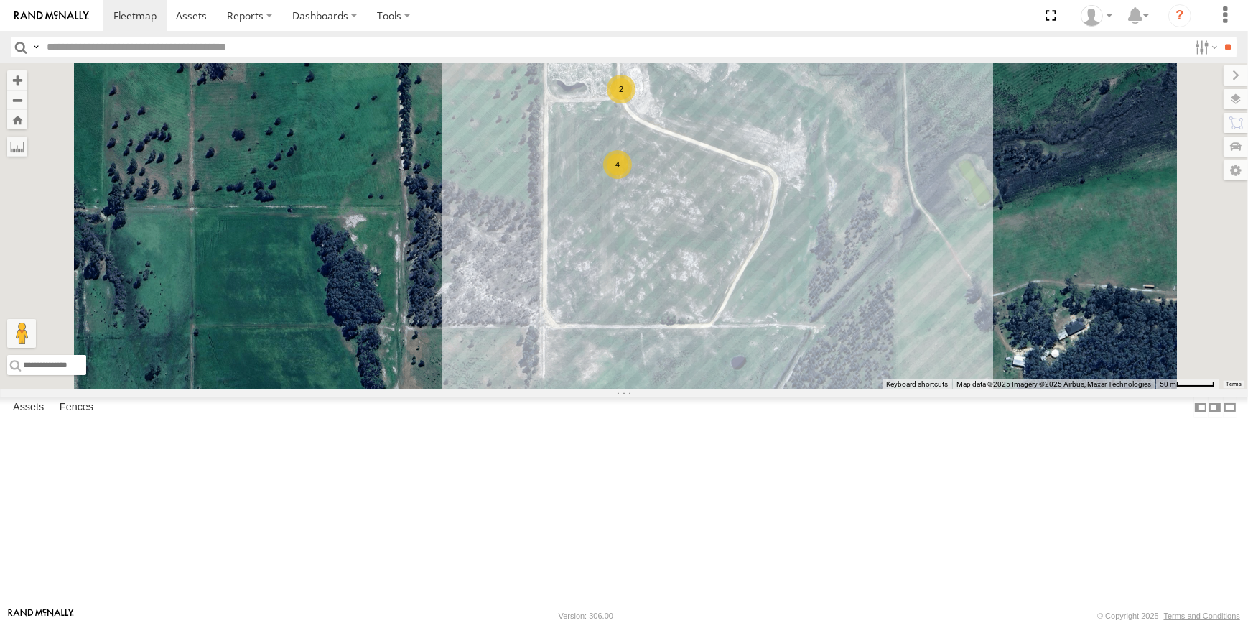
drag, startPoint x: 851, startPoint y: 134, endPoint x: 885, endPoint y: 325, distance: 194.1
click at [885, 324] on div "CV225 - Josh Gibb WL185 - ZW250- Taj Moore CV217 - Jayne Pilmer CV365 - Corbin …" at bounding box center [624, 226] width 1248 height 326
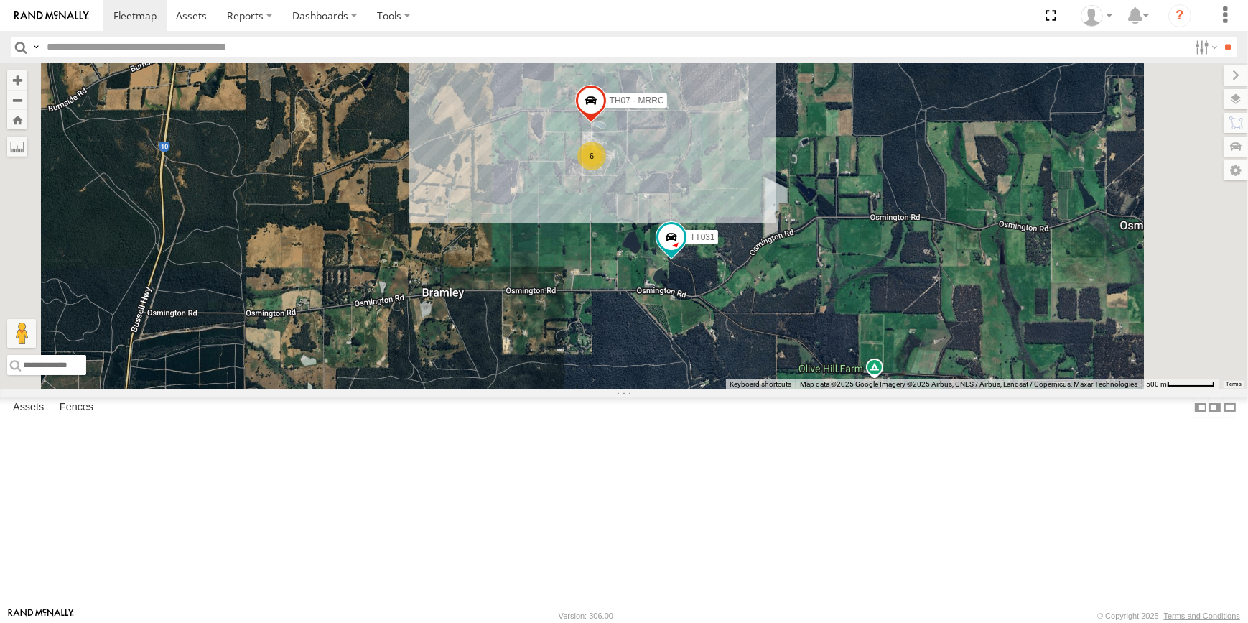
drag, startPoint x: 751, startPoint y: 197, endPoint x: 854, endPoint y: 262, distance: 122.3
click at [826, 258] on div "CV225 - Josh Gibb WL185 - ZW250- Taj Moore CV217 - Jayne Pilmer CV365 - Corbin …" at bounding box center [624, 226] width 1248 height 326
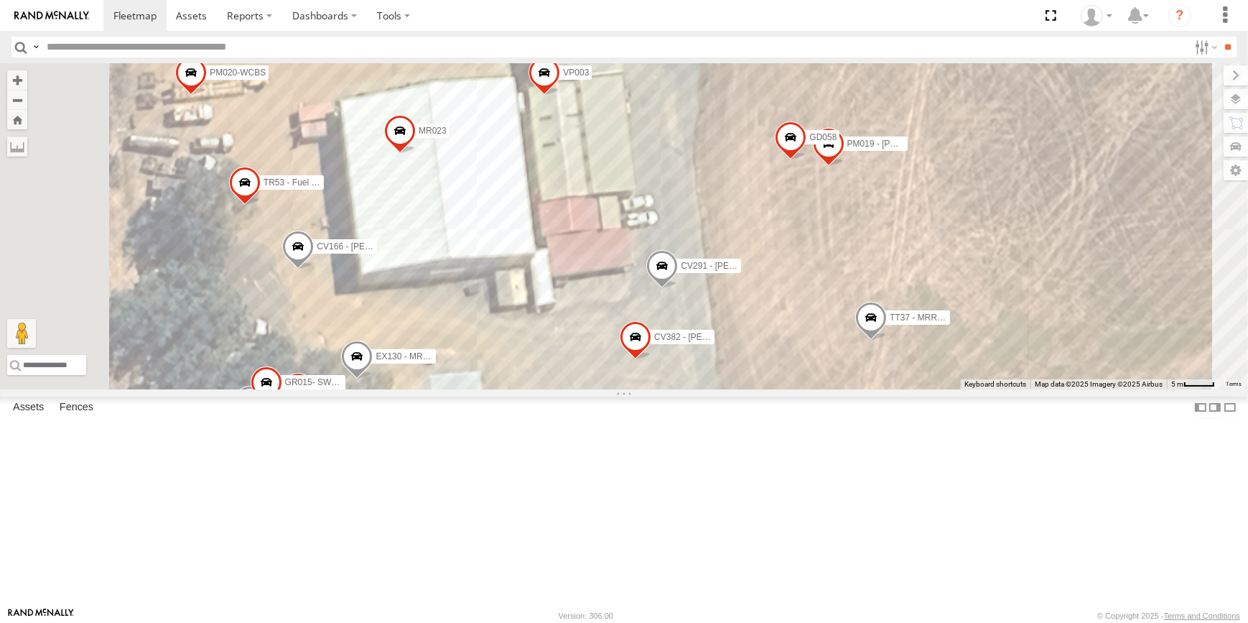
click at [314, 411] on span at bounding box center [298, 392] width 32 height 39
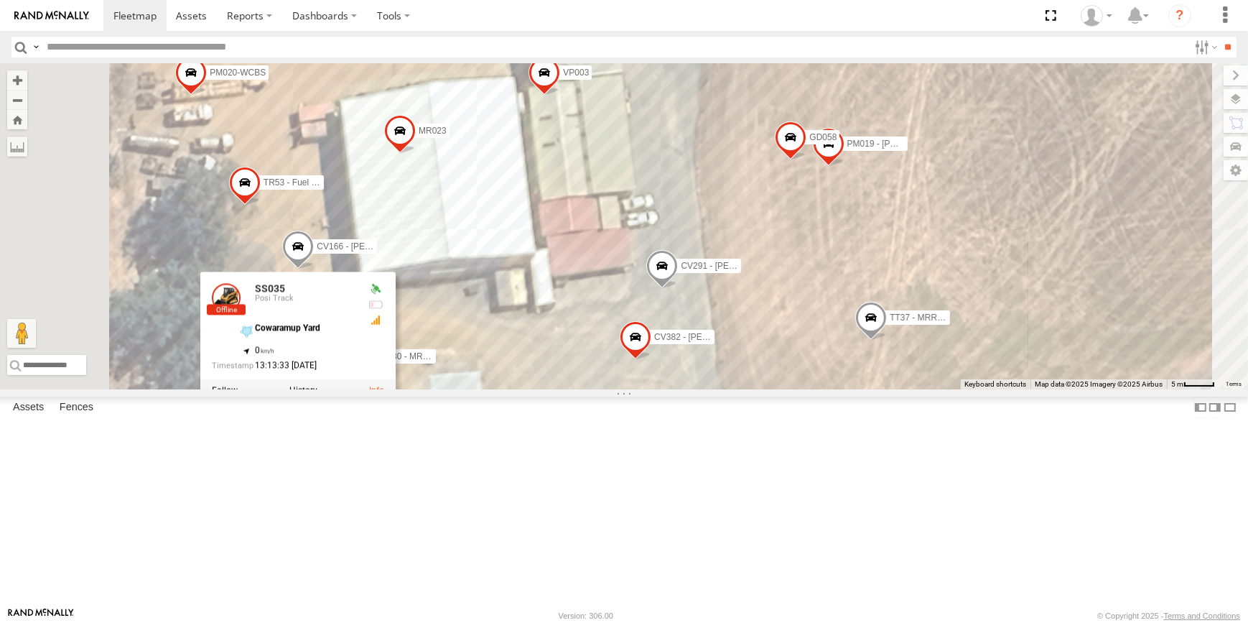
click at [969, 389] on div "CV225 - Josh Gibb CV217 - Jayne Pilmer CV381 - MRRC CV347 - Luke Pickford TR27 …" at bounding box center [624, 226] width 1248 height 326
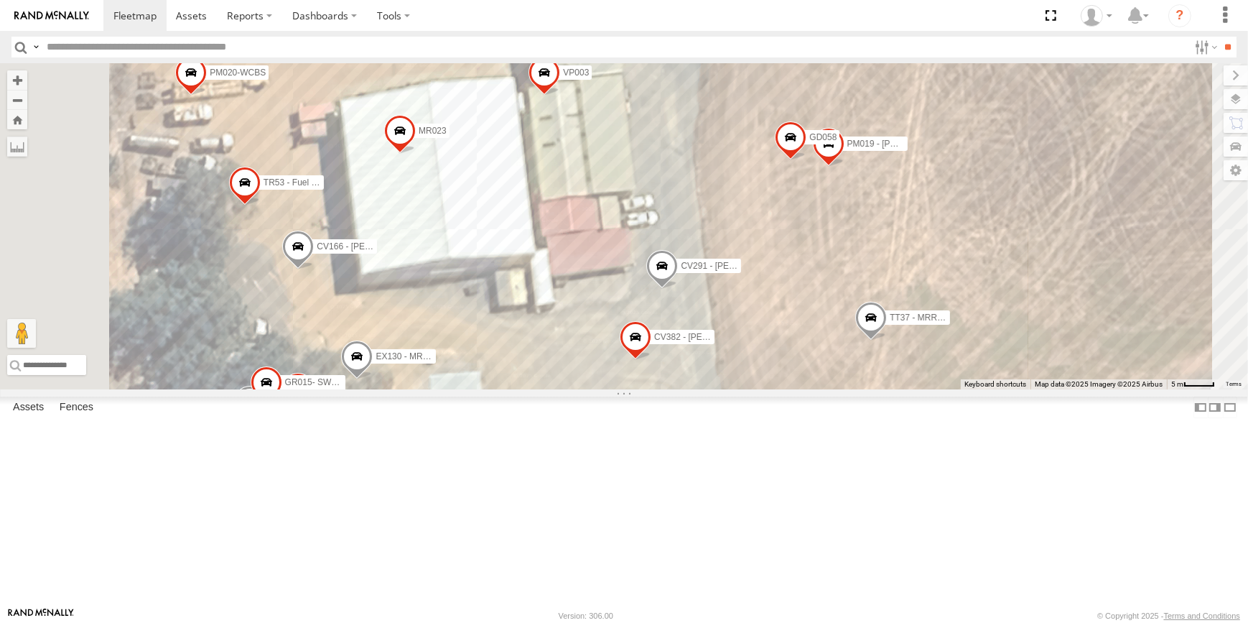
click at [282, 405] on span at bounding box center [267, 385] width 32 height 39
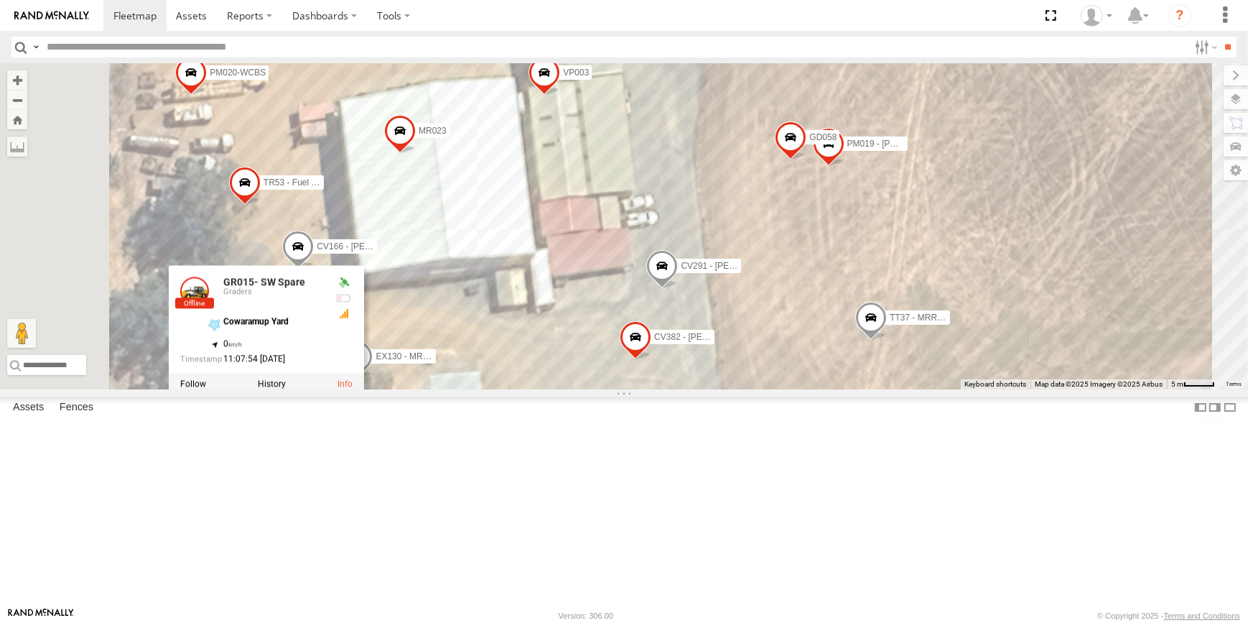
click at [959, 389] on div "CV225 - Josh Gibb CV217 - Jayne Pilmer CV381 - MRRC CV347 - Luke Pickford TR27 …" at bounding box center [624, 226] width 1248 height 326
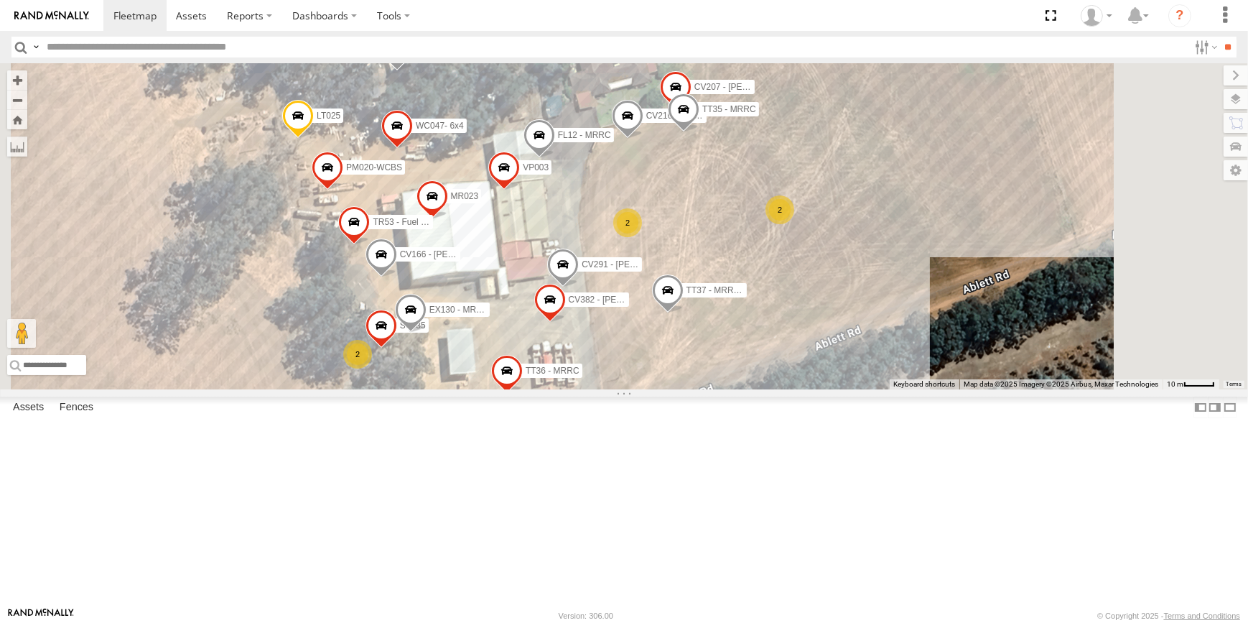
drag, startPoint x: 714, startPoint y: 322, endPoint x: 711, endPoint y: 355, distance: 32.5
click at [711, 355] on div "CV225 - Josh Gibb CV217 - Jayne Pilmer CV381 - MRRC CV347 - Luke Pickford TR27 …" at bounding box center [624, 226] width 1248 height 326
click at [413, 149] on span at bounding box center [397, 129] width 32 height 39
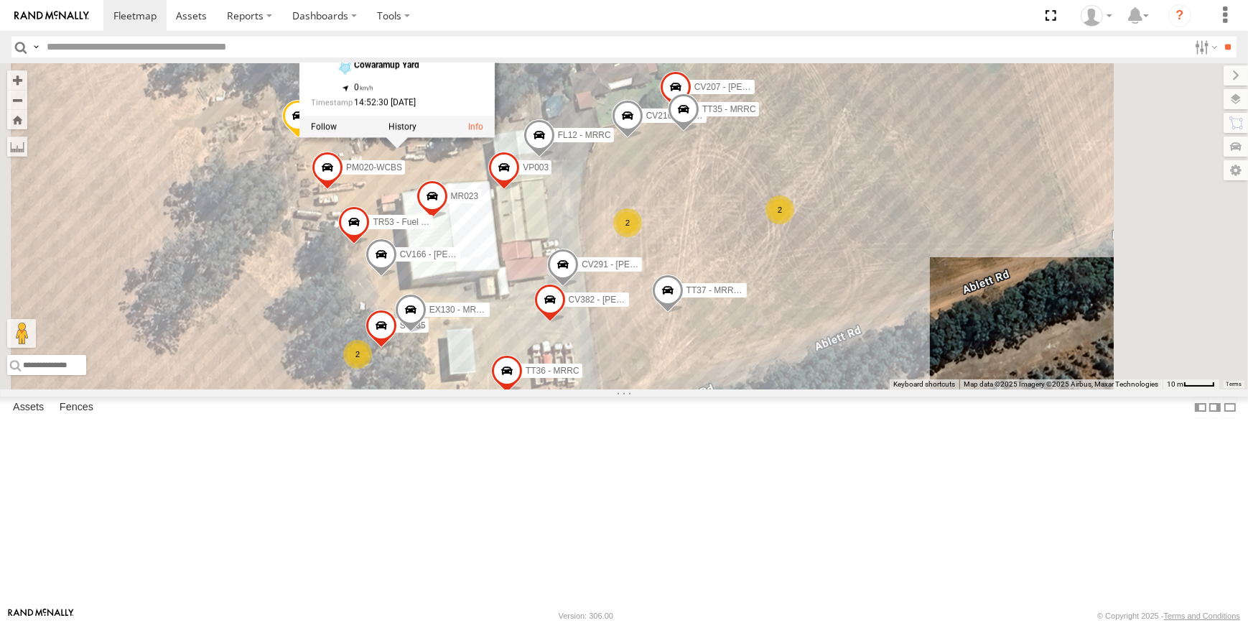
click at [875, 389] on div "CV225 - Josh Gibb CV217 - Jayne Pilmer CV381 - MRRC CV347 - Luke Pickford TR27 …" at bounding box center [624, 226] width 1248 height 326
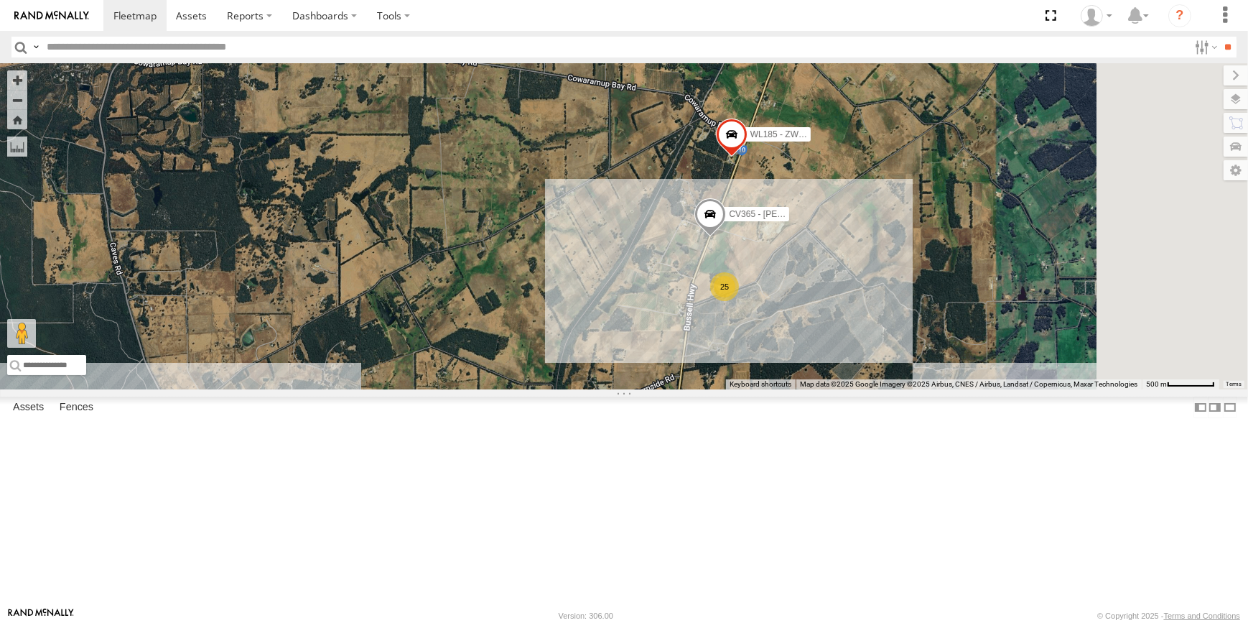
drag, startPoint x: 969, startPoint y: 276, endPoint x: 966, endPoint y: 286, distance: 9.8
click at [966, 286] on div "CV225 - Josh Gibb CV217 - Jayne Pilmer CV381 - MRRC CV347 - Luke Pickford TR27 …" at bounding box center [624, 226] width 1248 height 326
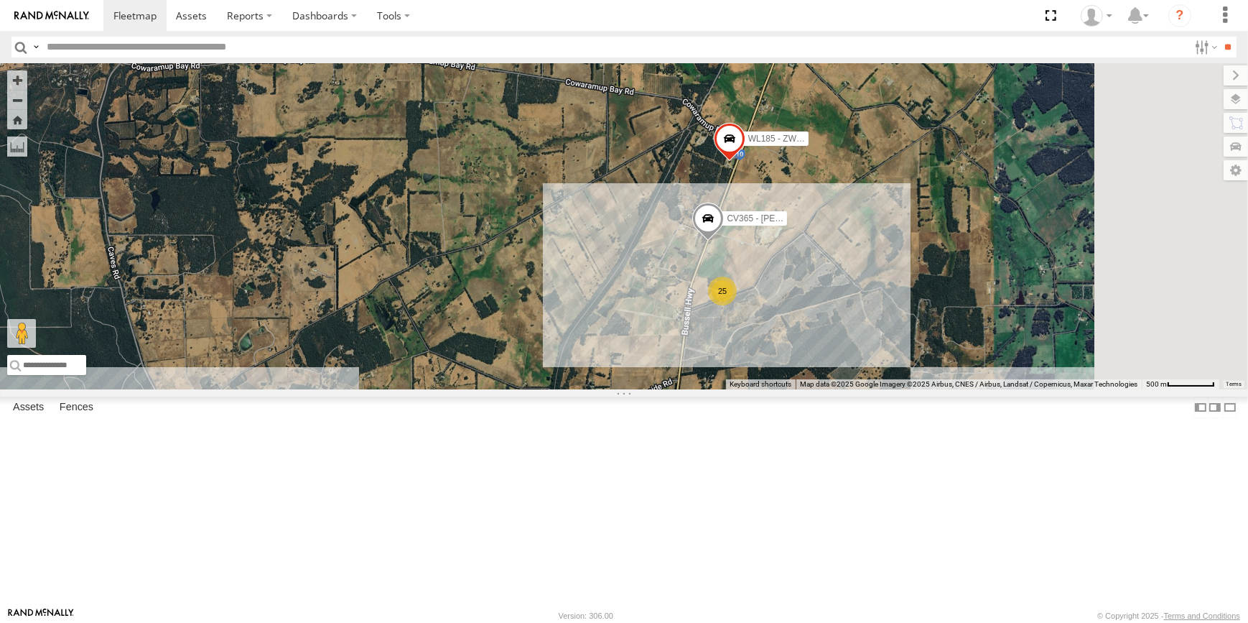
click at [745, 162] on span at bounding box center [730, 142] width 32 height 39
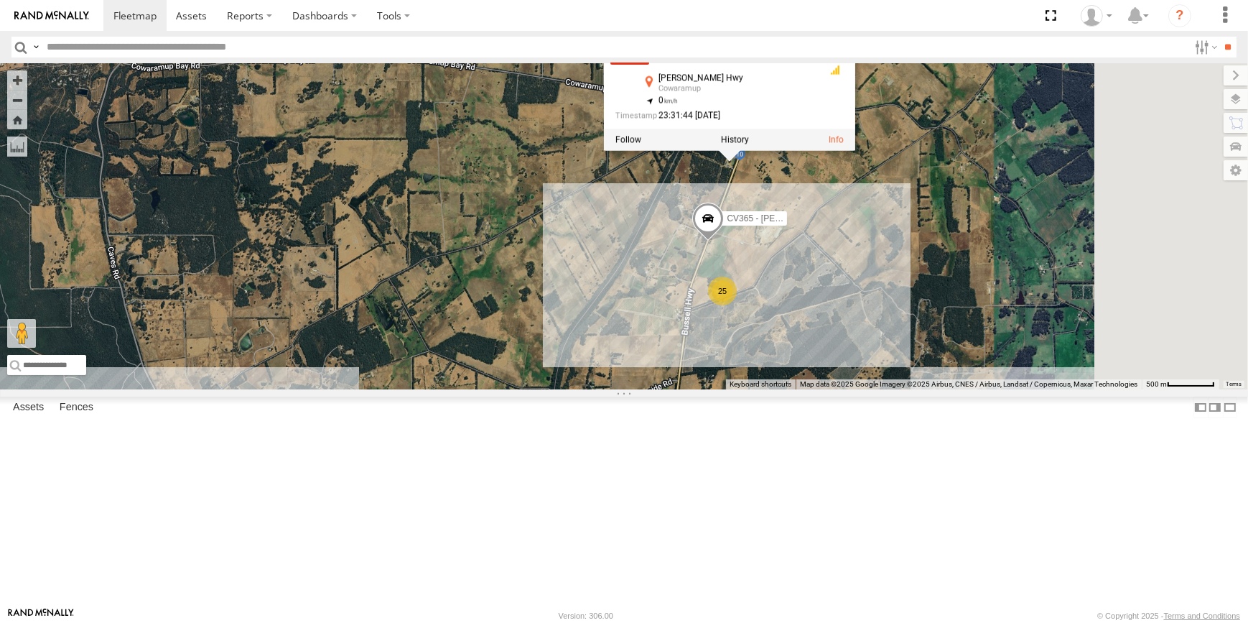
click at [979, 302] on div "CV225 - Josh Gibb CV217 - Jayne Pilmer CV381 - MRRC CV347 - Luke Pickford TR27 …" at bounding box center [624, 226] width 1248 height 326
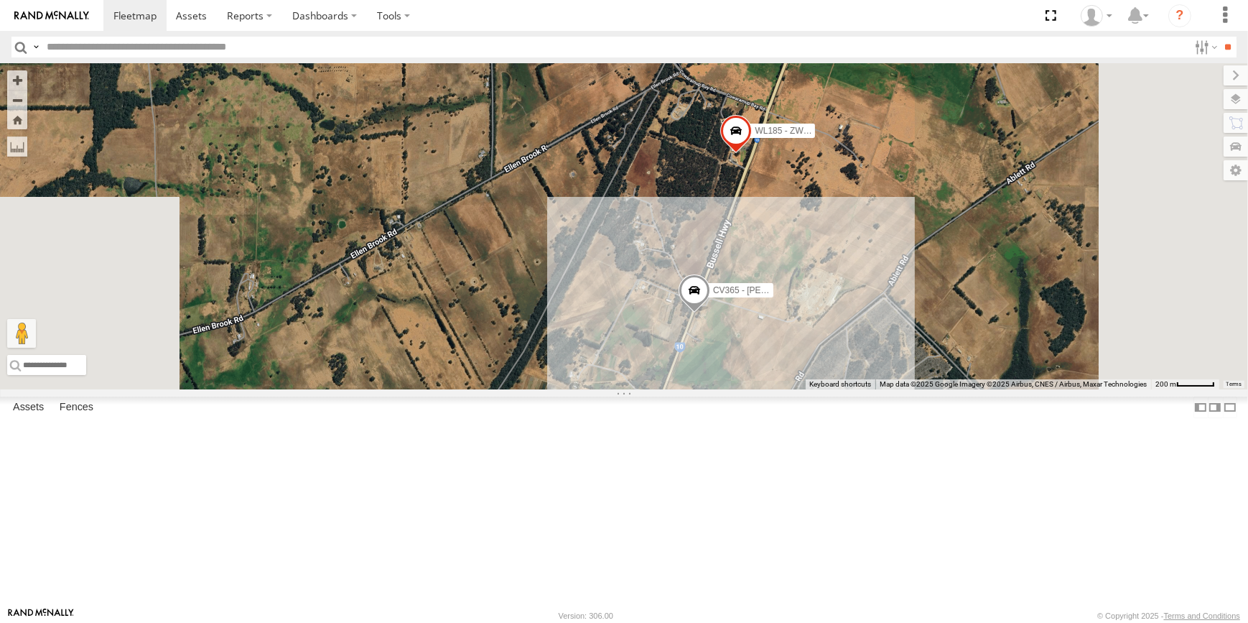
drag, startPoint x: 933, startPoint y: 201, endPoint x: 917, endPoint y: 237, distance: 39.5
click at [926, 221] on div "CV225 - Josh Gibb CV217 - Jayne Pilmer CV381 - MRRC CV347 - Luke Pickford TR27 …" at bounding box center [624, 226] width 1248 height 326
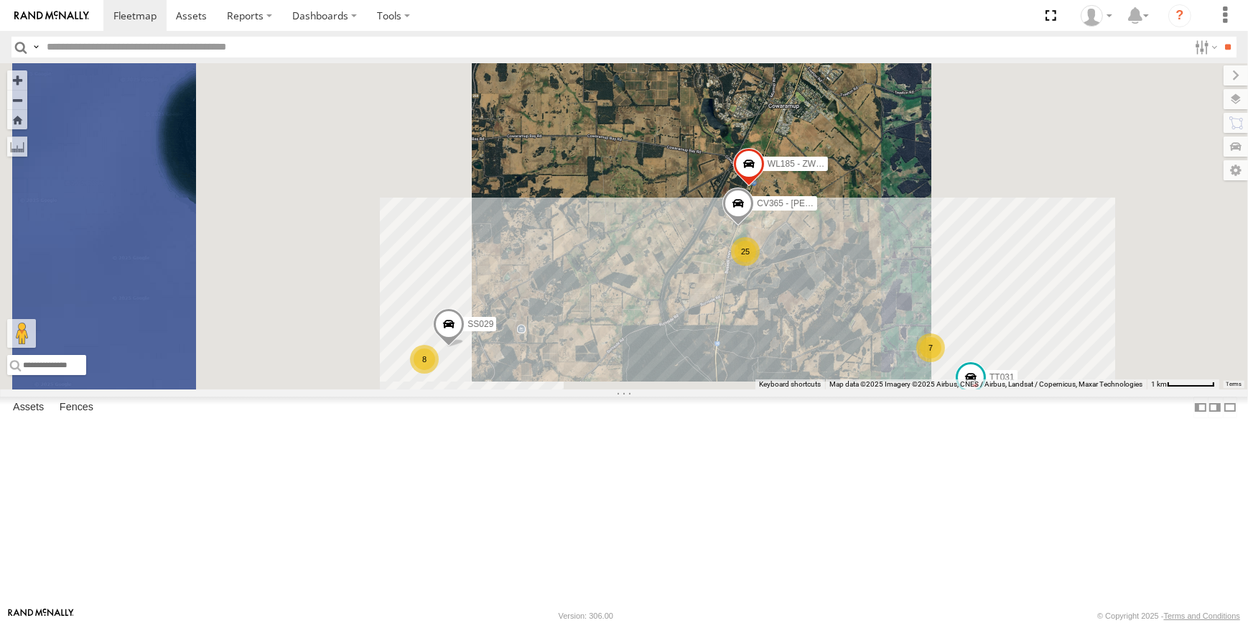
drag, startPoint x: 926, startPoint y: 175, endPoint x: 840, endPoint y: 249, distance: 113.5
click at [867, 242] on div "CV225 - Josh Gibb CV217 - Jayne Pilmer CV381 - MRRC CV347 - Luke Pickford TR27 …" at bounding box center [624, 226] width 1248 height 326
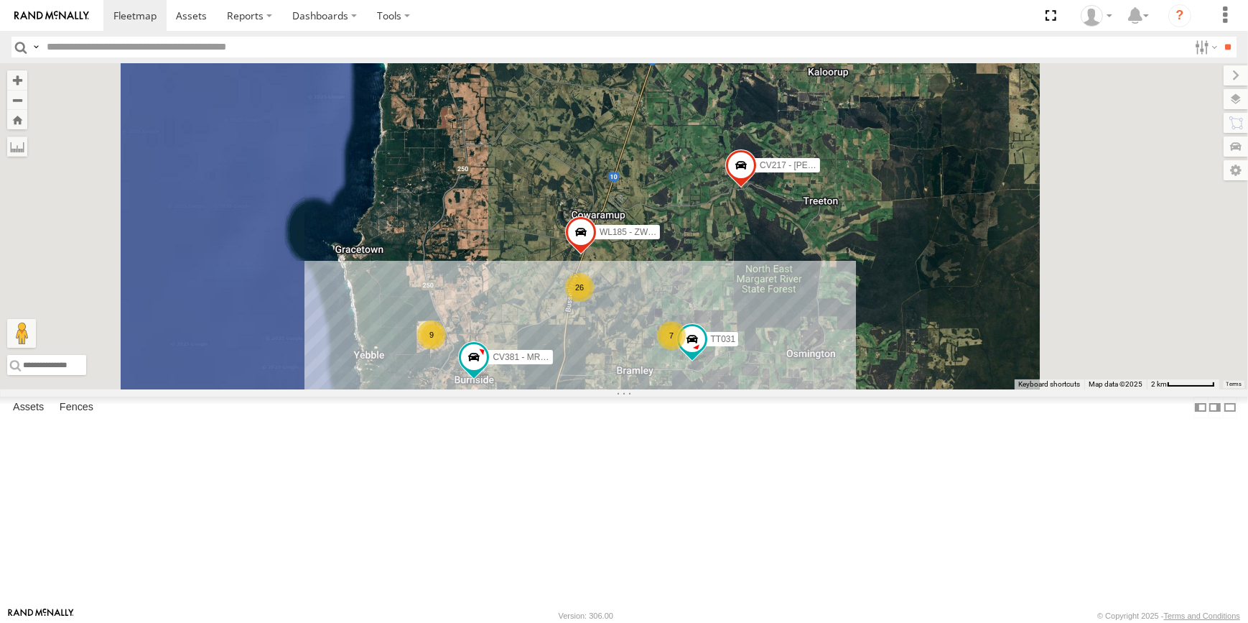
drag, startPoint x: 890, startPoint y: 230, endPoint x: 843, endPoint y: 266, distance: 58.9
click at [832, 255] on div "CV225 - Josh Gibb CV217 - Jayne Pilmer CV381 - MRRC TR27 - Fuel trailer TT031 V…" at bounding box center [624, 226] width 1248 height 326
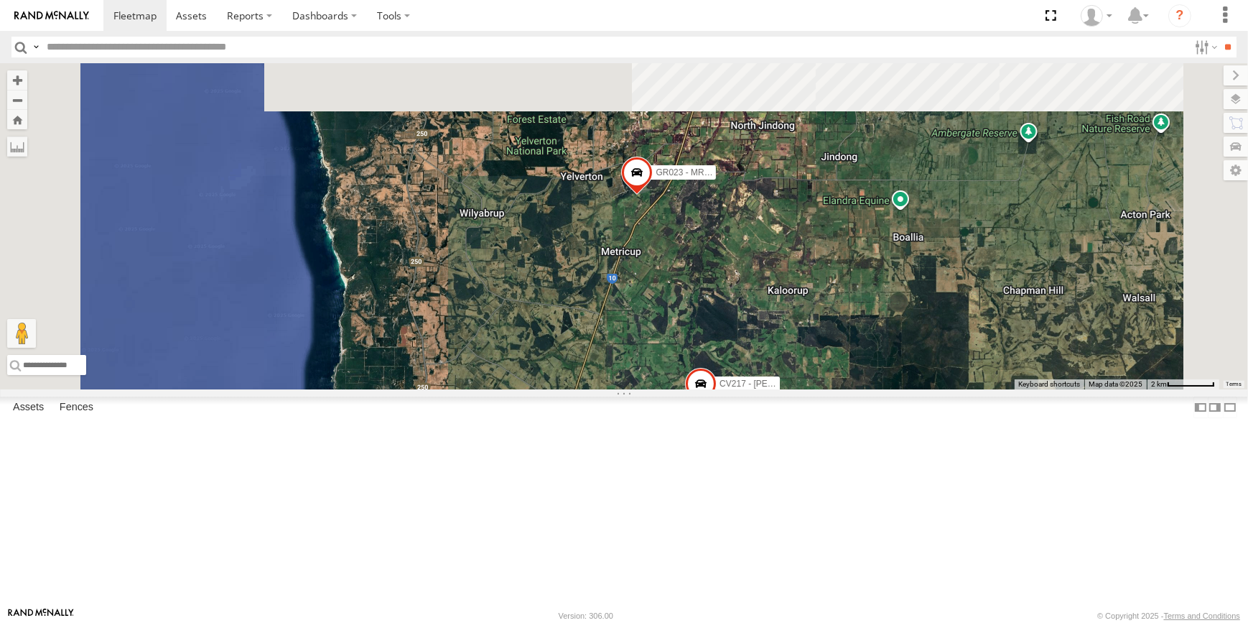
drag, startPoint x: 849, startPoint y: 231, endPoint x: 821, endPoint y: 460, distance: 230.8
click at [821, 389] on div "CV225 - Josh Gibb CV217 - Jayne Pilmer CV381 - MRRC TR27 - Fuel trailer TT031 V…" at bounding box center [624, 226] width 1248 height 326
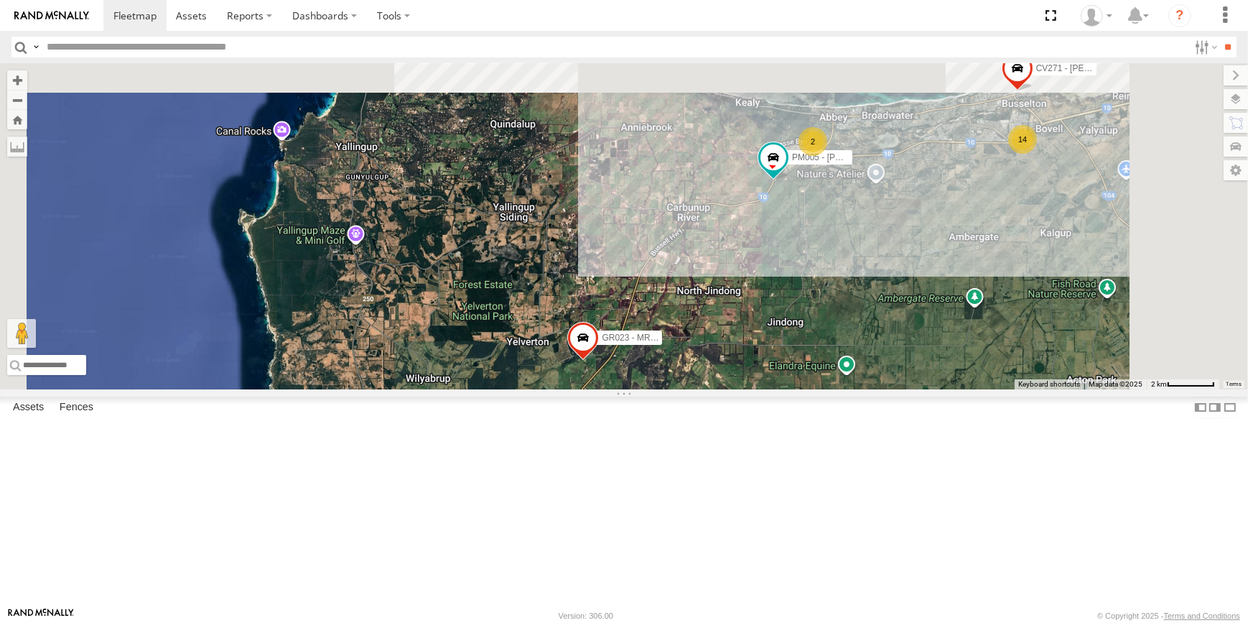
drag, startPoint x: 732, startPoint y: 190, endPoint x: 679, endPoint y: 342, distance: 161.2
click at [679, 343] on div "CV225 - Josh Gibb CV217 - Jayne Pilmer CV381 - MRRC TR27 - Fuel trailer TT031 V…" at bounding box center [624, 226] width 1248 height 326
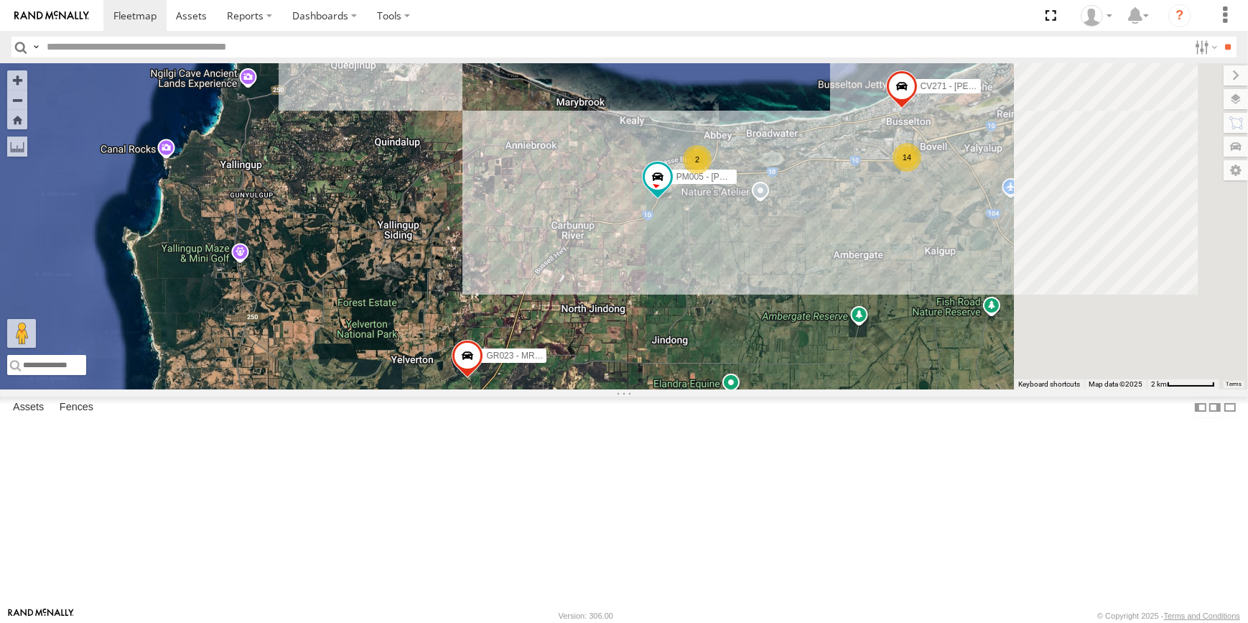
drag, startPoint x: 747, startPoint y: 292, endPoint x: 631, endPoint y: 286, distance: 116.5
click at [631, 286] on div "CV225 - Josh Gibb CV217 - Jayne Pilmer CV381 - MRRC TR27 - Fuel trailer TT031 V…" at bounding box center [624, 226] width 1248 height 326
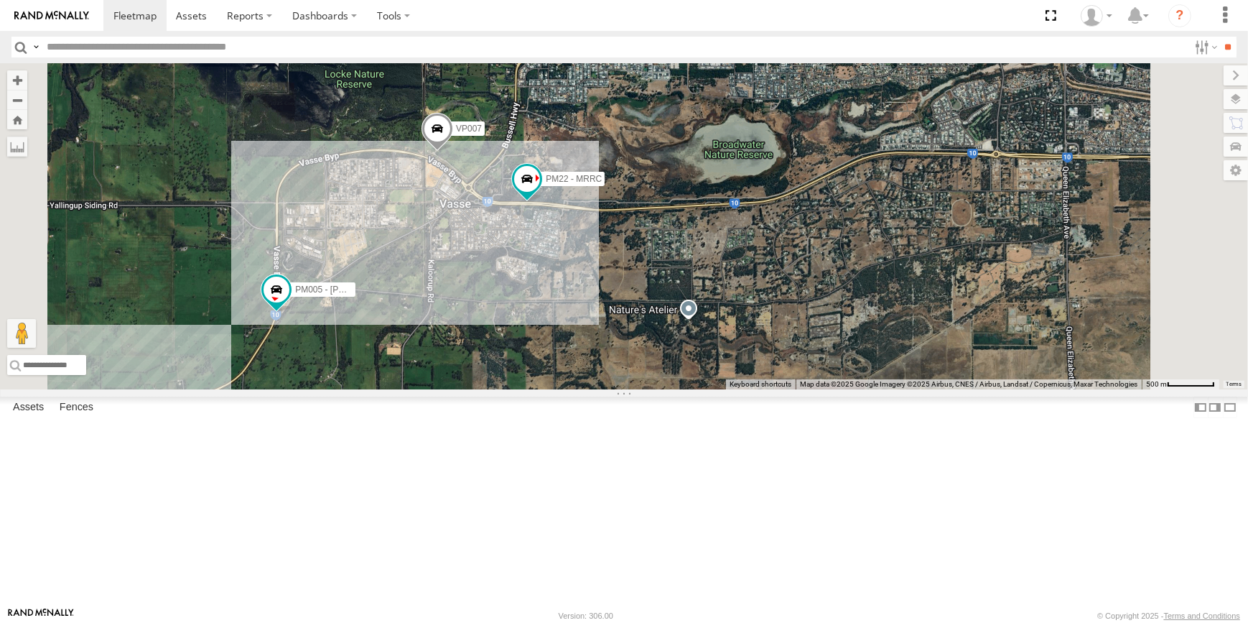
click at [726, 381] on div "CV225 - Josh Gibb CV217 - Jayne Pilmer CV381 - MRRC TR27 - Fuel trailer TT031 V…" at bounding box center [624, 226] width 1248 height 326
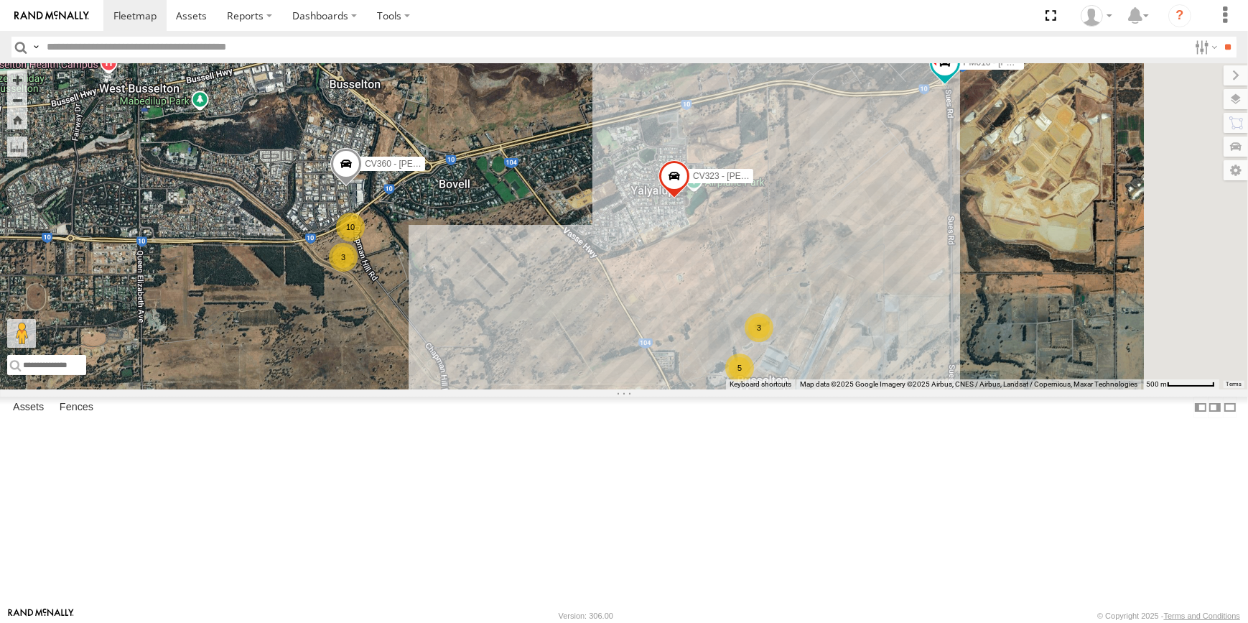
drag, startPoint x: 676, startPoint y: 347, endPoint x: 802, endPoint y: 416, distance: 143.7
click at [802, 389] on div "CV225 - Josh Gibb CV217 - Jayne Pilmer CV381 - MRRC TR27 - Fuel trailer TT031 V…" at bounding box center [624, 226] width 1248 height 326
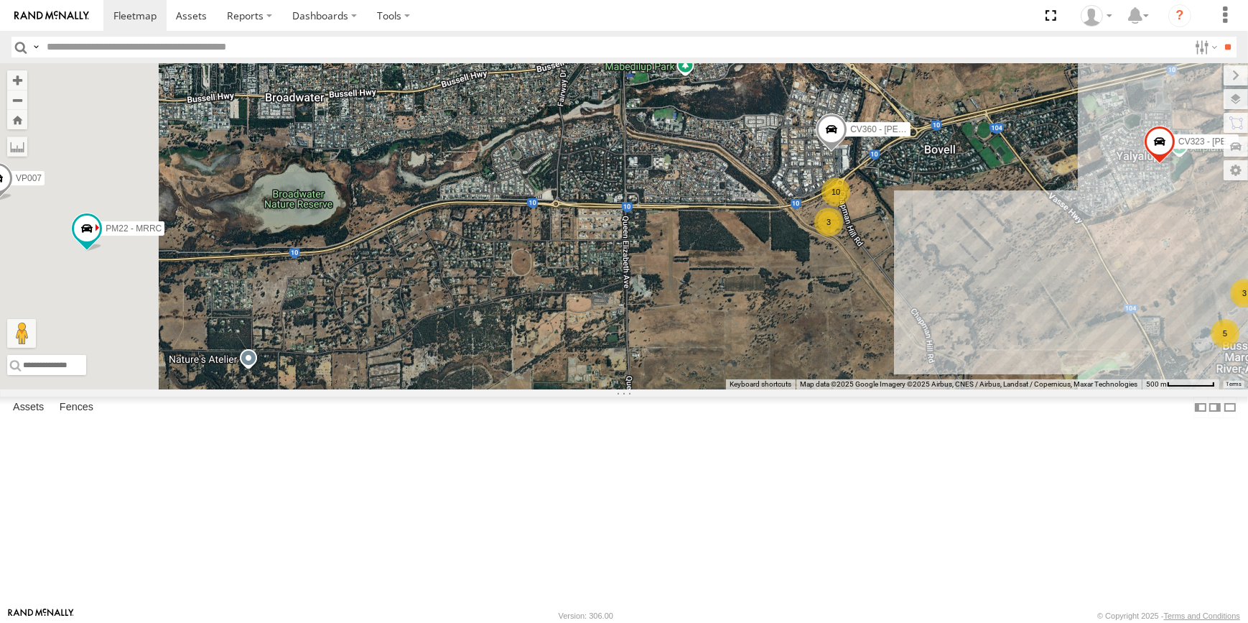
drag, startPoint x: 851, startPoint y: 238, endPoint x: 673, endPoint y: 272, distance: 180.5
click at [673, 272] on div "CV225 - Josh Gibb CV217 - Jayne Pilmer CV381 - MRRC TR27 - Fuel trailer TT031 V…" at bounding box center [624, 226] width 1248 height 326
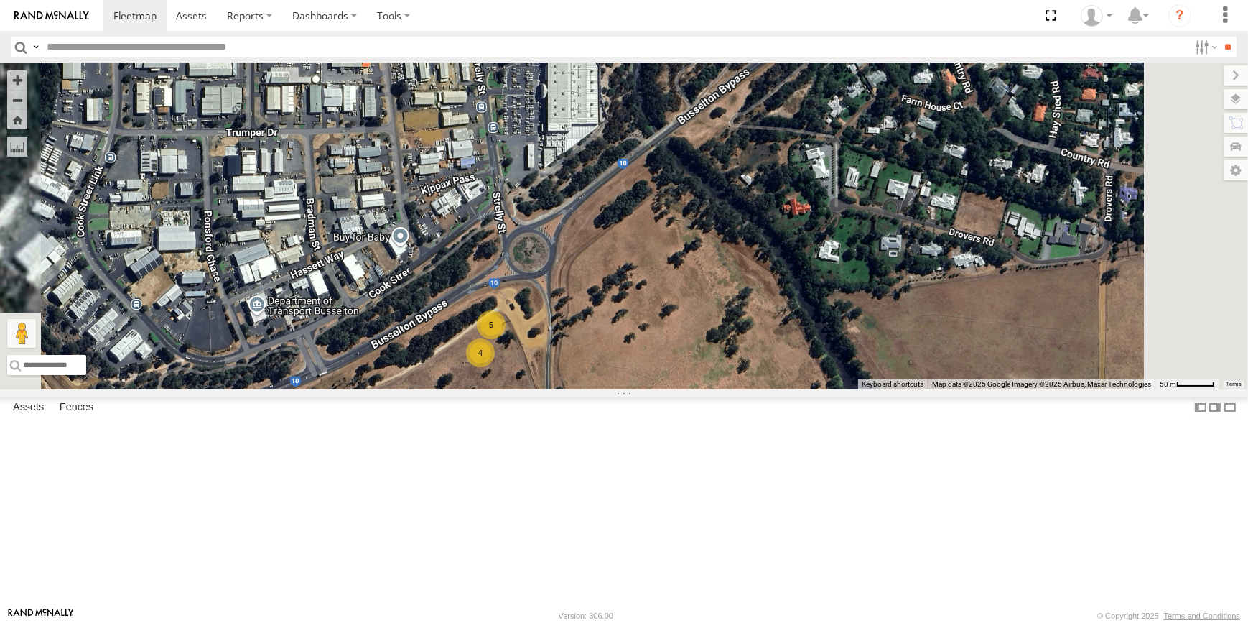
click at [783, 389] on div "CV225 - Josh Gibb CV217 - Jayne Pilmer CV381 - MRRC TR27 - Fuel trailer TT031 V…" at bounding box center [624, 226] width 1248 height 326
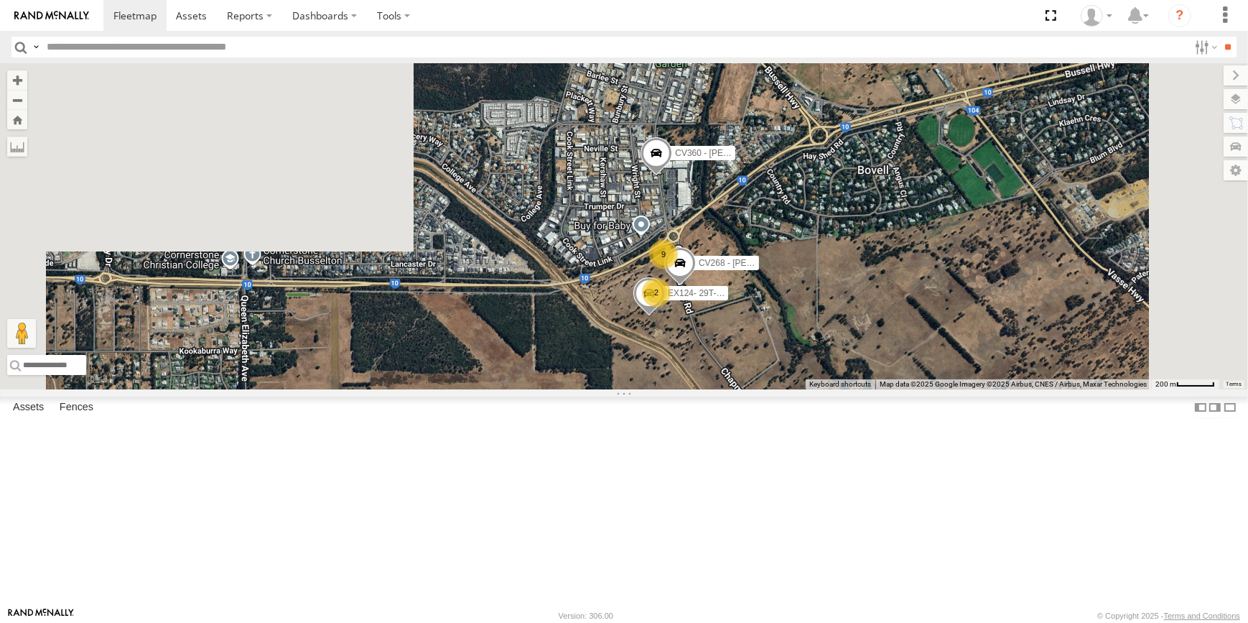
drag, startPoint x: 942, startPoint y: 280, endPoint x: 733, endPoint y: 308, distance: 210.8
click at [755, 306] on div "CV225 - Josh Gibb CV217 - Jayne Pilmer CV381 - MRRC TR27 - Fuel trailer TT031 V…" at bounding box center [624, 226] width 1248 height 326
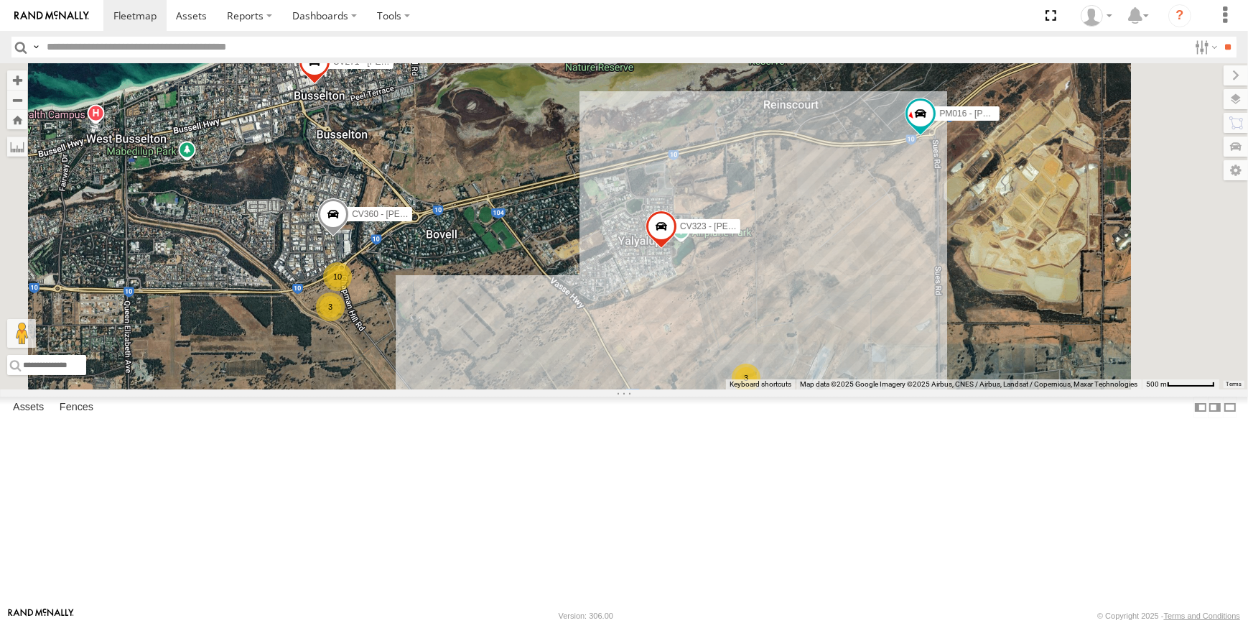
drag, startPoint x: 896, startPoint y: 251, endPoint x: 830, endPoint y: 271, distance: 69.0
click at [854, 260] on div "CV225 - Josh Gibb CV217 - Jayne Pilmer CV381 - MRRC TR27 - Fuel trailer TT031 V…" at bounding box center [624, 226] width 1248 height 326
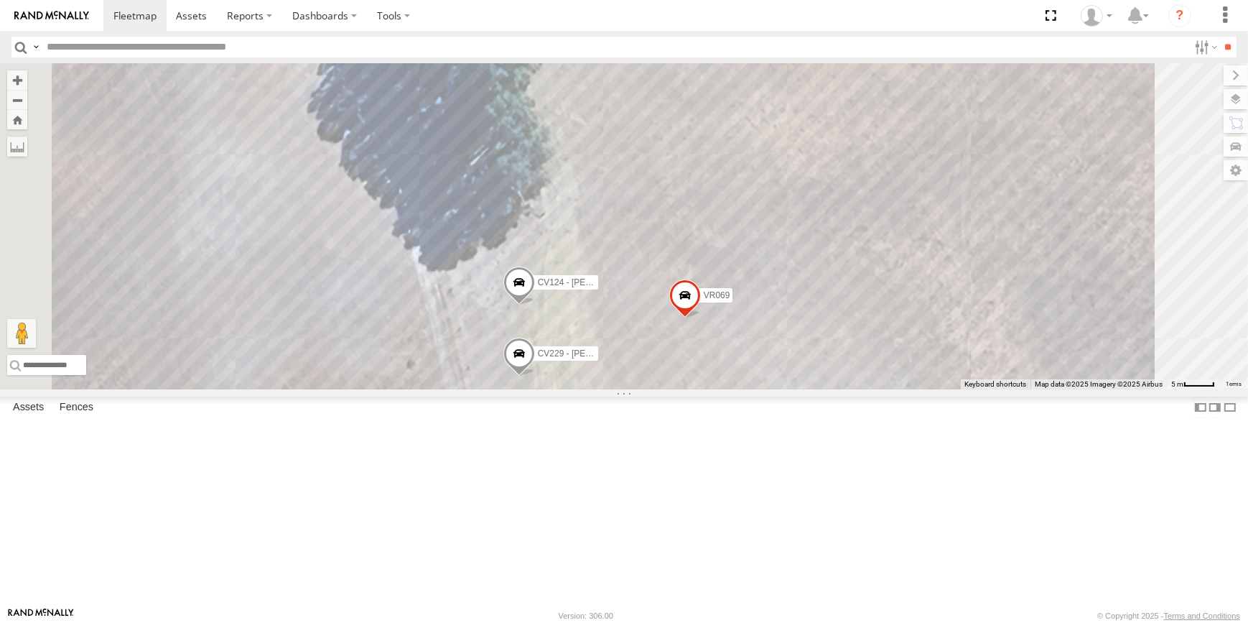
click at [701, 319] on span at bounding box center [685, 299] width 32 height 39
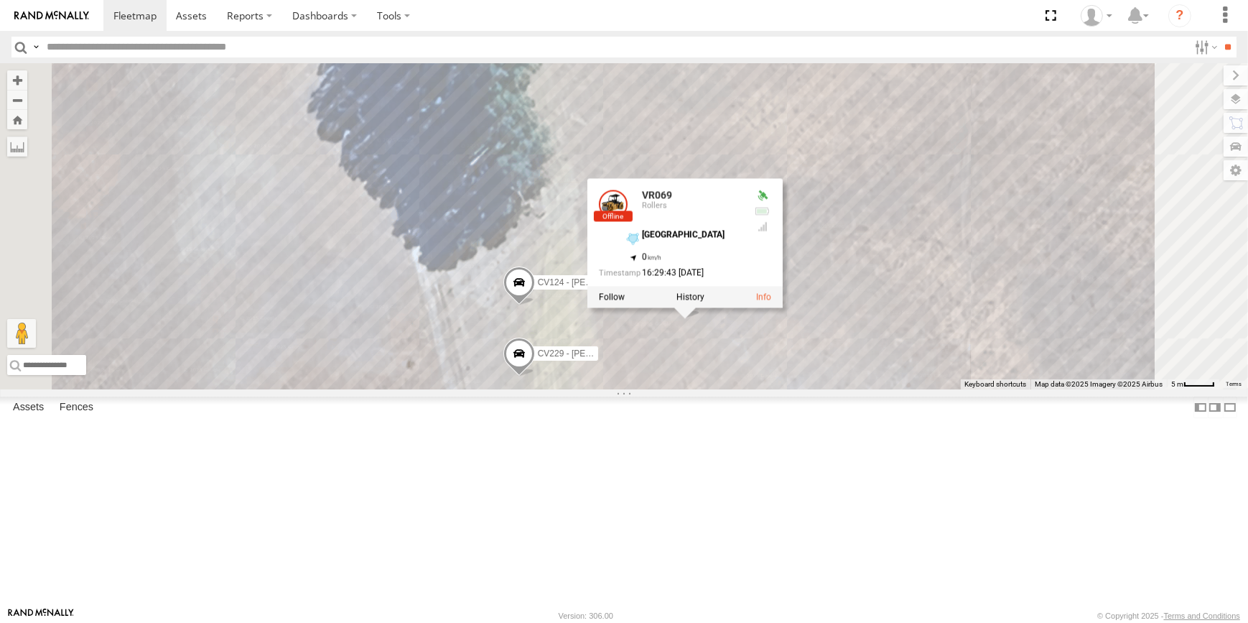
click at [0, 0] on div "Basemaps Roadmap Terrain Satellite Satellite + Roadmap" at bounding box center [0, 0] width 0 height 0
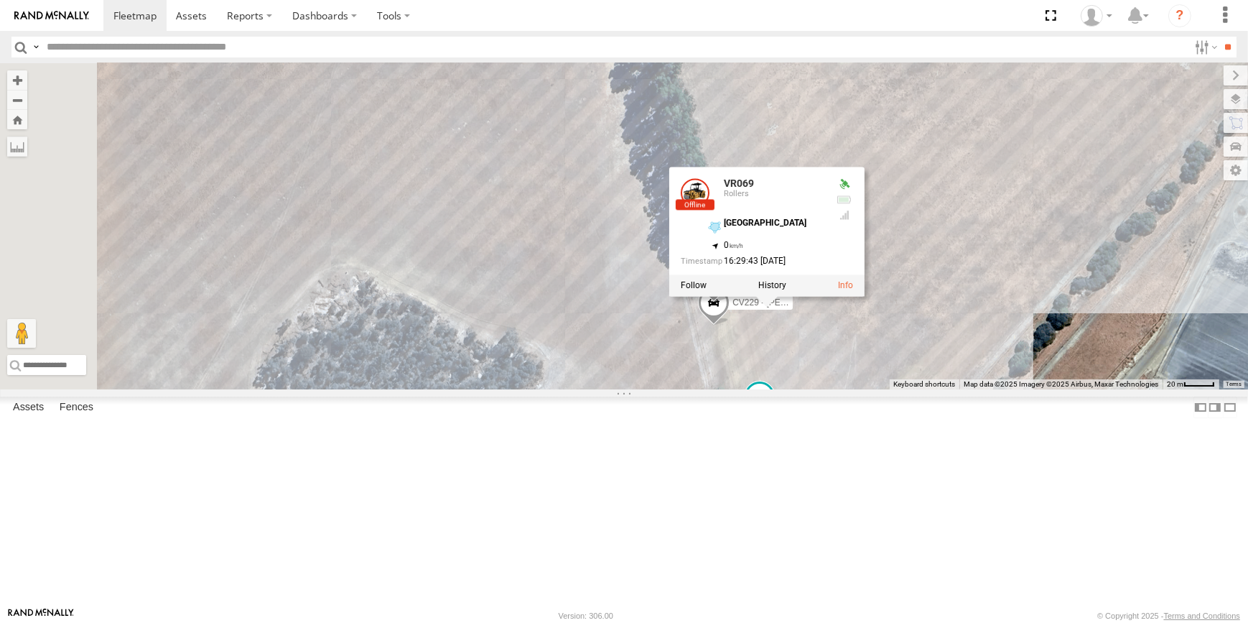
click at [0, 0] on div "Basemaps Roadmap Terrain Satellite Satellite + Roadmap" at bounding box center [0, 0] width 0 height 0
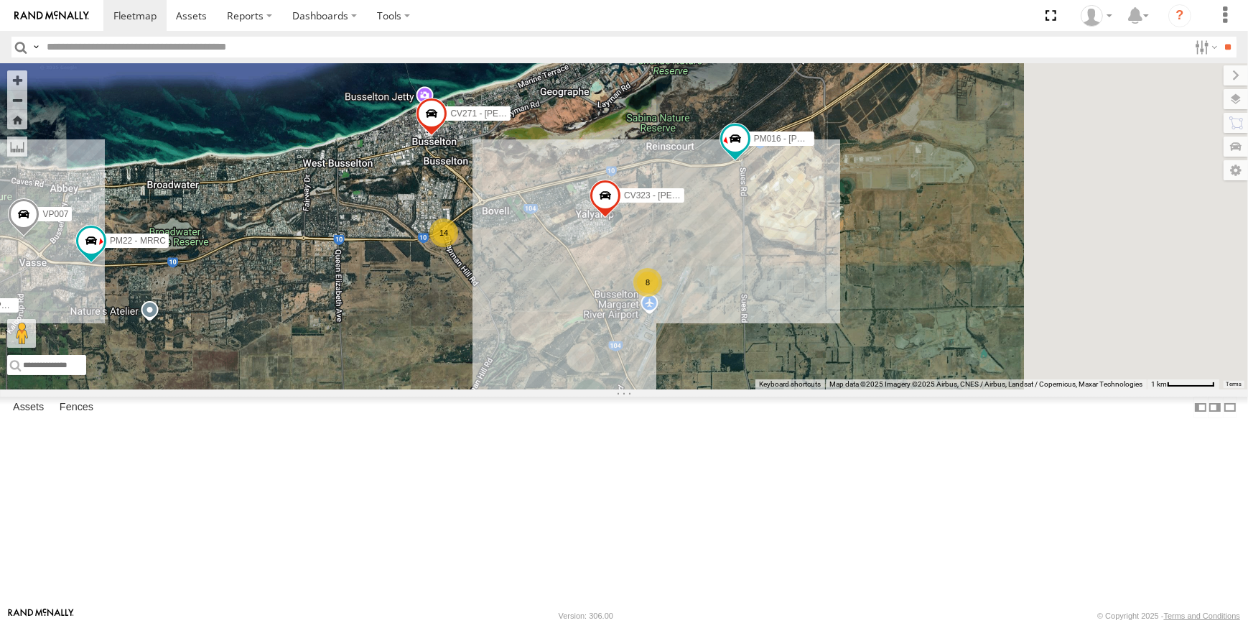
drag, startPoint x: 954, startPoint y: 314, endPoint x: 592, endPoint y: 445, distance: 384.3
click at [600, 389] on div "CV225 - Josh Gibb CV217 - Jayne Pilmer CV381 - MRRC TR27 - Fuel trailer TT031 V…" at bounding box center [624, 226] width 1248 height 326
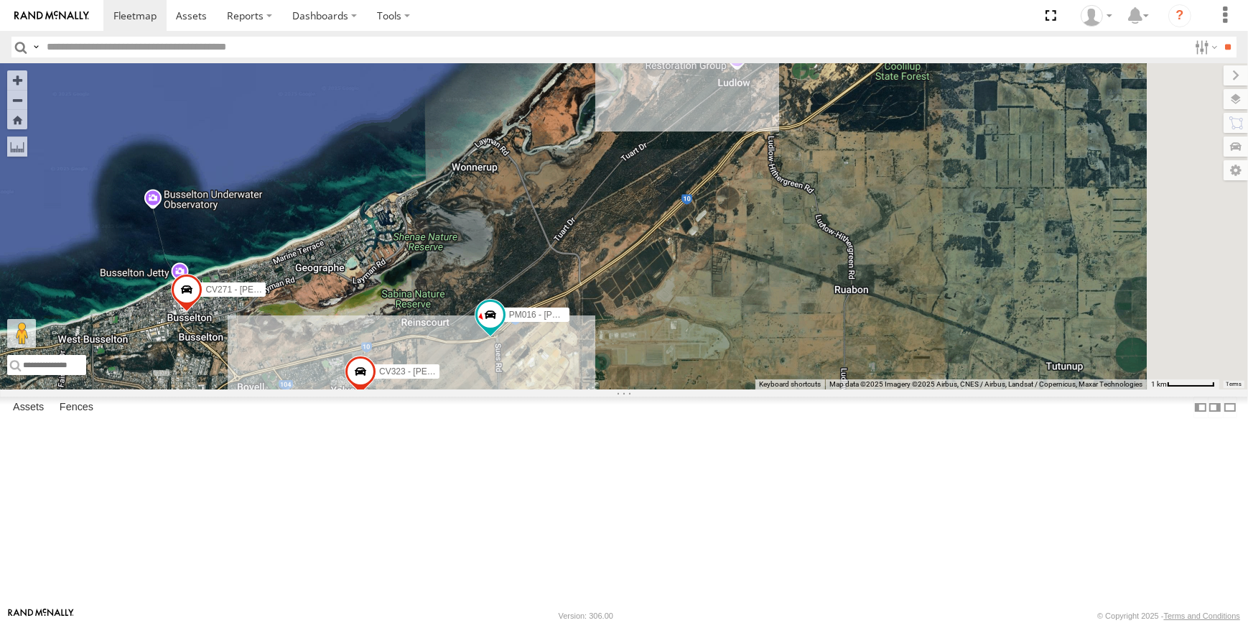
drag, startPoint x: 783, startPoint y: 393, endPoint x: 770, endPoint y: 408, distance: 19.9
click at [773, 389] on div "CV225 - Josh Gibb CV217 - Jayne Pilmer CV381 - MRRC TR27 - Fuel trailer TT031 V…" at bounding box center [624, 226] width 1248 height 326
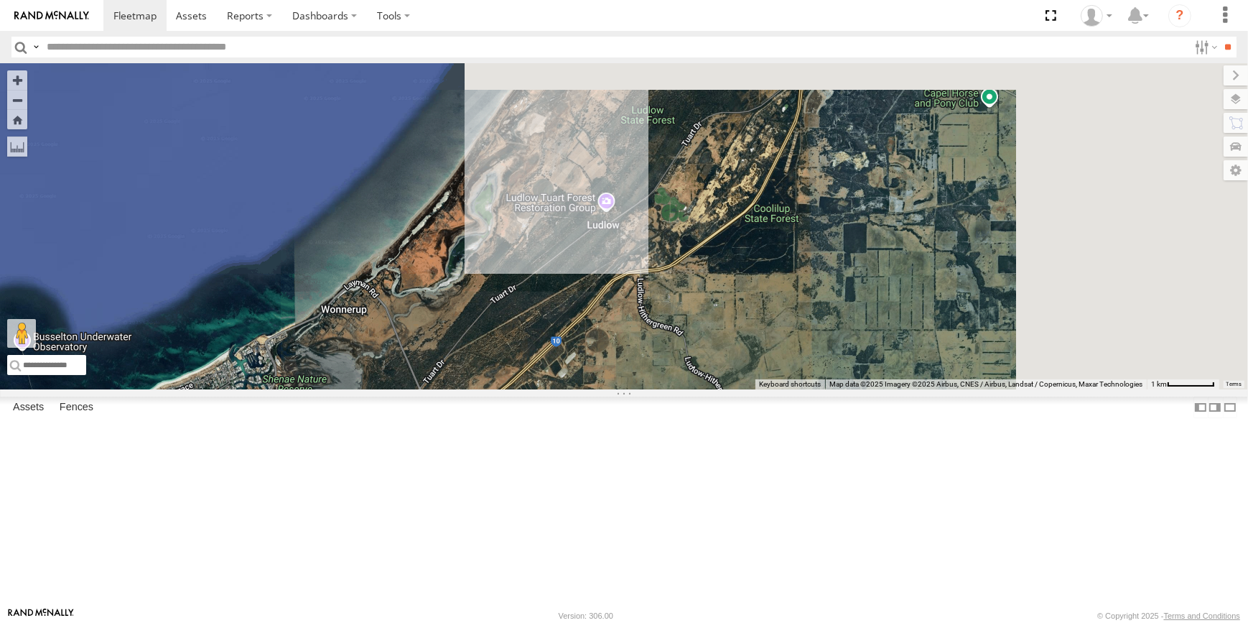
click at [744, 389] on div "CV225 - Josh Gibb CV217 - Jayne Pilmer CV381 - MRRC TR27 - Fuel trailer TT031 V…" at bounding box center [624, 226] width 1248 height 326
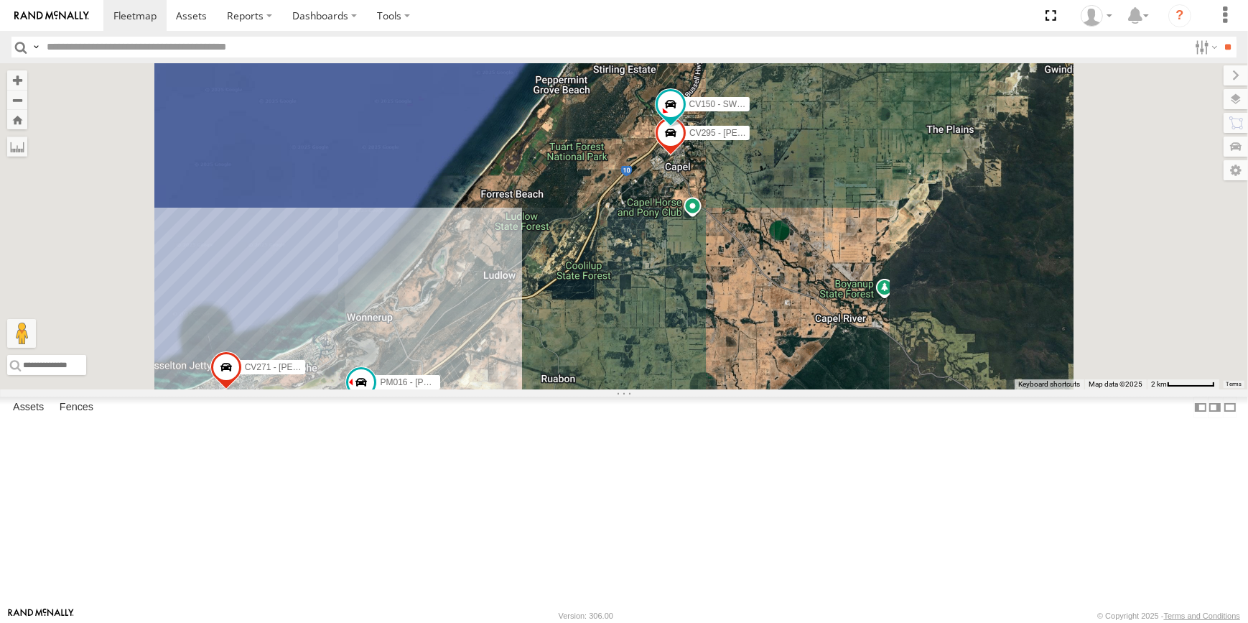
drag, startPoint x: 961, startPoint y: 164, endPoint x: 959, endPoint y: 279, distance: 114.9
click at [961, 273] on div "CV225 - Josh Gibb CV217 - Jayne Pilmer CV381 - MRRC TR27 - Fuel trailer TT031 V…" at bounding box center [624, 226] width 1248 height 326
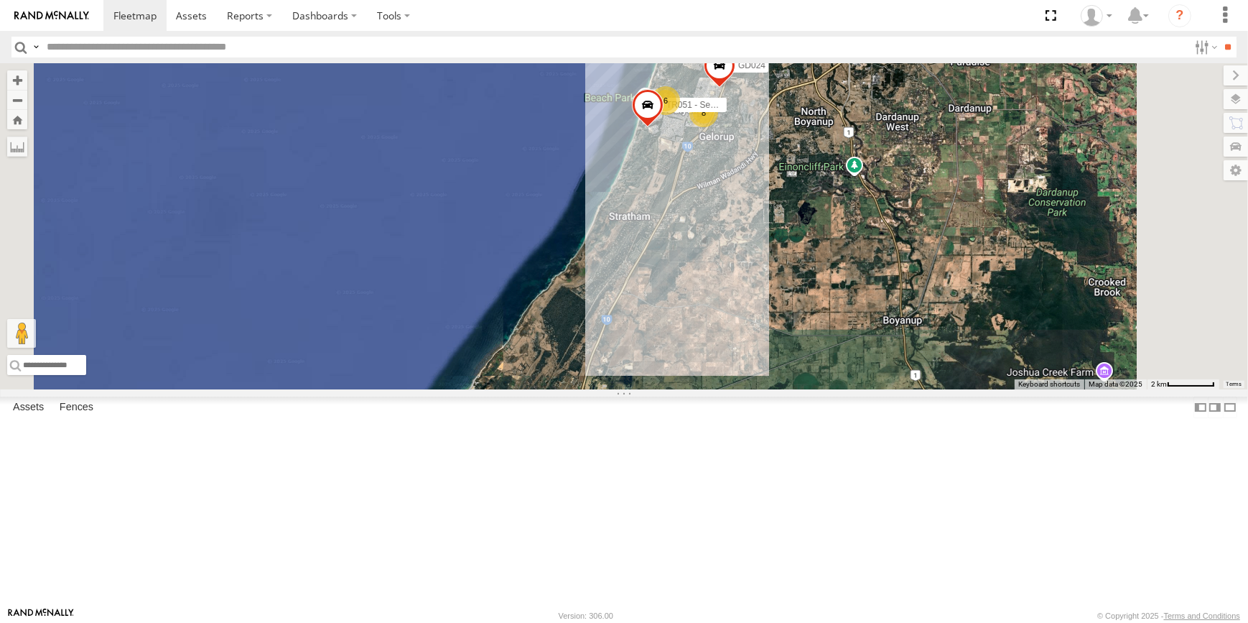
drag, startPoint x: 959, startPoint y: 262, endPoint x: 834, endPoint y: 343, distance: 149.0
click at [853, 366] on div "CV225 - Josh Gibb CV217 - Jayne Pilmer CV381 - MRRC TR27 - Fuel trailer TT031 V…" at bounding box center [624, 226] width 1248 height 326
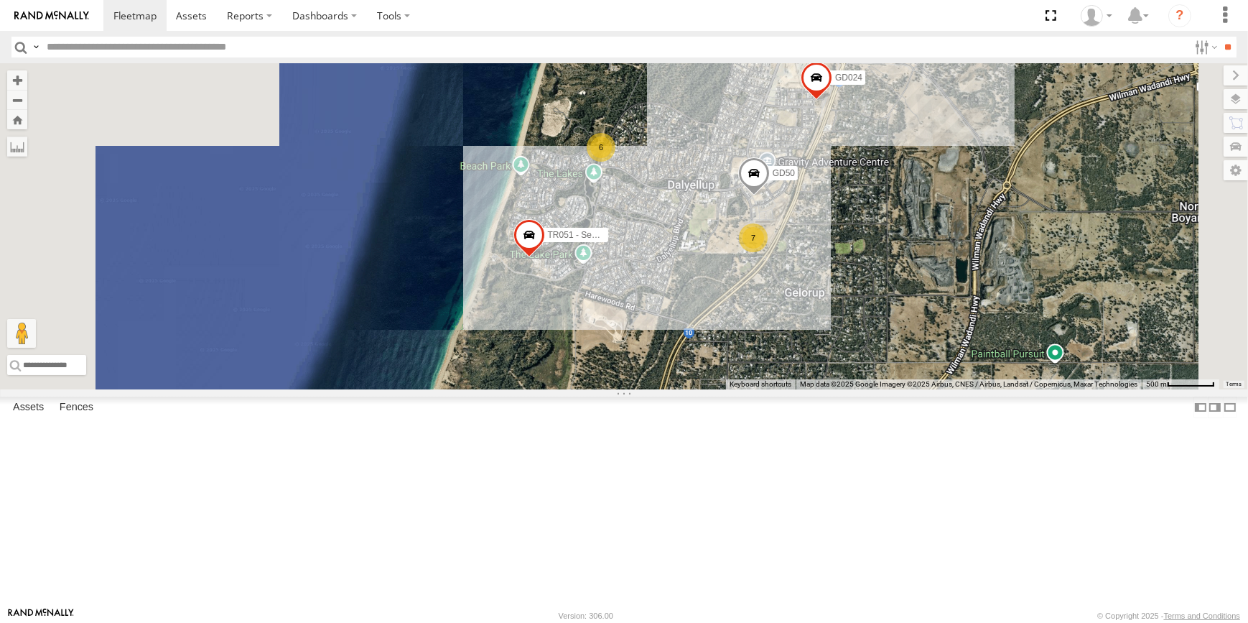
drag, startPoint x: 871, startPoint y: 261, endPoint x: 819, endPoint y: 246, distance: 54.3
click at [819, 246] on div "CV225 - Josh Gibb CV217 - Jayne Pilmer CV381 - MRRC TR27 - Fuel trailer TT031 V…" at bounding box center [624, 226] width 1248 height 326
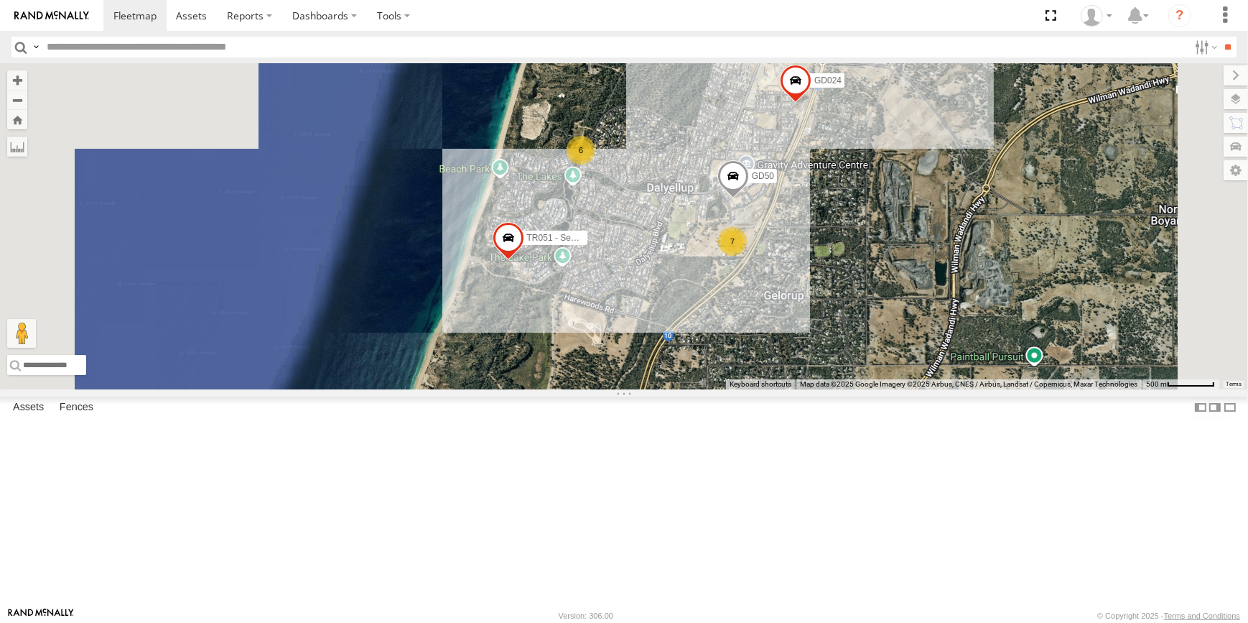
drag, startPoint x: 878, startPoint y: 330, endPoint x: 840, endPoint y: 339, distance: 39.2
click at [833, 341] on div "CV225 - Josh Gibb CV217 - Jayne Pilmer CV381 - MRRC TR27 - Fuel trailer TT031 V…" at bounding box center [624, 226] width 1248 height 326
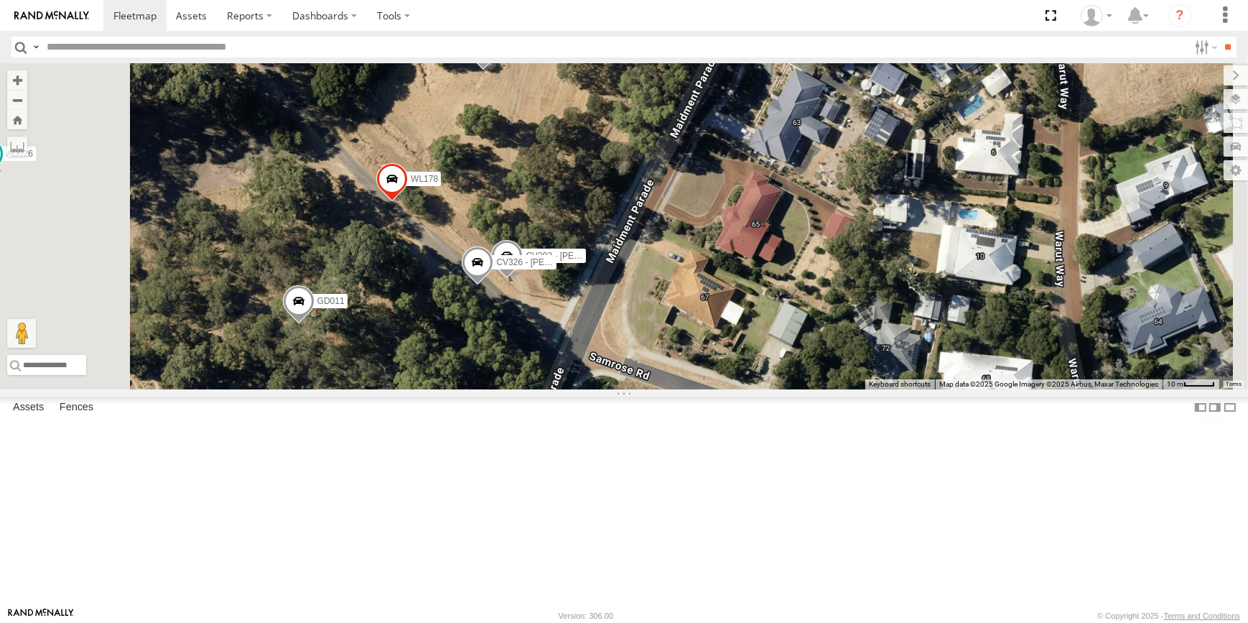
click at [408, 202] on span at bounding box center [392, 182] width 32 height 39
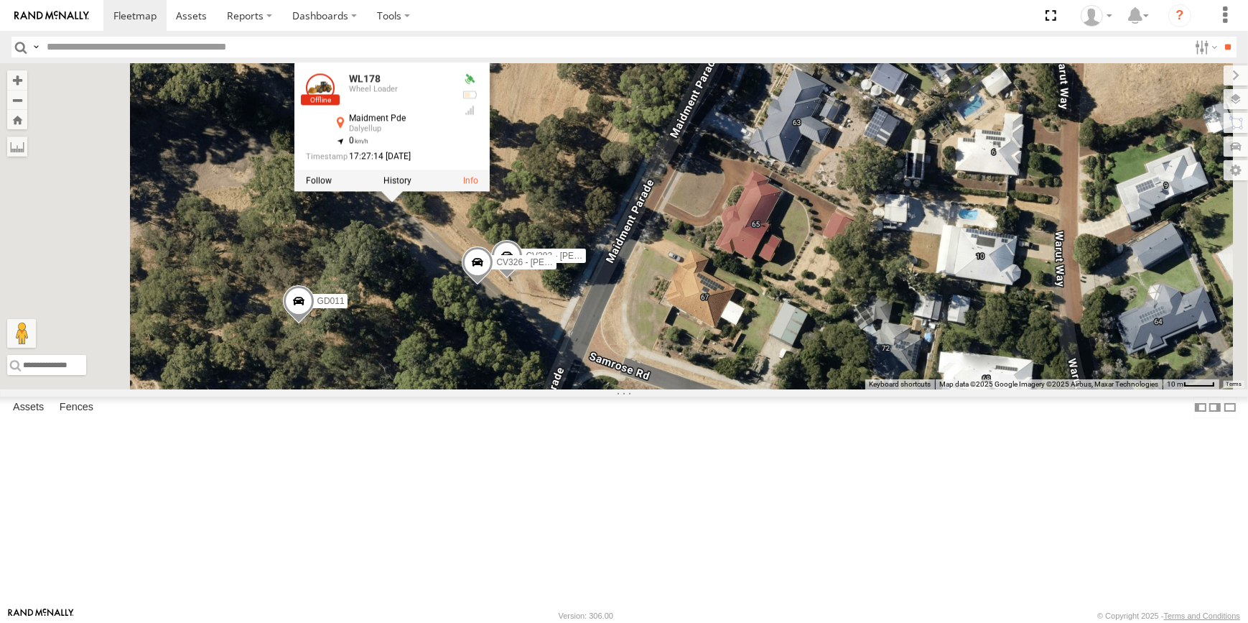
click at [0, 0] on div "Basemaps Roadmap Terrain Satellite Satellite + Roadmap" at bounding box center [0, 0] width 0 height 0
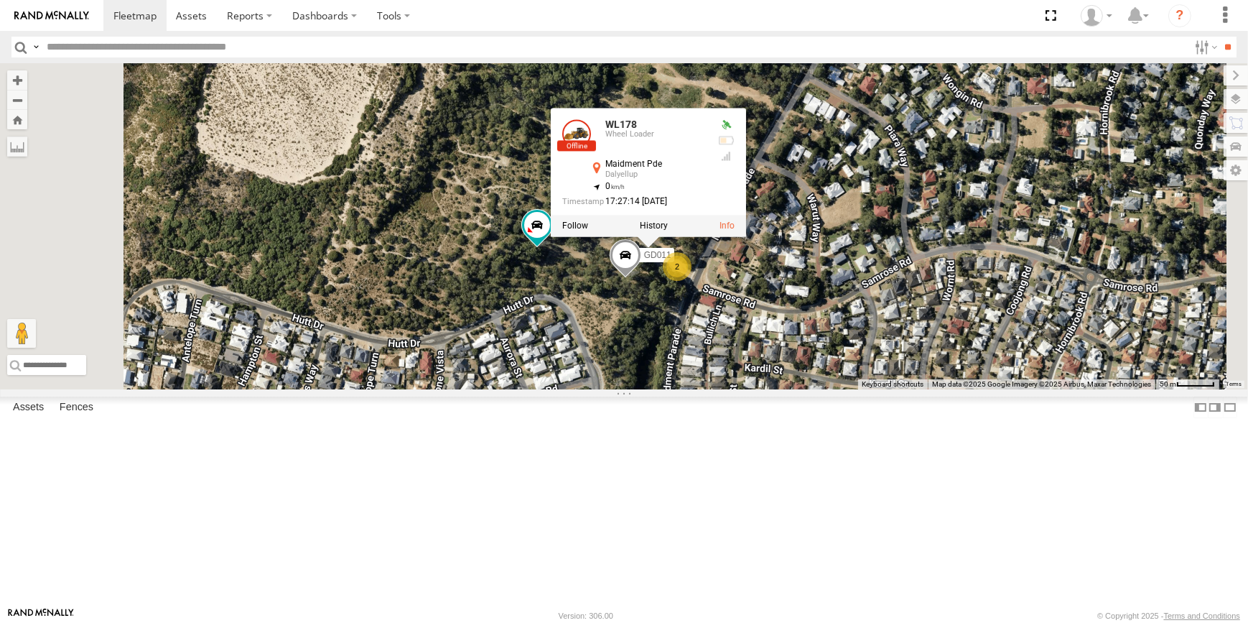
click at [977, 389] on div "CV225 - Josh Gibb CV217 - Jayne Pilmer CV381 - MRRC TR27 - Fuel trailer TT031 V…" at bounding box center [624, 226] width 1248 height 326
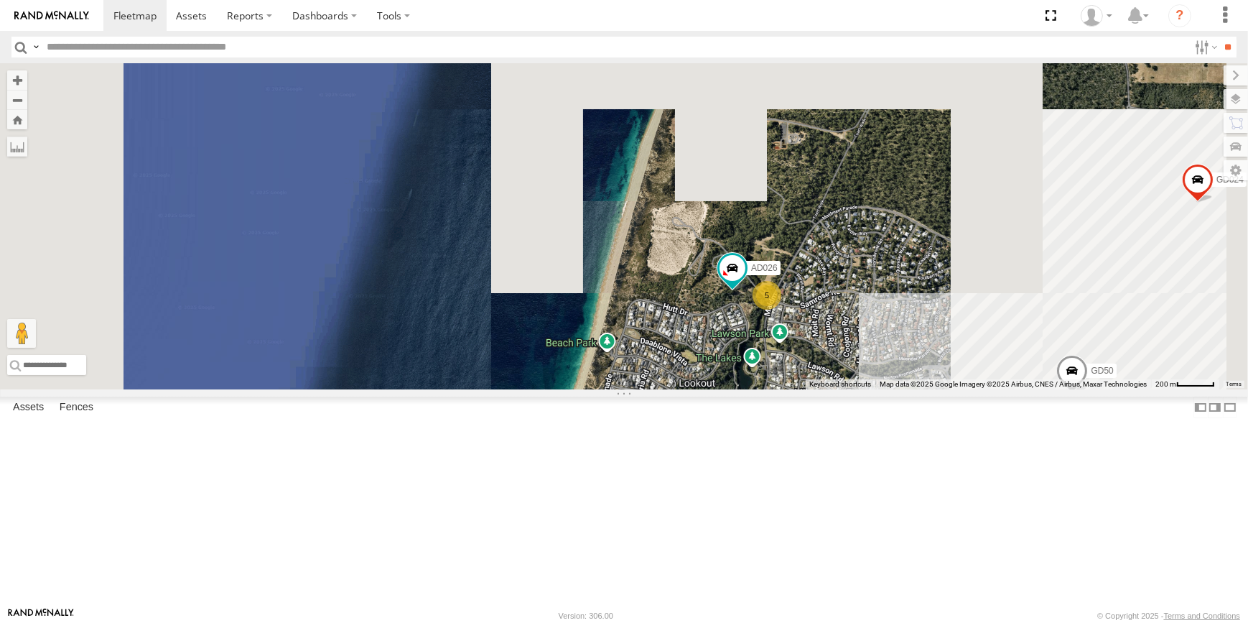
drag, startPoint x: 981, startPoint y: 479, endPoint x: 878, endPoint y: 474, distance: 102.8
click at [901, 389] on div "CV225 - Josh Gibb CV217 - Jayne Pilmer CV381 - MRRC TR27 - Fuel trailer TT031 V…" at bounding box center [624, 226] width 1248 height 326
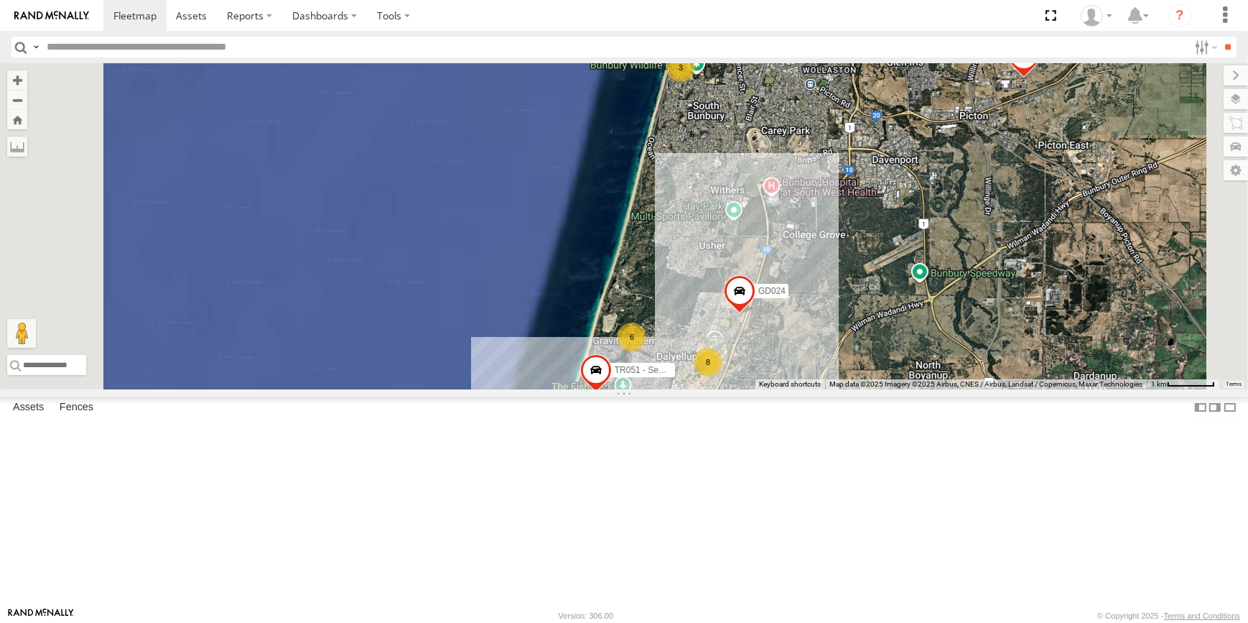
drag, startPoint x: 922, startPoint y: 344, endPoint x: 896, endPoint y: 385, distance: 48.4
click at [897, 384] on div "CV225 - Josh Gibb CV217 - Jayne Pilmer CV381 - MRRC TR27 - Fuel trailer TT031 V…" at bounding box center [624, 226] width 1248 height 326
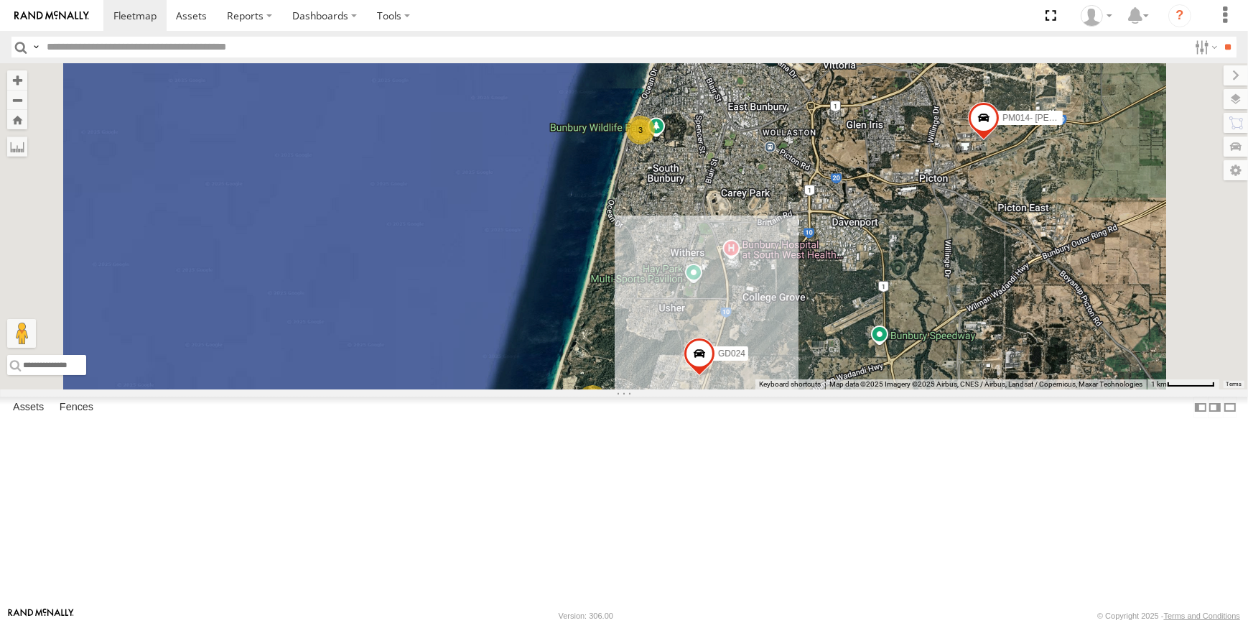
click at [655, 144] on div "3" at bounding box center [640, 130] width 29 height 29
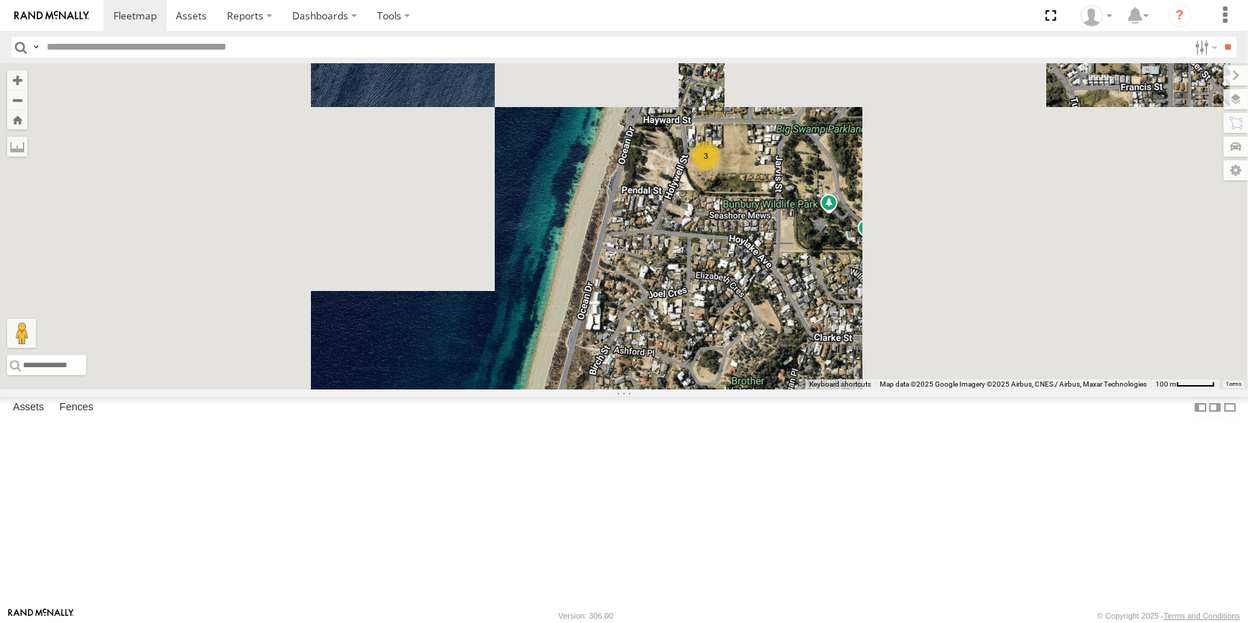
drag, startPoint x: 955, startPoint y: 275, endPoint x: 927, endPoint y: 302, distance: 38.6
click at [927, 302] on div "CV225 - Josh Gibb CV217 - Jayne Pilmer CV381 - MRRC TR27 - Fuel trailer TT031 V…" at bounding box center [624, 226] width 1248 height 326
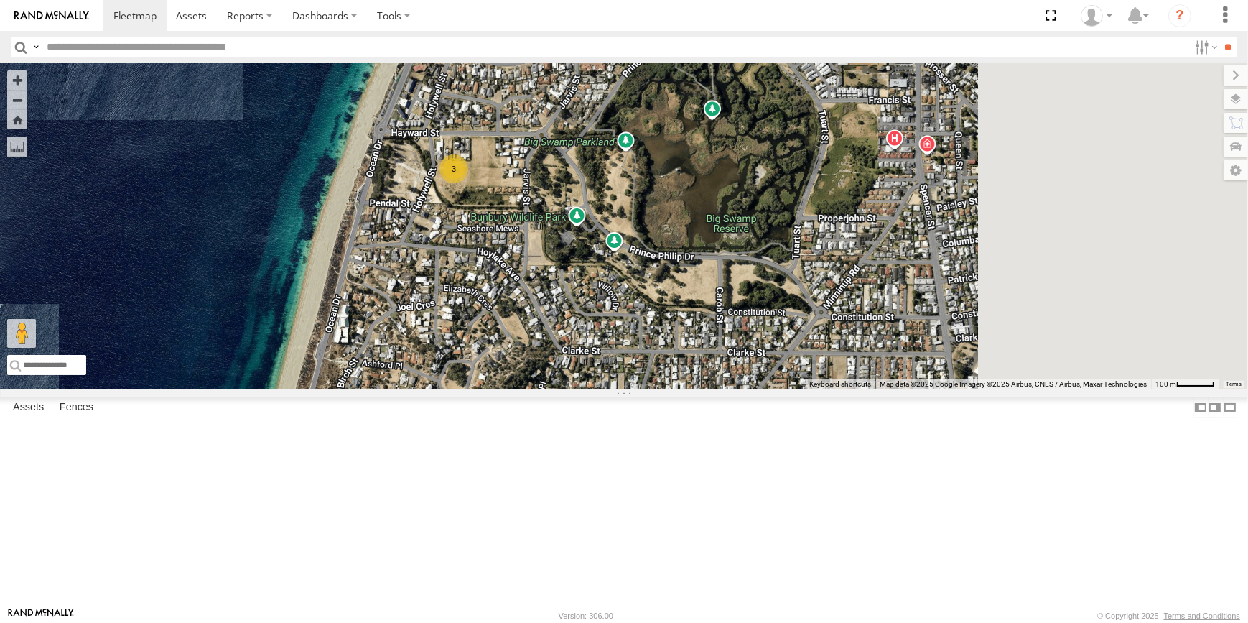
drag, startPoint x: 780, startPoint y: 235, endPoint x: 669, endPoint y: 273, distance: 117.6
click at [674, 271] on div "CV225 - Josh Gibb CV217 - Jayne Pilmer CV381 - MRRC TR27 - Fuel trailer TT031 V…" at bounding box center [624, 226] width 1248 height 326
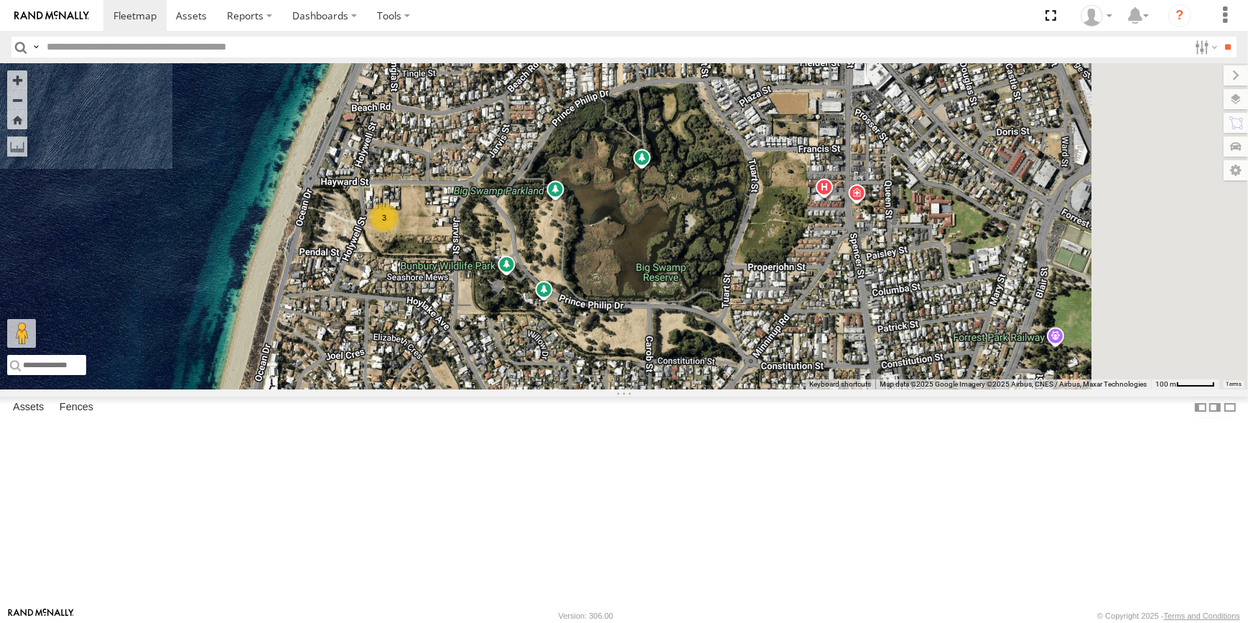
drag, startPoint x: 828, startPoint y: 313, endPoint x: 766, endPoint y: 318, distance: 62.0
click at [796, 315] on div "CV225 - Josh Gibb CV217 - Jayne Pilmer CV381 - MRRC TR27 - Fuel trailer TT031 V…" at bounding box center [624, 226] width 1248 height 326
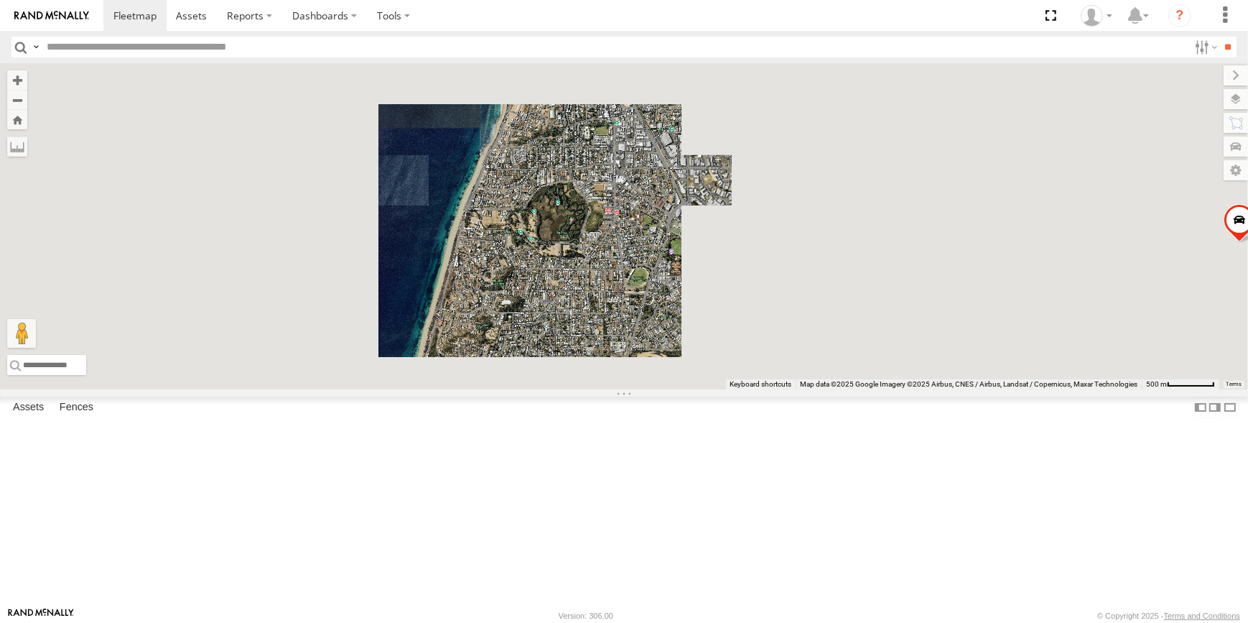
click at [783, 345] on div "CV225 - Josh Gibb CV217 - Jayne Pilmer CV381 - MRRC TR27 - Fuel trailer TT031 V…" at bounding box center [624, 226] width 1248 height 326
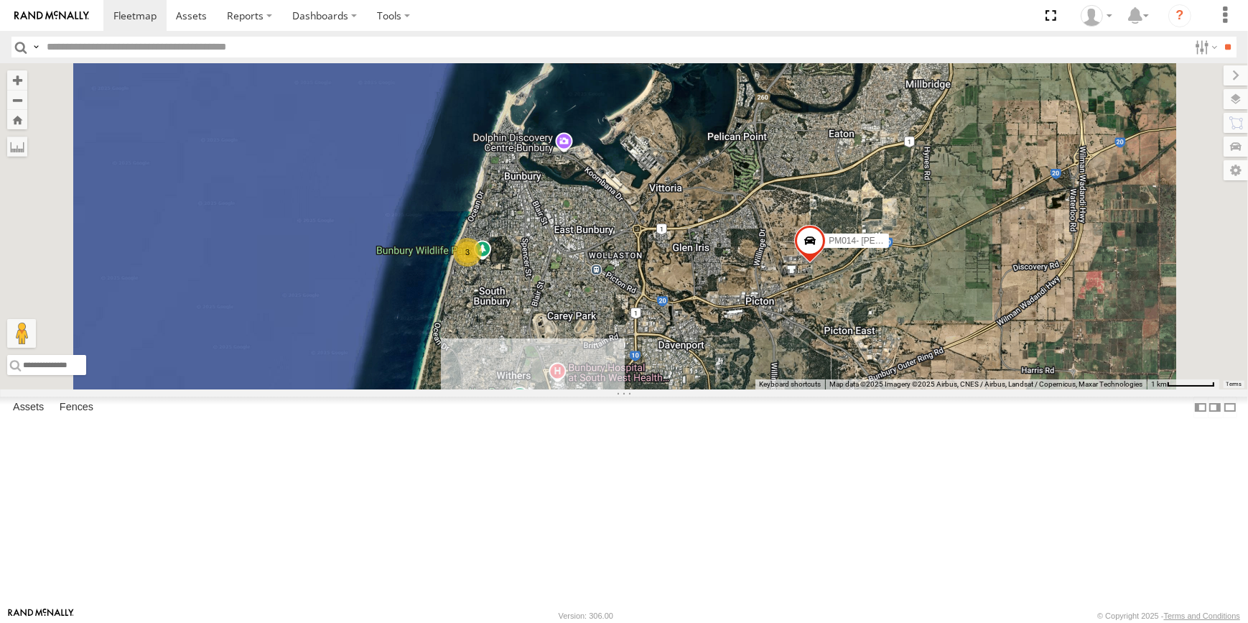
drag, startPoint x: 895, startPoint y: 358, endPoint x: 746, endPoint y: 366, distance: 148.9
click at [747, 366] on div "CV225 - Josh Gibb CV217 - Jayne Pilmer CV381 - MRRC TR27 - Fuel trailer TT031 V…" at bounding box center [624, 226] width 1248 height 326
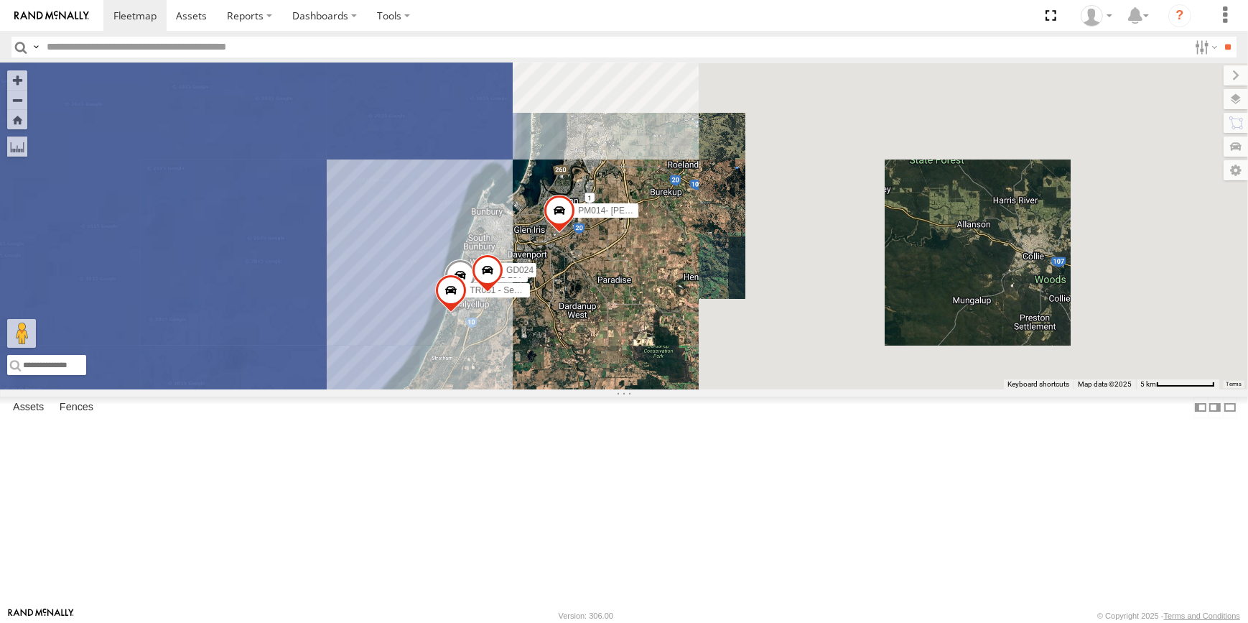
drag, startPoint x: 910, startPoint y: 194, endPoint x: 804, endPoint y: 320, distance: 164.7
click at [799, 324] on div "CV225 - Josh Gibb CV217 - Jayne Pilmer CV381 - MRRC TR27 - Fuel trailer TT031 V…" at bounding box center [624, 226] width 1248 height 326
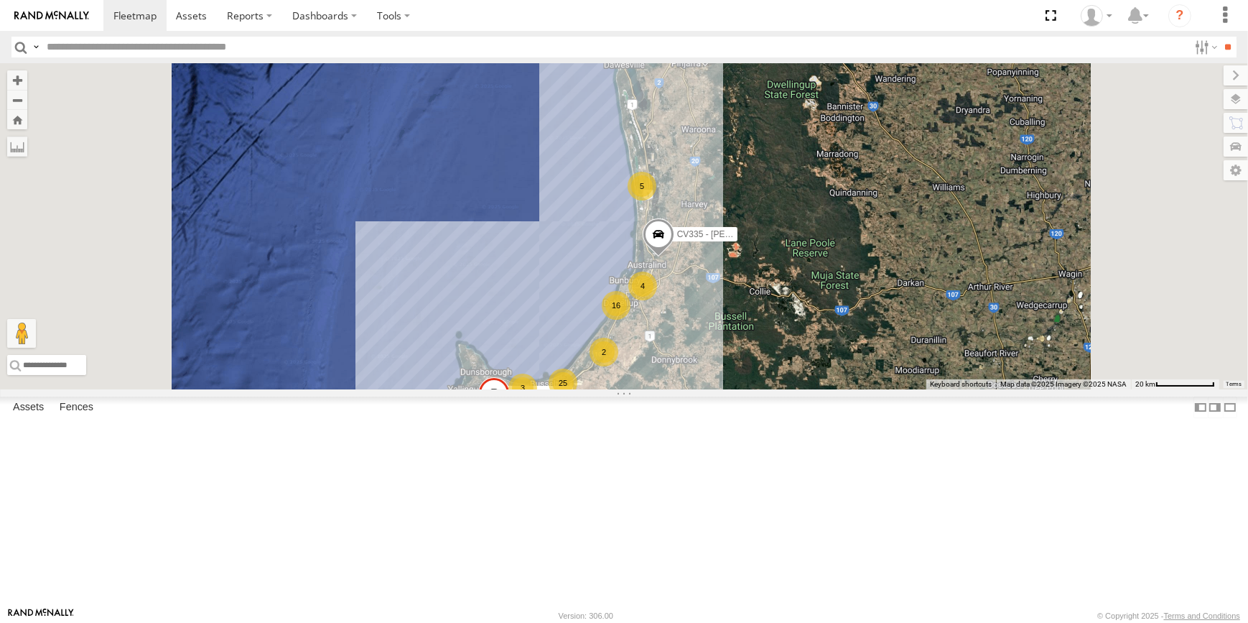
drag, startPoint x: 898, startPoint y: 170, endPoint x: 899, endPoint y: 256, distance: 85.4
click at [899, 254] on div "CV225 - Josh Gibb GR023 - MRRC 25 11 6 11 35 4 3 16 6 2 5 2 CV335 - Jason James" at bounding box center [624, 226] width 1248 height 326
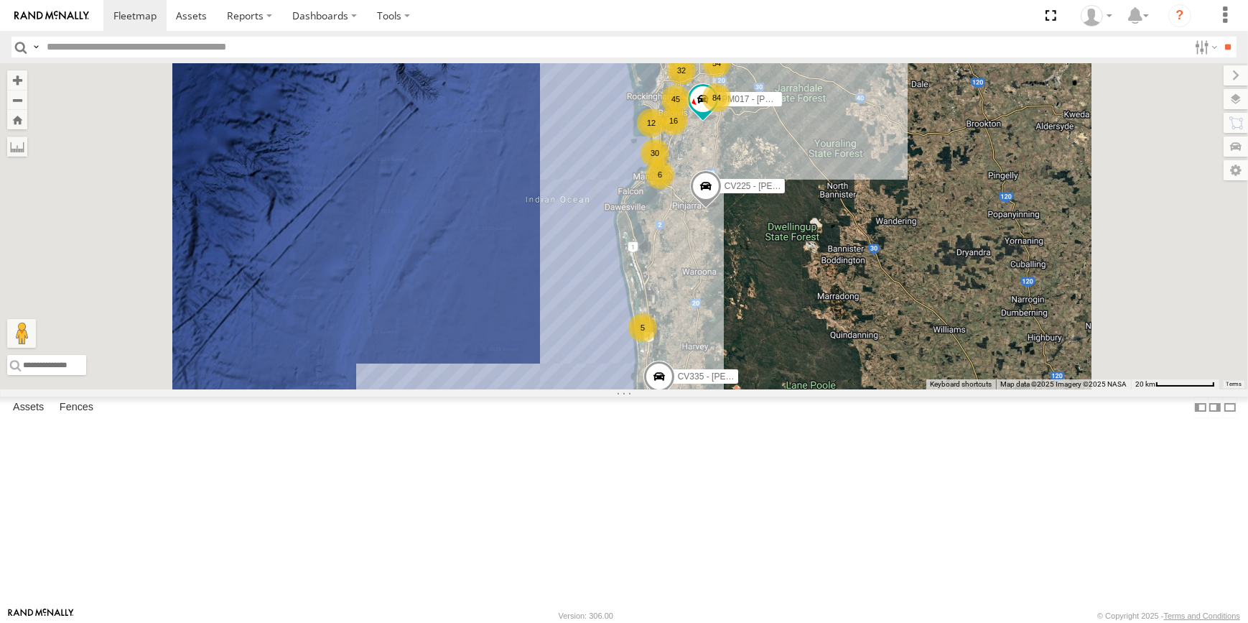
click at [657, 342] on div "5" at bounding box center [642, 327] width 29 height 29
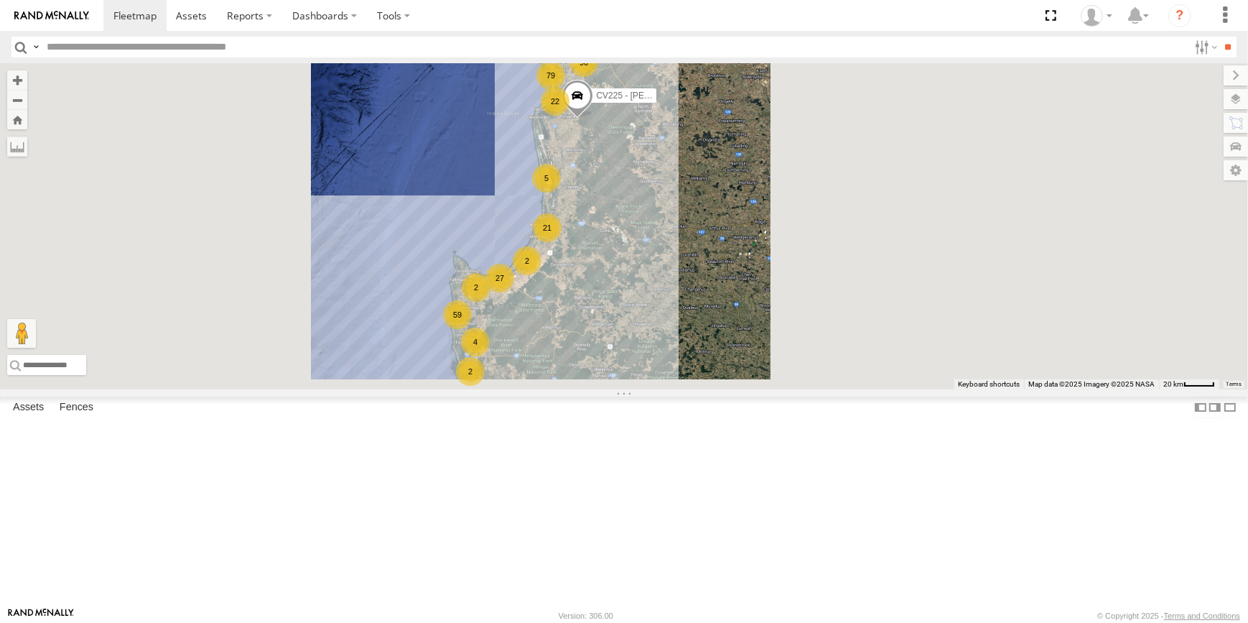
drag, startPoint x: 791, startPoint y: 195, endPoint x: 791, endPoint y: 231, distance: 35.9
click at [791, 230] on div "96 27 59 12 79 31 84 48 9 21 4 22 CV225 - Josh Gibb 2 2 5 2 4" at bounding box center [624, 226] width 1248 height 326
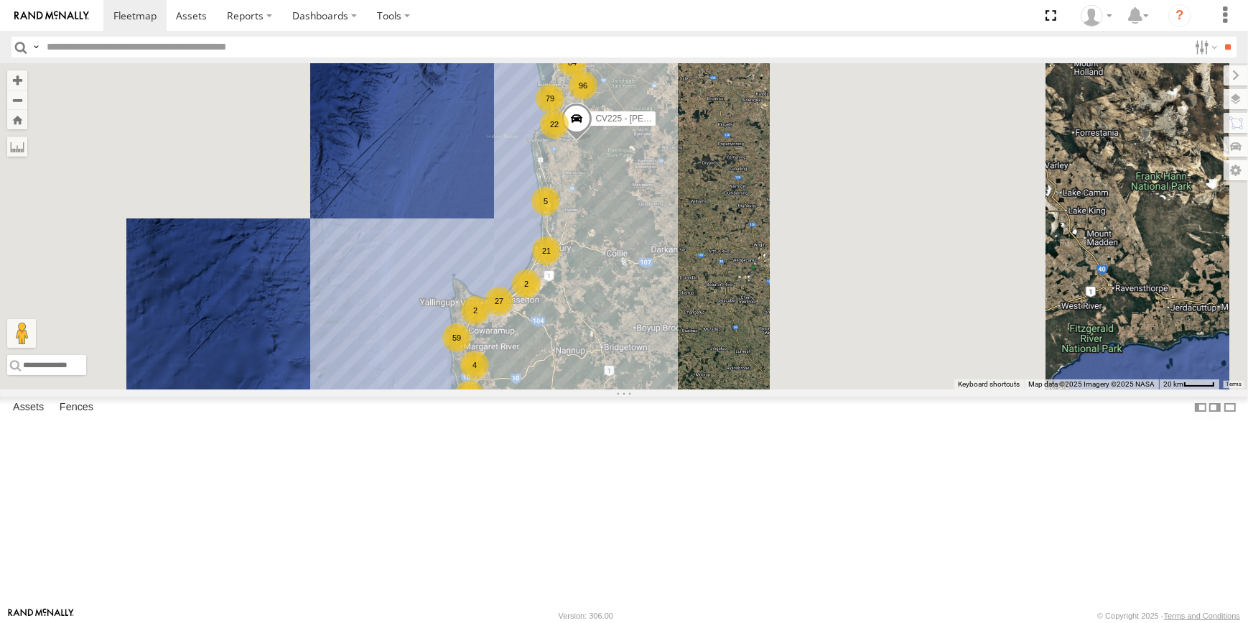
drag, startPoint x: 773, startPoint y: 280, endPoint x: 772, endPoint y: 292, distance: 11.6
click at [772, 286] on div "96 27 59 12 79 31 84 48 9 21 4 22 CV225 - Josh Gibb 2 2 5 2 4" at bounding box center [624, 226] width 1248 height 326
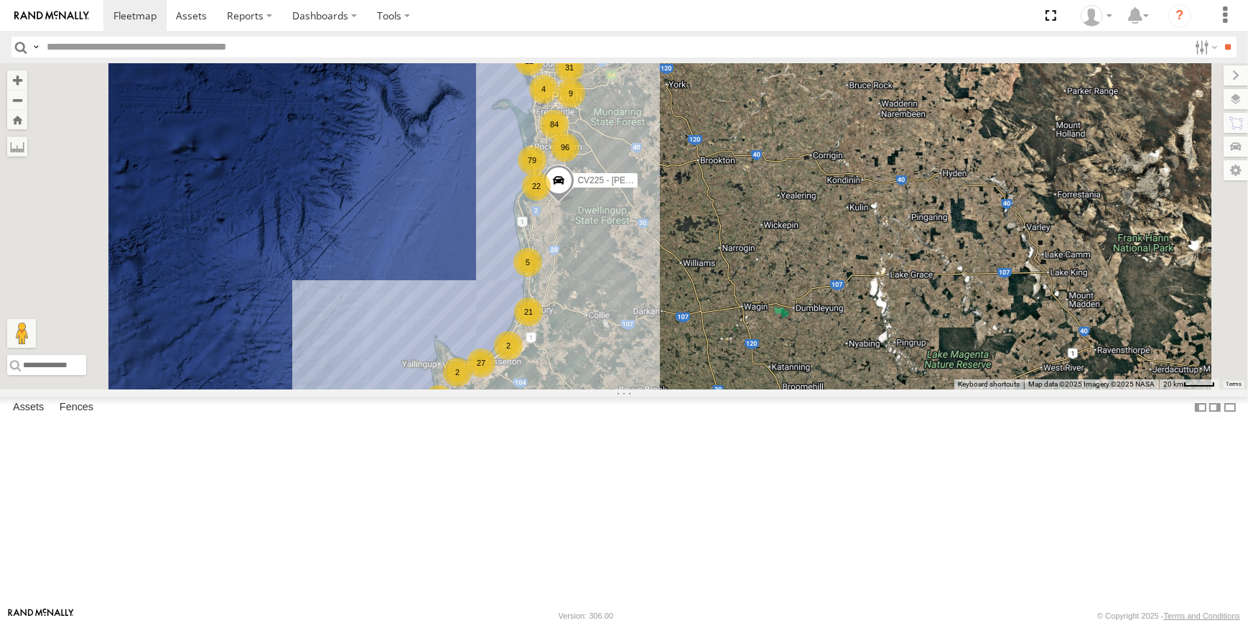
drag, startPoint x: 776, startPoint y: 375, endPoint x: 773, endPoint y: 394, distance: 19.6
click at [773, 389] on div "96 27 59 12 79 31 84 48 9 21 4 22 CV225 - Josh Gibb 2 2 5 2 4" at bounding box center [624, 226] width 1248 height 326
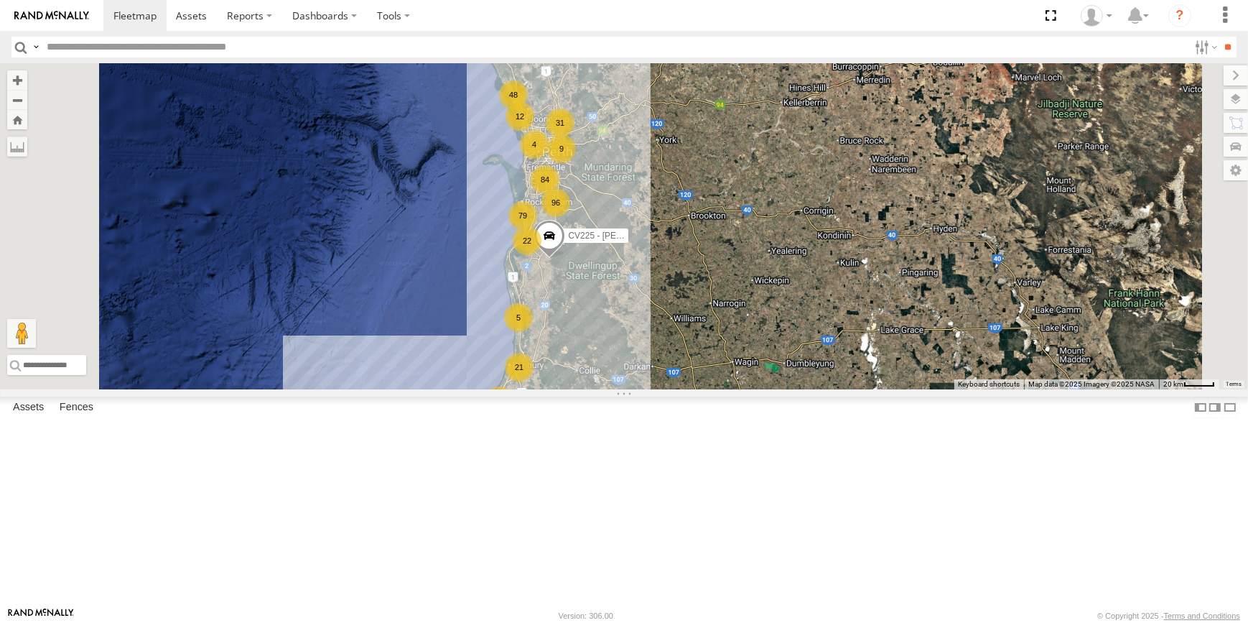
click at [901, 389] on div "96 27 59 12 79 31 84 48 9 21 4 22 CV225 - Josh Gibb 2 2 5 2 4" at bounding box center [624, 226] width 1248 height 326
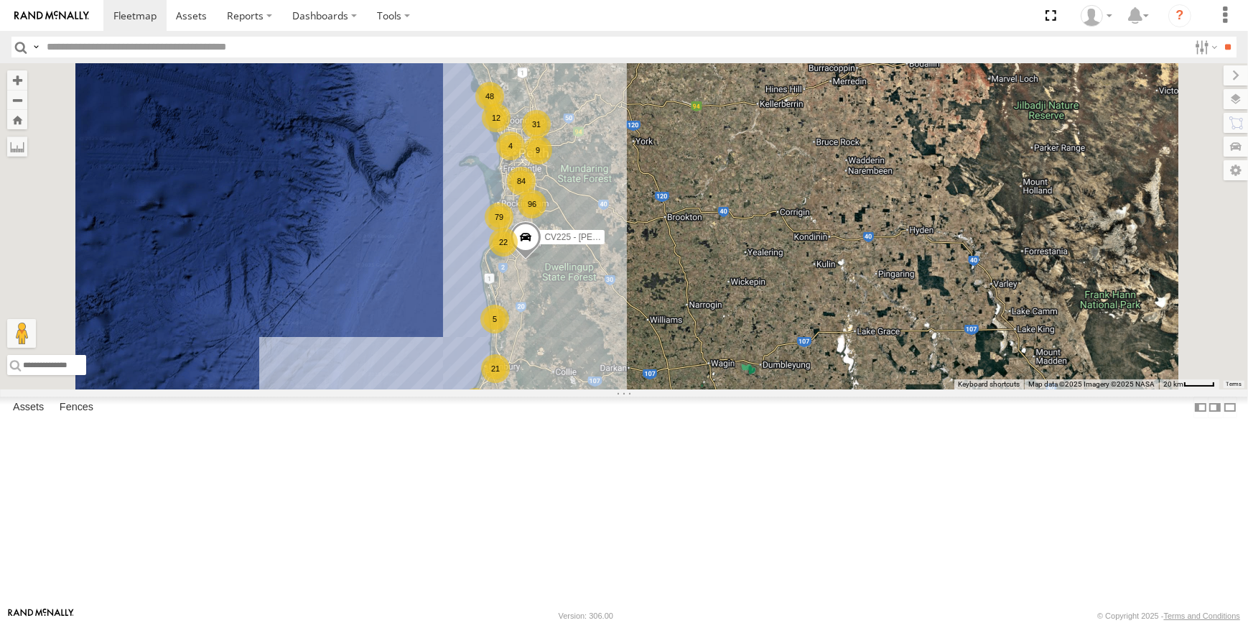
click at [781, 323] on div "96 27 59 12 79 31 84 48 9 21 4 22 CV225 - Josh Gibb 2 2 5 2 4" at bounding box center [624, 226] width 1248 height 326
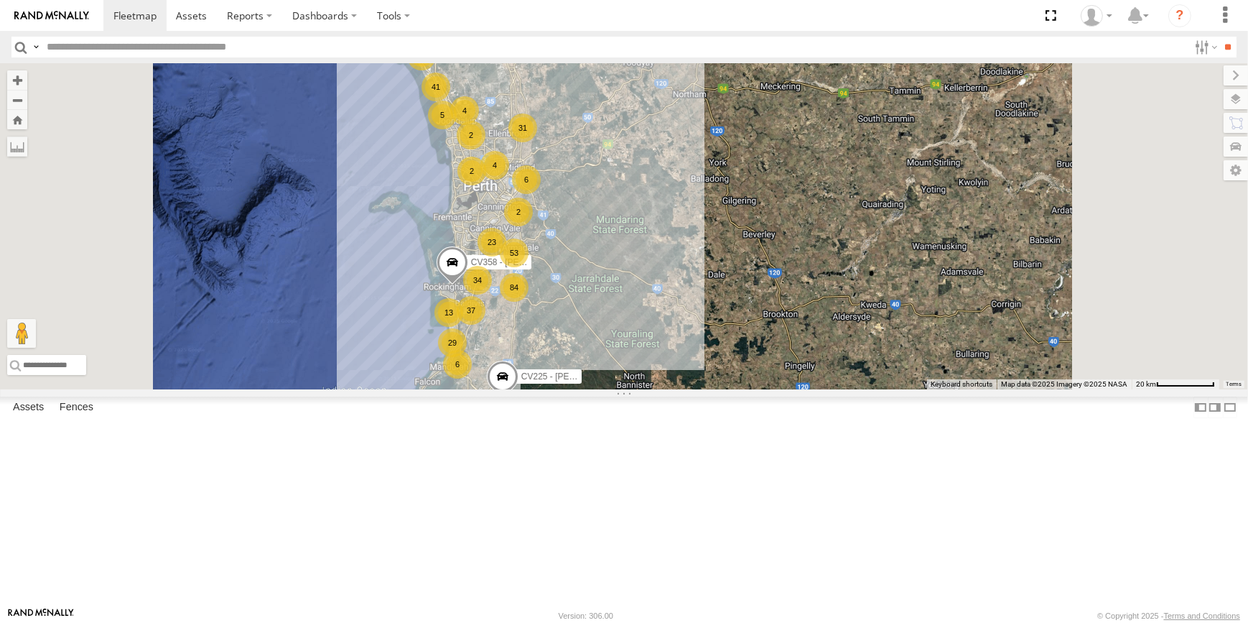
click at [0, 0] on link at bounding box center [0, 0] width 0 height 0
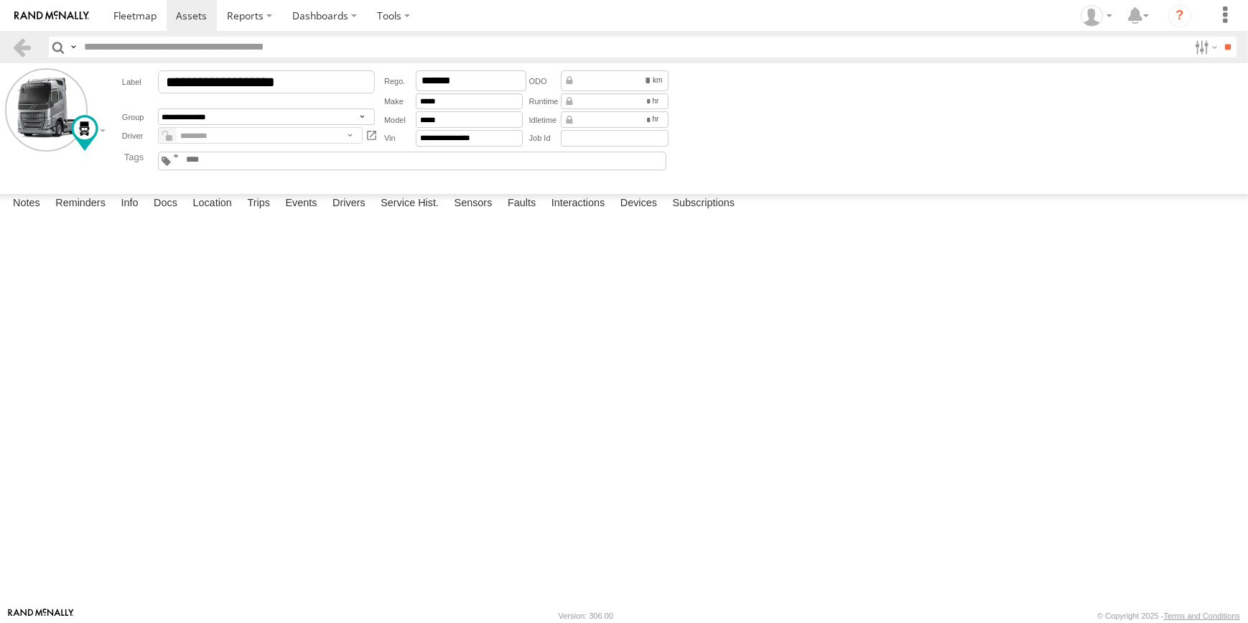
click at [0, 0] on label at bounding box center [0, 0] width 0 height 0
click at [0, 0] on button "Proceed" at bounding box center [0, 0] width 0 height 0
click at [0, 0] on div at bounding box center [0, 0] width 0 height 0
click at [0, 0] on label at bounding box center [0, 0] width 0 height 0
click at [0, 0] on button "Proceed" at bounding box center [0, 0] width 0 height 0
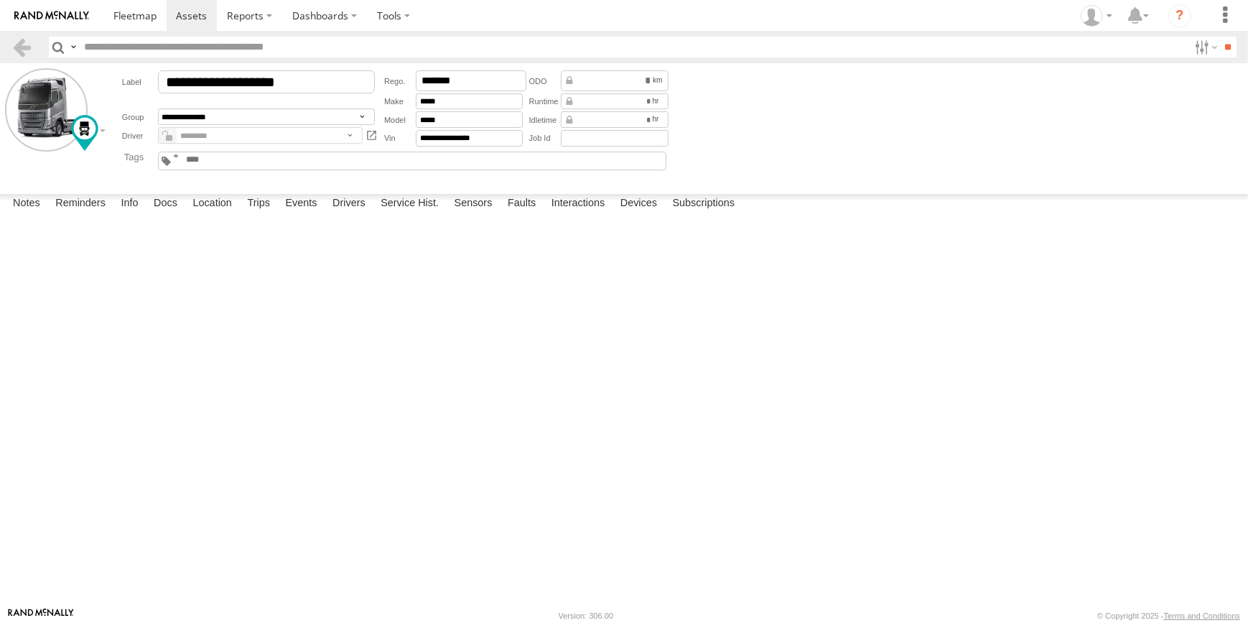
click at [0, 0] on label at bounding box center [0, 0] width 0 height 0
click at [0, 0] on button "Proceed" at bounding box center [0, 0] width 0 height 0
click at [15, 52] on link at bounding box center [21, 47] width 21 height 21
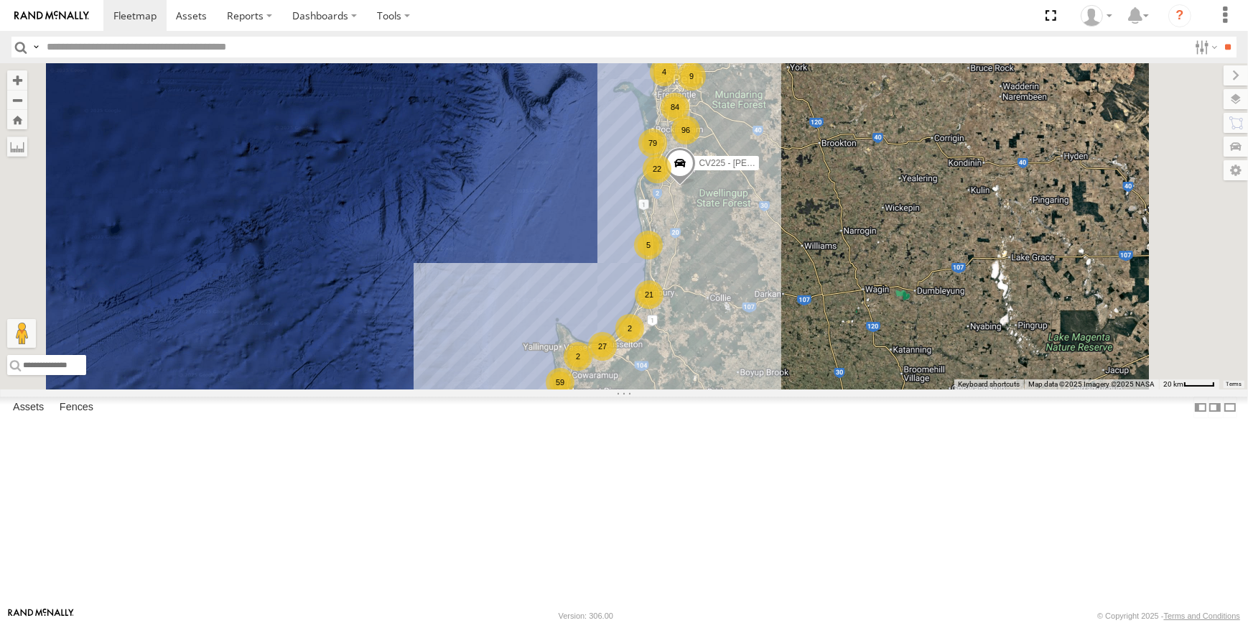
scroll to position [1566, 0]
click at [0, 0] on link at bounding box center [0, 0] width 0 height 0
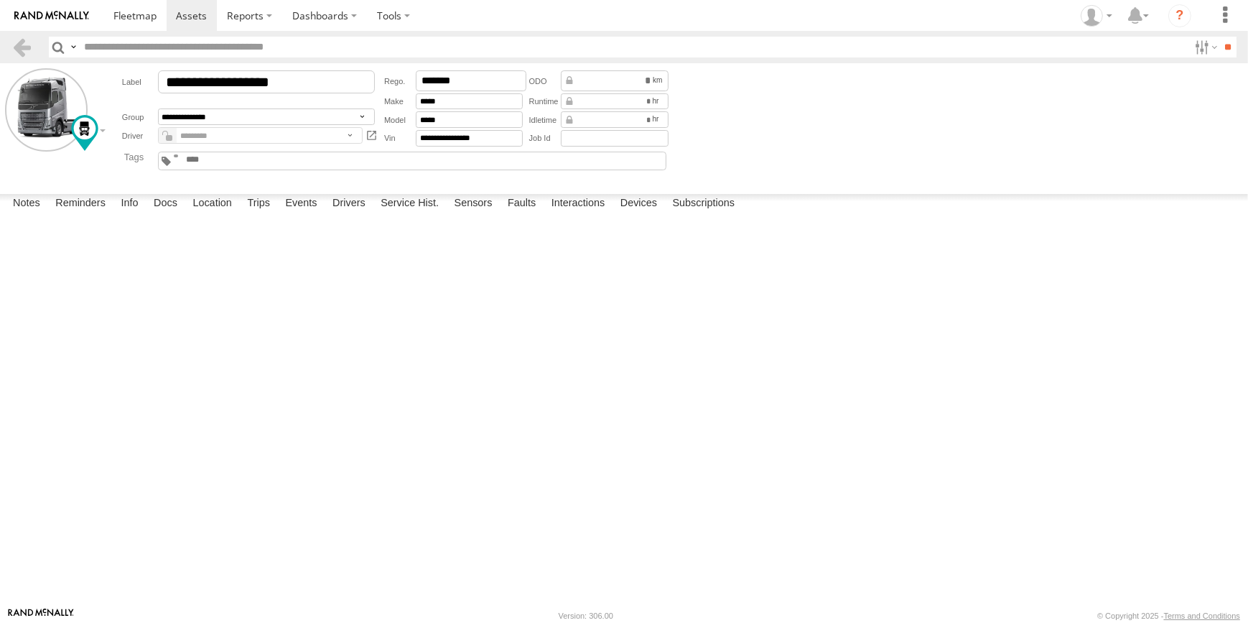
click at [0, 0] on label at bounding box center [0, 0] width 0 height 0
click at [0, 0] on button "Proceed" at bounding box center [0, 0] width 0 height 0
click at [0, 0] on label at bounding box center [0, 0] width 0 height 0
click at [0, 0] on button "Proceed" at bounding box center [0, 0] width 0 height 0
click at [146, 16] on span at bounding box center [134, 16] width 43 height 14
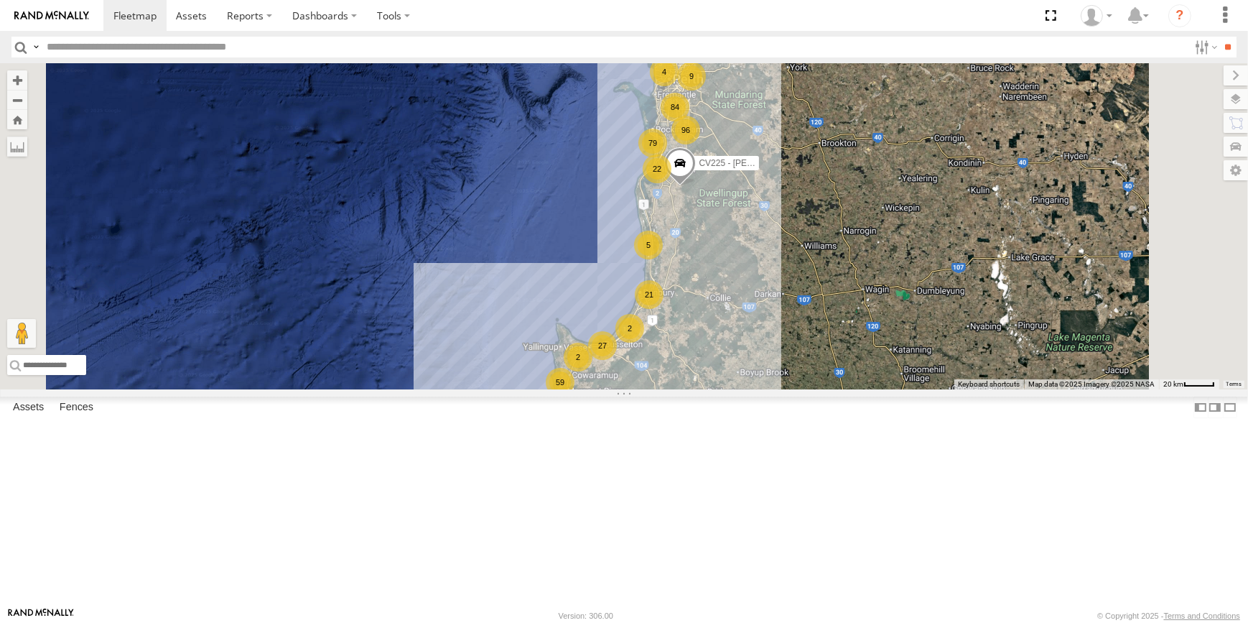
scroll to position [522, 0]
click at [0, 0] on link at bounding box center [0, 0] width 0 height 0
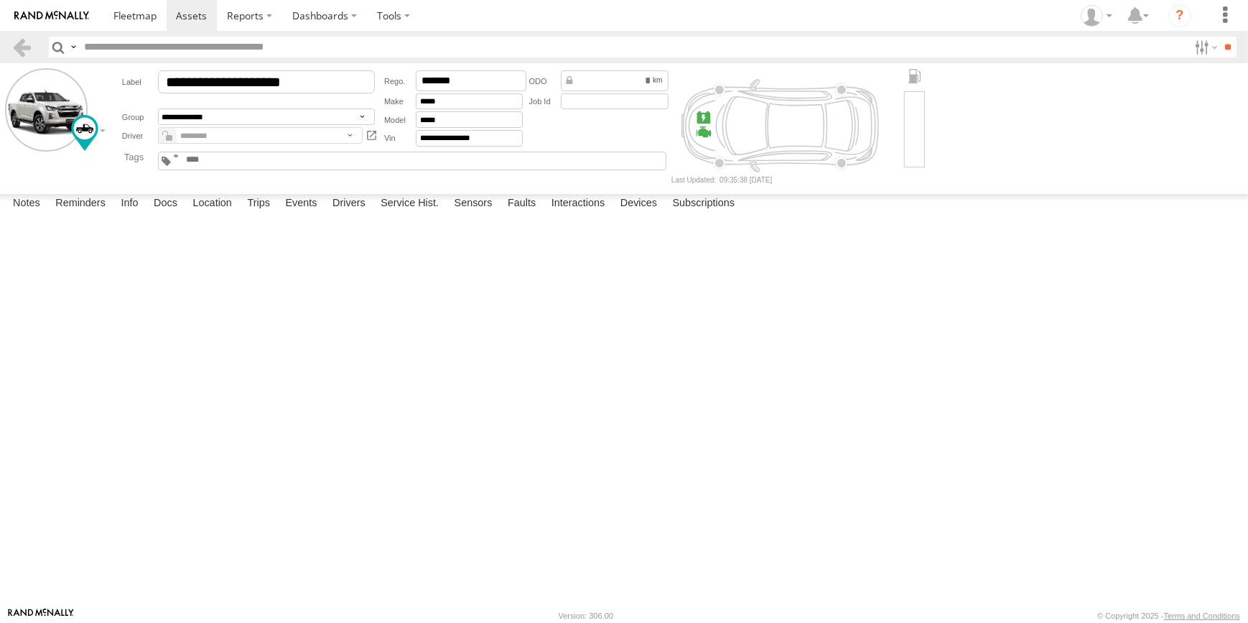
click at [0, 0] on label at bounding box center [0, 0] width 0 height 0
click at [0, 0] on button "Proceed" at bounding box center [0, 0] width 0 height 0
click at [0, 0] on label at bounding box center [0, 0] width 0 height 0
click at [0, 0] on button "Proceed" at bounding box center [0, 0] width 0 height 0
click at [0, 0] on label at bounding box center [0, 0] width 0 height 0
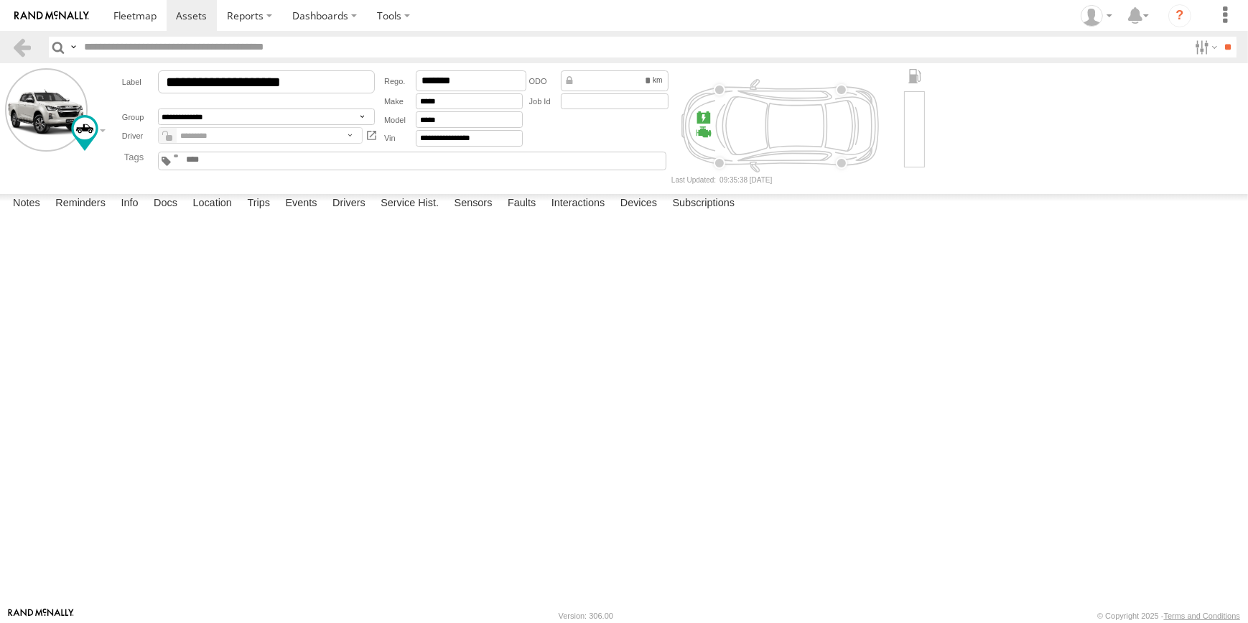
click at [0, 0] on button "Proceed" at bounding box center [0, 0] width 0 height 0
click at [180, 14] on span at bounding box center [191, 16] width 31 height 14
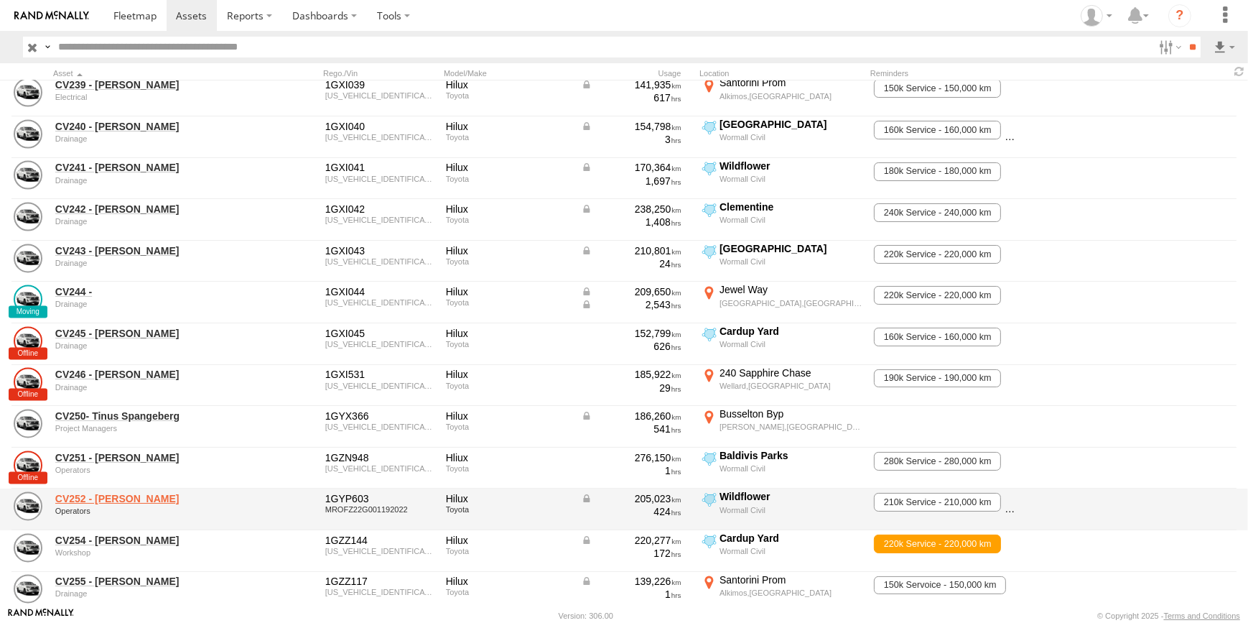
scroll to position [3263, 0]
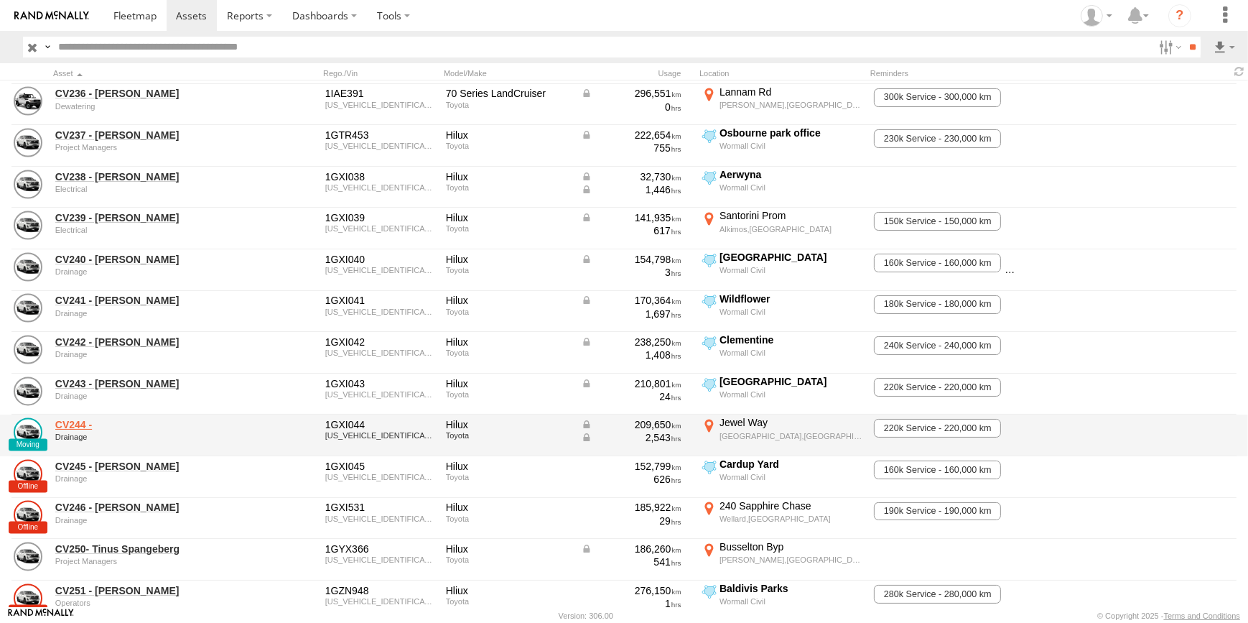
click at [73, 426] on link "CV244 -" at bounding box center [153, 424] width 197 height 13
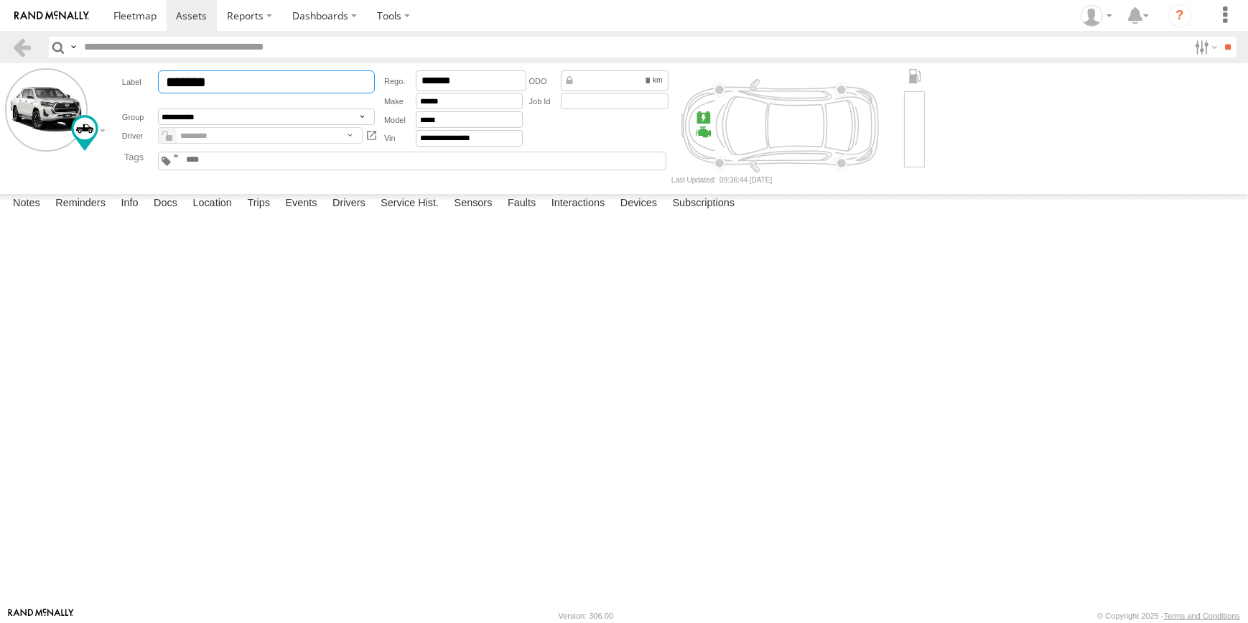
click at [241, 83] on input "*******" at bounding box center [266, 81] width 217 height 23
type input "**********"
click at [178, 25] on link at bounding box center [192, 15] width 51 height 31
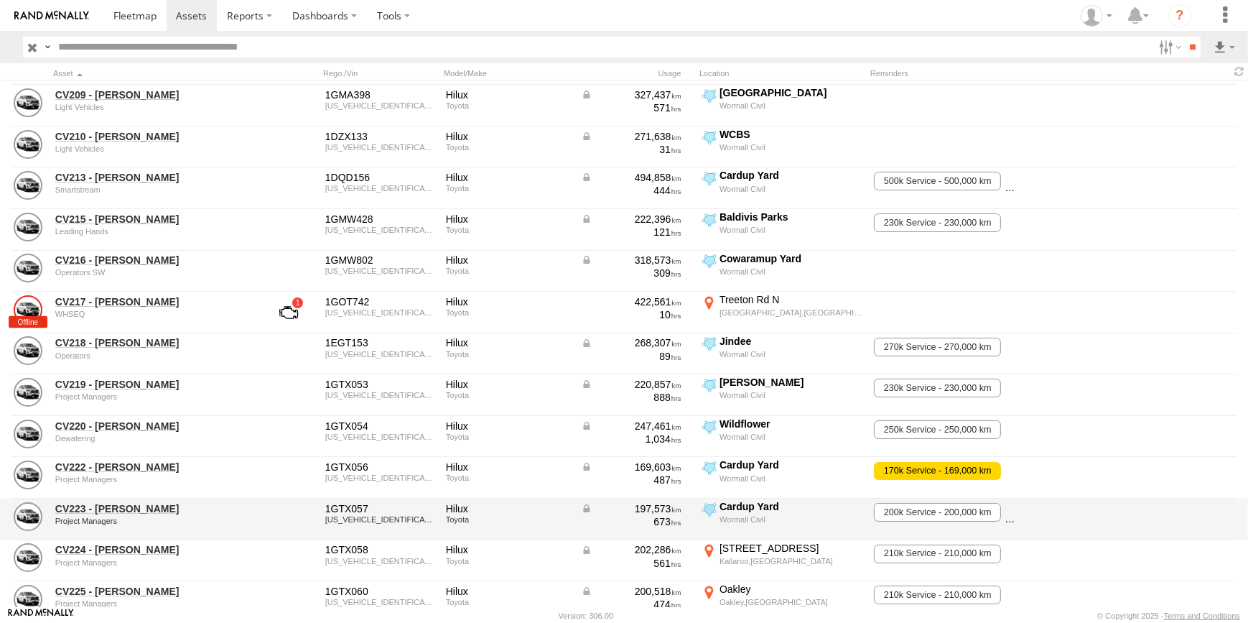
scroll to position [2480, 0]
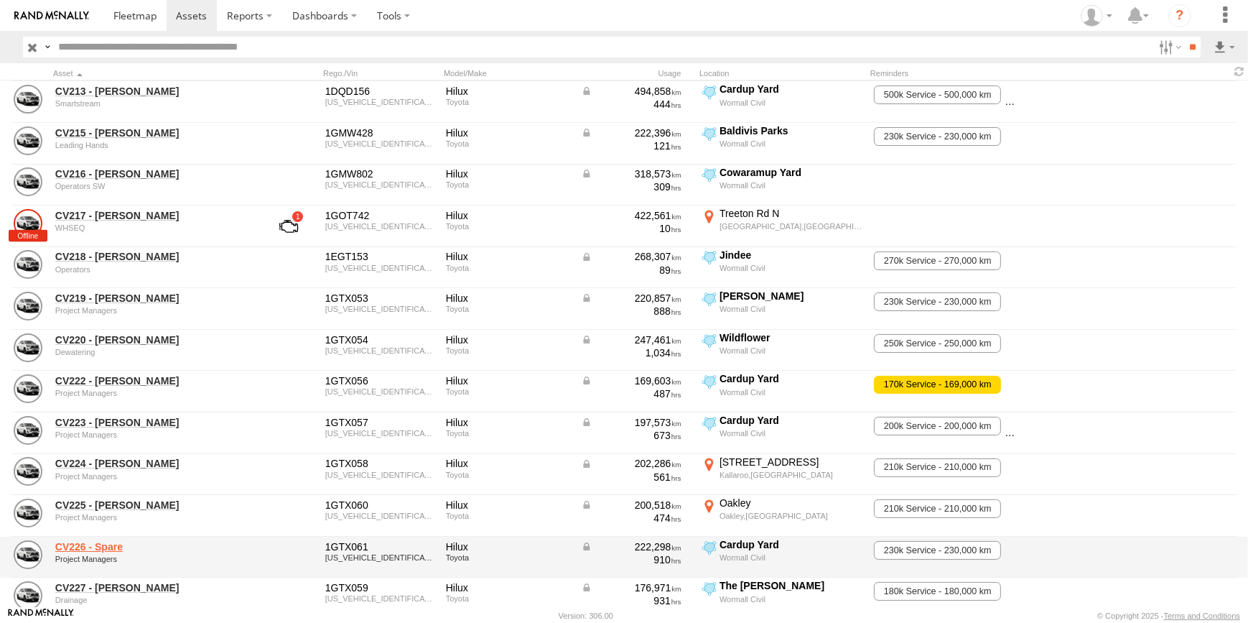
click at [112, 546] on link "CV226 - Spare" at bounding box center [153, 546] width 197 height 13
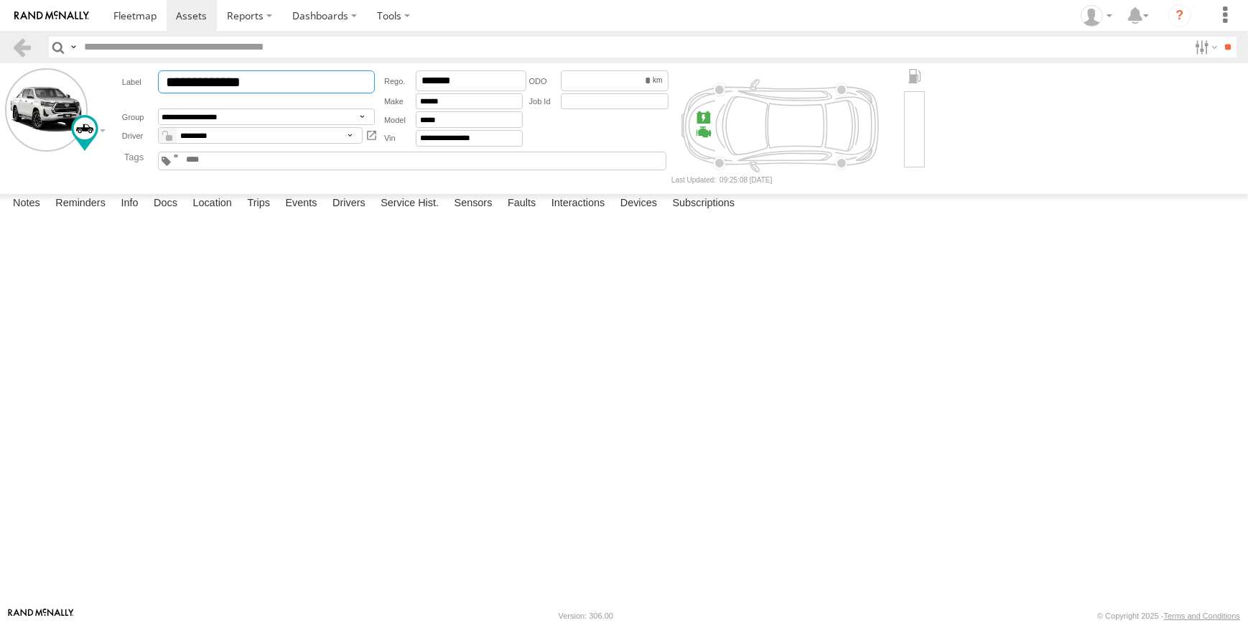
drag, startPoint x: 279, startPoint y: 80, endPoint x: 227, endPoint y: 78, distance: 52.5
click at [227, 78] on input "**********" at bounding box center [266, 81] width 217 height 23
type input "**********"
click at [0, 0] on div at bounding box center [0, 0] width 0 height 0
click at [218, 40] on input "text" at bounding box center [633, 47] width 1110 height 21
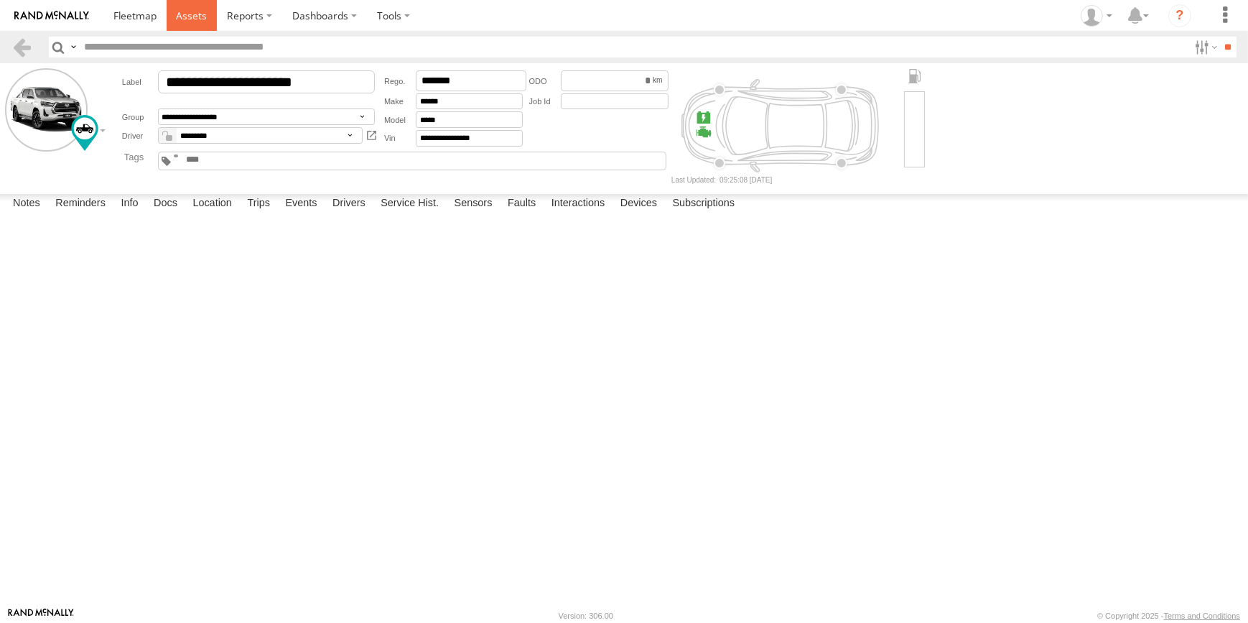
click at [208, 12] on link at bounding box center [192, 15] width 51 height 31
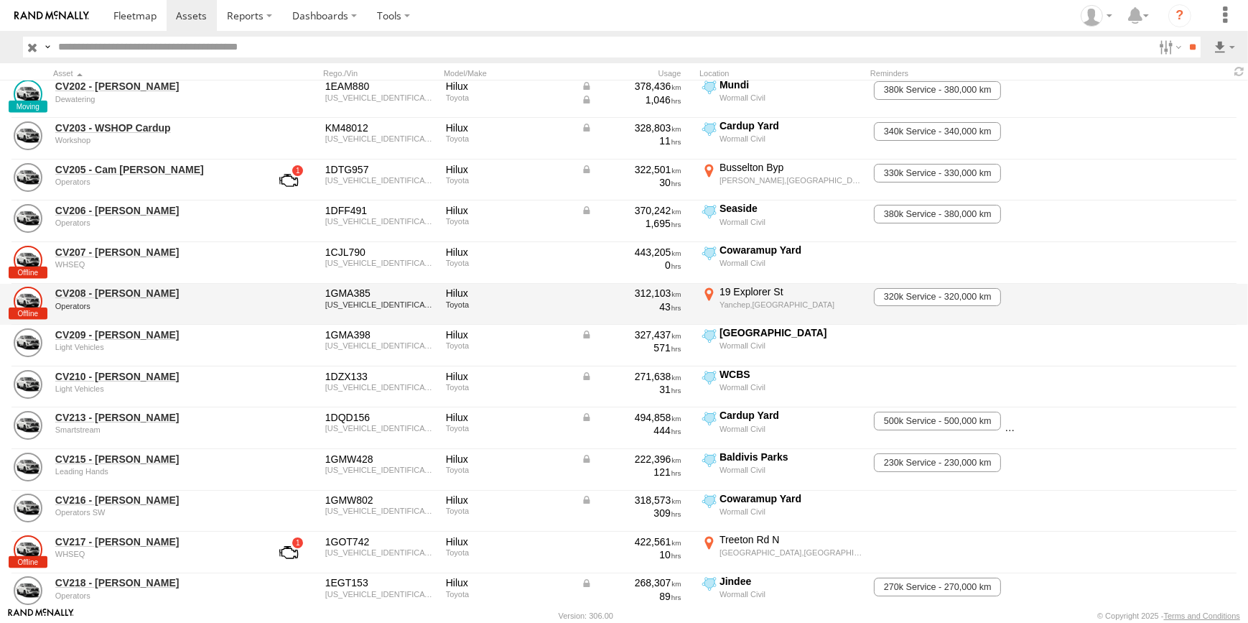
scroll to position [2219, 0]
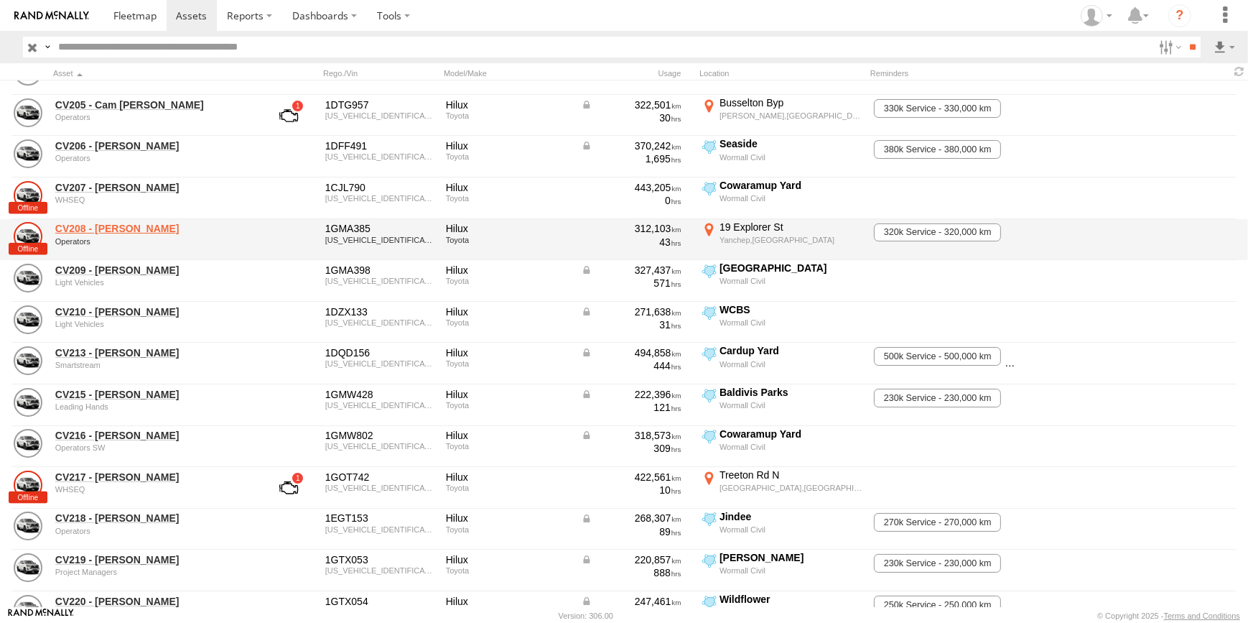
click at [145, 230] on link "CV208 - Daniel Avis" at bounding box center [153, 228] width 197 height 13
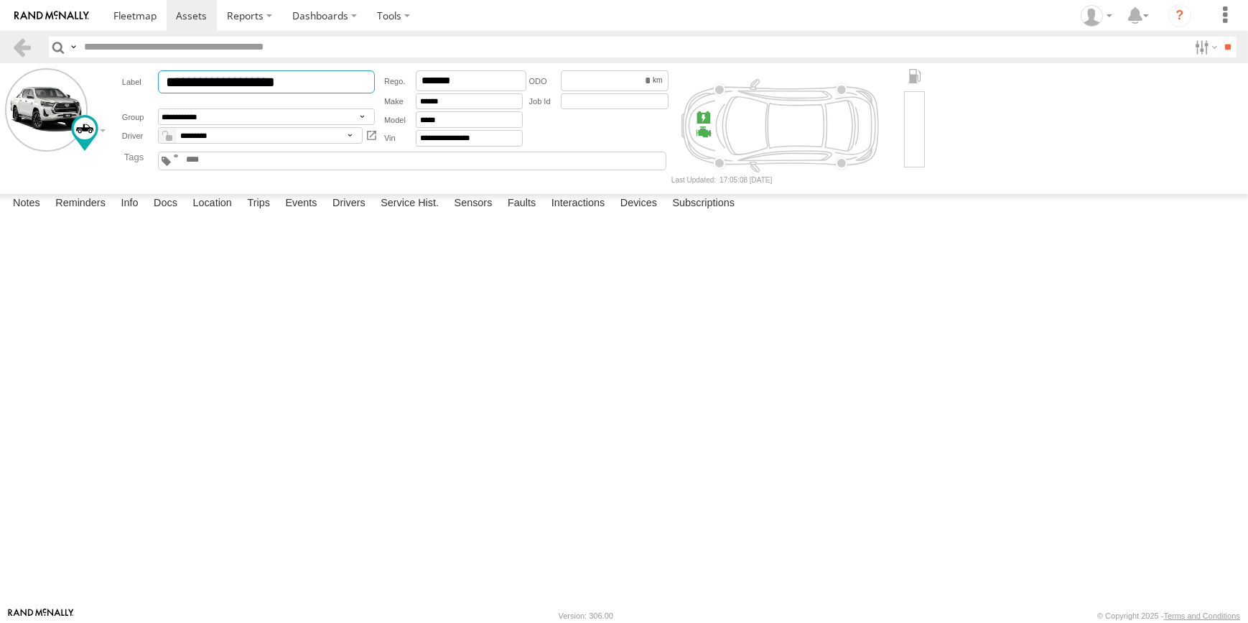
drag, startPoint x: 295, startPoint y: 83, endPoint x: 230, endPoint y: 75, distance: 65.8
click at [223, 78] on input "**********" at bounding box center [266, 81] width 217 height 23
type input "**********"
click at [231, 116] on select "**********" at bounding box center [266, 116] width 217 height 17
select select "****"
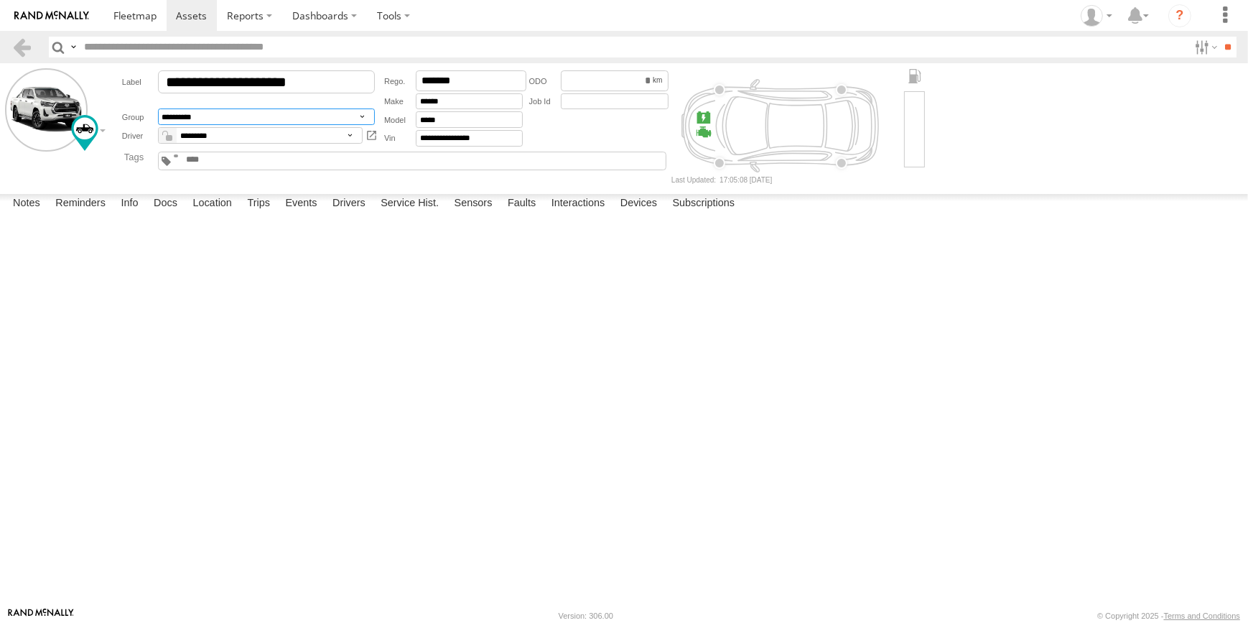
click at [158, 110] on select "**********" at bounding box center [266, 116] width 217 height 17
click at [0, 0] on div at bounding box center [0, 0] width 0 height 0
click at [184, 16] on span at bounding box center [191, 16] width 31 height 14
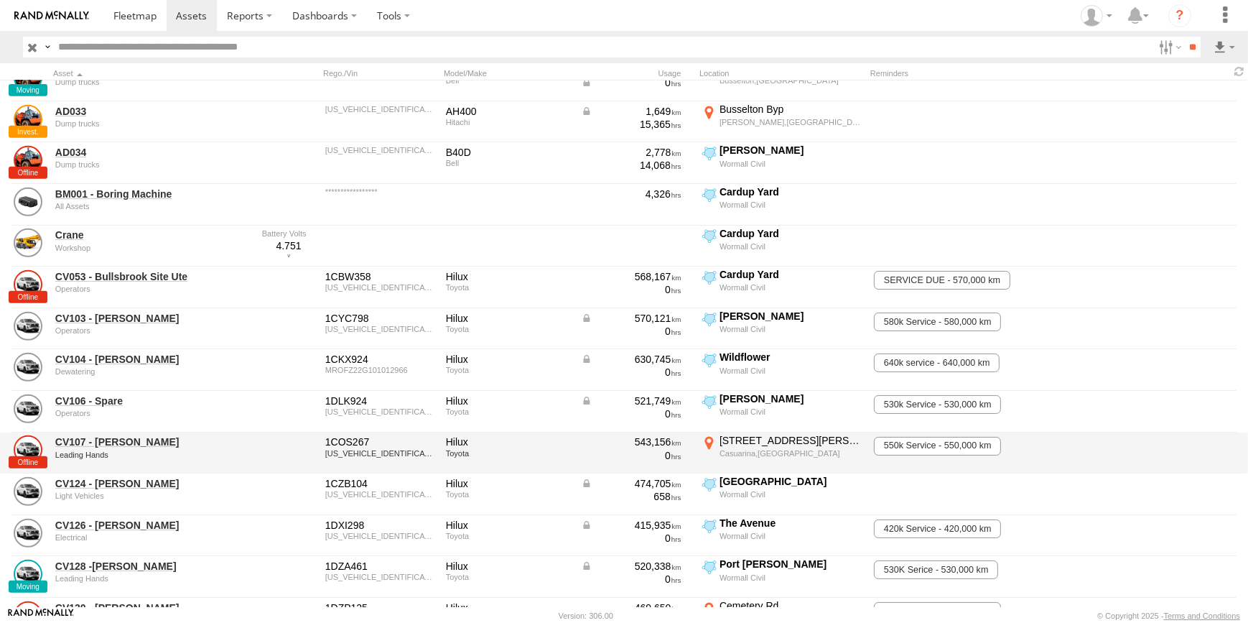
scroll to position [913, 0]
